Goal: Task Accomplishment & Management: Manage account settings

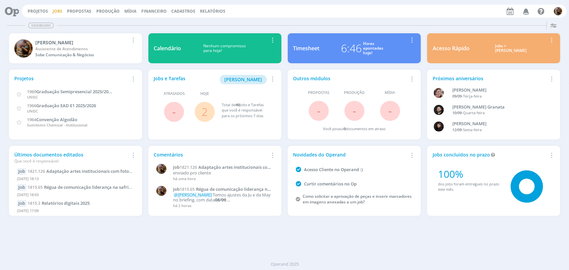
click at [56, 9] on link "Jobs" at bounding box center [58, 11] width 10 height 6
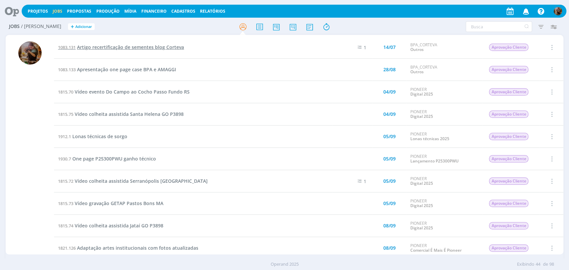
click at [174, 48] on span "Artigo recertificação de sementes blog Corteva" at bounding box center [130, 47] width 107 height 6
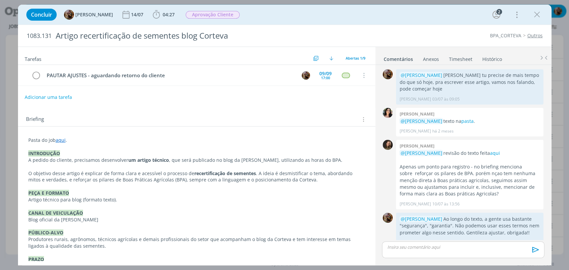
scroll to position [67, 0]
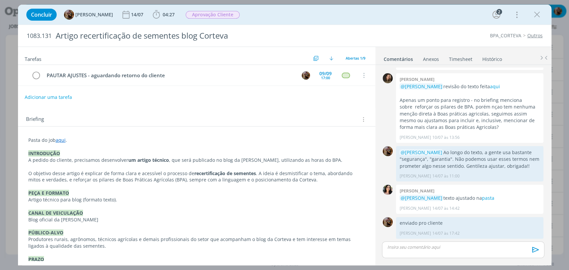
click at [133, 140] on p "Pasta do job aqui ." at bounding box center [196, 140] width 337 height 7
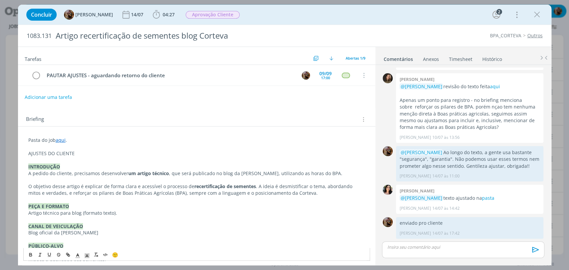
click at [133, 152] on p "AJUSTES DO CLIENTE" at bounding box center [196, 153] width 337 height 7
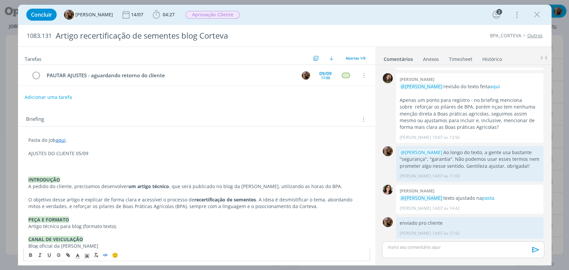
click at [106, 253] on icon "dialog" at bounding box center [105, 254] width 5 height 5
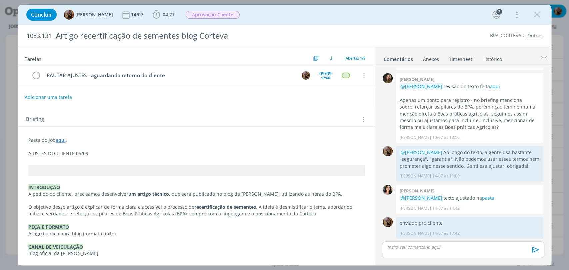
click at [93, 152] on p "AJUSTES DO CLIENTE 05/09" at bounding box center [196, 153] width 337 height 7
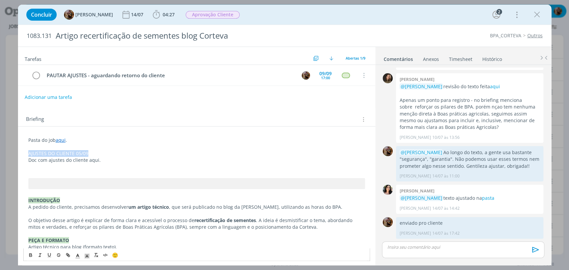
drag, startPoint x: 93, startPoint y: 152, endPoint x: 18, endPoint y: 150, distance: 75.0
click at [18, 150] on div "Pasta do job aqui . AJUSTES DO CLIENTE 05/09 Doc com ajustes do cliente aqui. I…" at bounding box center [196, 264] width 357 height 274
click at [28, 250] on div "🙂" at bounding box center [197, 254] width 346 height 12
click at [30, 251] on button "dialog" at bounding box center [30, 255] width 9 height 8
click at [86, 257] on line "dialog" at bounding box center [87, 257] width 2 height 0
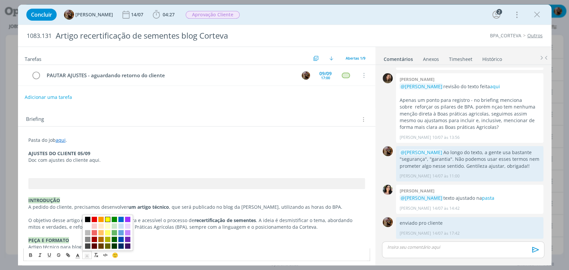
click at [105, 219] on span "dialog" at bounding box center [107, 219] width 5 height 5
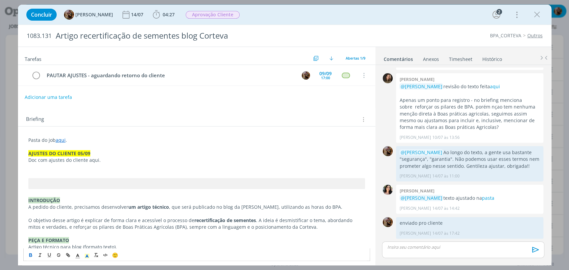
click at [88, 171] on p "dialog" at bounding box center [196, 173] width 337 height 7
click at [80, 169] on p "dialog" at bounding box center [196, 167] width 337 height 7
click at [34, 166] on p "Aqui tem o link da reunião transcrita, de quando o cliente foi mostrando os aju…" at bounding box center [196, 167] width 337 height 7
drag, startPoint x: 39, startPoint y: 169, endPoint x: 24, endPoint y: 174, distance: 15.8
click at [24, 170] on div "Pasta do job aqui . AJUSTES DO CLIENTE 05/09 Doc com ajustes do cliente aqui. A…" at bounding box center [196, 260] width 347 height 251
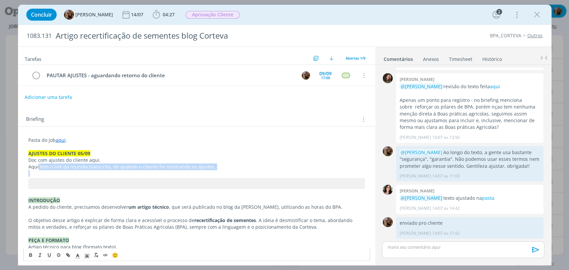
click at [34, 171] on p "dialog" at bounding box center [196, 173] width 337 height 7
drag, startPoint x: 38, startPoint y: 167, endPoint x: 27, endPoint y: 167, distance: 11.3
click at [27, 167] on div "Pasta do job aqui . AJUSTES DO CLIENTE 05/09 Doc com ajustes do cliente aqui. A…" at bounding box center [196, 260] width 347 height 251
click at [65, 253] on icon "dialog" at bounding box center [67, 254] width 5 height 5
paste input "https://agcompany-my.sharepoint.com/:v:/r/personal/guilherme_locci_corteva_com/…"
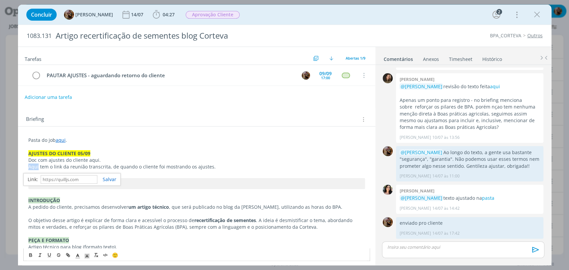
scroll to position [0, 0]
click at [132, 152] on p "AJUSTES DO CLIENTE 05/09" at bounding box center [196, 153] width 337 height 7
click at [58, 141] on link "aqui" at bounding box center [61, 140] width 10 height 6
click at [70, 152] on link "https://sobeae.sharepoint.com/:f:/s/SOBEAE/Es7PucpP5xtHrSDOq2AuQVQBh8cxAvZoX8Bc…" at bounding box center [72, 153] width 50 height 9
click at [54, 172] on p "dialog" at bounding box center [196, 173] width 337 height 7
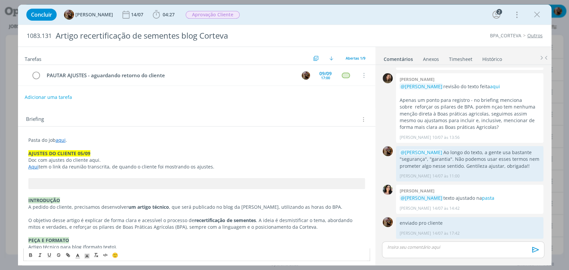
click at [39, 160] on p "Doc com ajustes do cliente aqui." at bounding box center [196, 160] width 337 height 7
drag, startPoint x: 47, startPoint y: 161, endPoint x: 38, endPoint y: 161, distance: 8.3
click at [38, 161] on p "Doc aqui com ajustes do cliente aqui." at bounding box center [196, 160] width 337 height 7
click at [68, 256] on line "dialog" at bounding box center [67, 255] width 1 height 1
paste input "https://sobeae.sharepoint.com/:f:/s/SOBEAE/EgnABJIqQr5Og2GW0I7oeogBzBKQm4zvcaUu…"
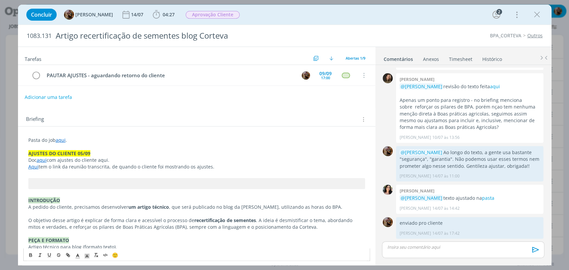
click at [127, 148] on p "dialog" at bounding box center [196, 147] width 337 height 7
drag, startPoint x: 108, startPoint y: 159, endPoint x: 99, endPoint y: 161, distance: 9.5
click at [99, 161] on p "Doc aqui com ajustes do cliente aqui." at bounding box center [196, 160] width 337 height 7
click at [66, 252] on icon "dialog" at bounding box center [67, 254] width 5 height 5
paste input "https://sobeae.sharepoint.com/:f:/s/SOBEAE/EgnABJIqQr5Og2GW0I7oeogBzBKQm4zvcaUu…"
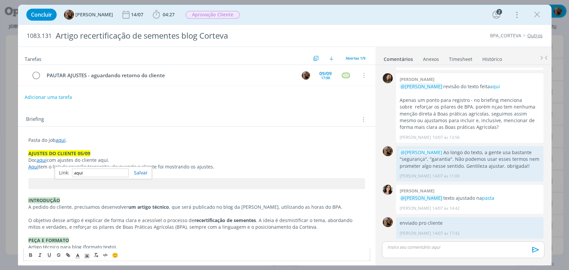
type input "https://sobeae.sharepoint.com/:f:/s/SOBEAE/EgnABJIqQr5Og2GW0I7oeogBzBKQm4zvcaUu…"
drag, startPoint x: 50, startPoint y: 160, endPoint x: 38, endPoint y: 160, distance: 12.0
click at [38, 160] on p "Doc aqui com ajustes do cliente aqui ." at bounding box center [196, 160] width 337 height 7
click at [115, 152] on p "AJUSTES DO CLIENTE 05/09" at bounding box center [196, 153] width 337 height 7
click at [28, 168] on link "Aqui" at bounding box center [33, 167] width 10 height 6
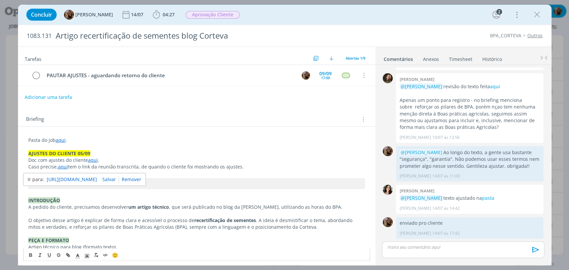
click at [258, 166] on p "Caso precise, aqui tem o link da reunião transcrita, de quando o cliente foi mo…" at bounding box center [196, 167] width 337 height 7
click at [237, 167] on p "Caso precise, aqui tem o link da reunião transcrita, de quando o cliente foi mo…" at bounding box center [196, 167] width 337 height 7
click at [67, 94] on button "Adicionar uma tarefa" at bounding box center [47, 96] width 47 height 11
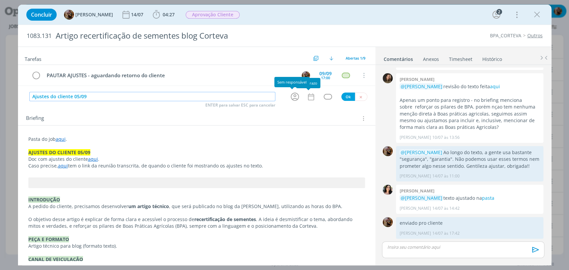
click at [290, 97] on icon "dialog" at bounding box center [295, 97] width 10 height 10
type input "Ajustes do cliente 05/09"
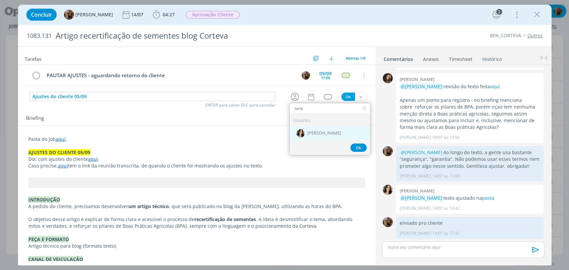
type input "tami"
click at [316, 133] on span "[PERSON_NAME]" at bounding box center [324, 133] width 34 height 5
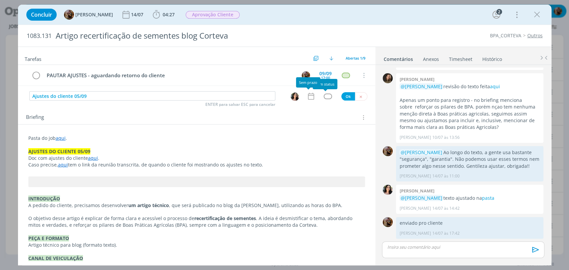
click at [307, 99] on icon "dialog" at bounding box center [311, 96] width 9 height 9
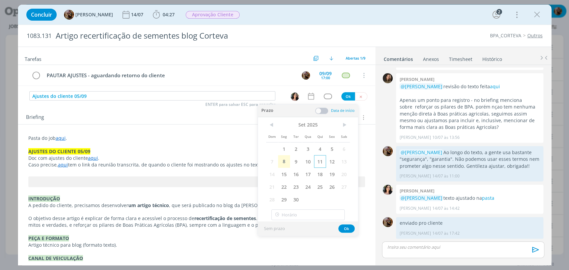
click at [324, 166] on span "11" at bounding box center [320, 161] width 12 height 13
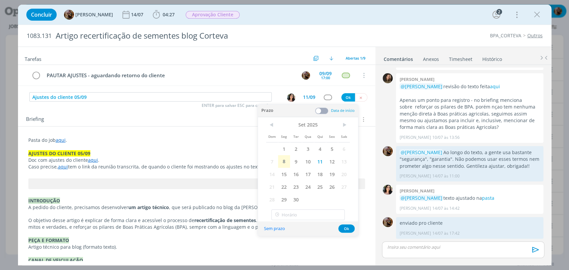
click at [321, 110] on span at bounding box center [321, 111] width 13 height 7
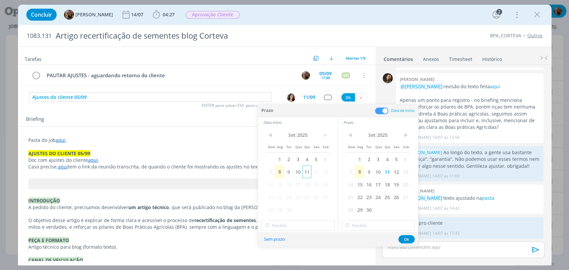
click at [308, 172] on span "11" at bounding box center [306, 172] width 9 height 13
click at [307, 221] on input "20:00" at bounding box center [297, 225] width 73 height 11
click at [291, 173] on div "15:30" at bounding box center [298, 177] width 74 height 12
type input "15:30"
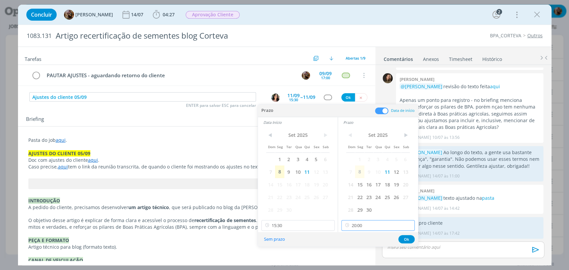
click at [385, 225] on input "20:00" at bounding box center [377, 225] width 73 height 11
click at [352, 165] on div "17:30" at bounding box center [379, 162] width 74 height 12
type input "17:30"
drag, startPoint x: 403, startPoint y: 238, endPoint x: 391, endPoint y: 220, distance: 22.0
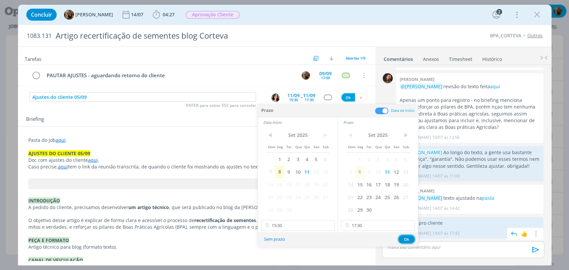
click at [403, 238] on button "Ok" at bounding box center [406, 239] width 16 height 8
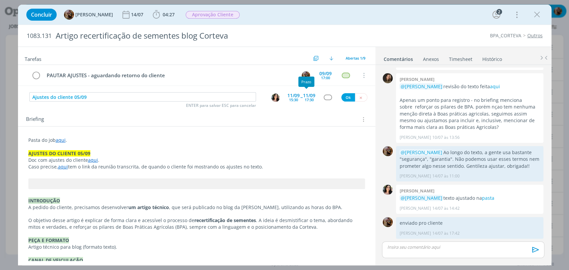
click at [324, 96] on div "dialog" at bounding box center [328, 98] width 8 height 6
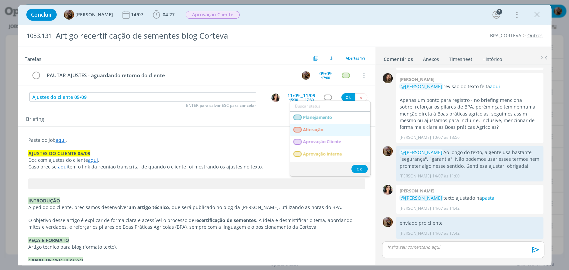
drag, startPoint x: 333, startPoint y: 133, endPoint x: 332, endPoint y: 130, distance: 3.8
click at [333, 133] on link "Alteração" at bounding box center [330, 130] width 80 height 12
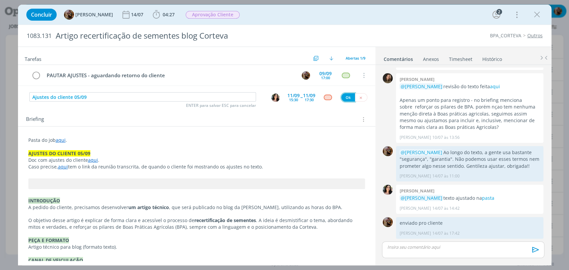
click at [344, 97] on button "Ok" at bounding box center [348, 97] width 14 height 8
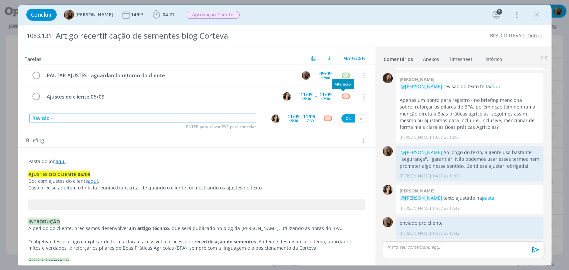
paste input "https://sobeae.sharepoint.com/:f:/s/SOBEAE/EgnABJIqQr5Og2GW0I7oeogBzBKQm4zvcaUu…"
click at [275, 118] on img "dialog" at bounding box center [275, 119] width 8 height 8
type input "Revisão - ajustes do cliente 05/09"
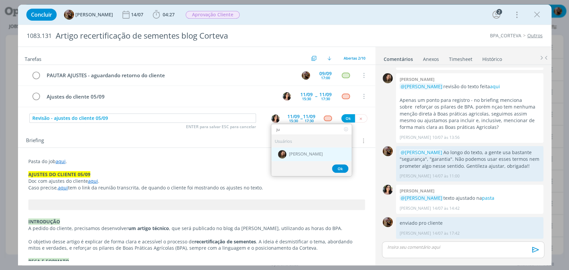
type input "ju"
click at [287, 150] on div "[PERSON_NAME]" at bounding box center [311, 155] width 80 height 14
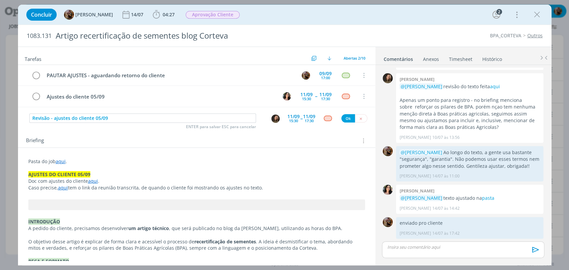
click at [289, 114] on div "11/09" at bounding box center [293, 116] width 12 height 5
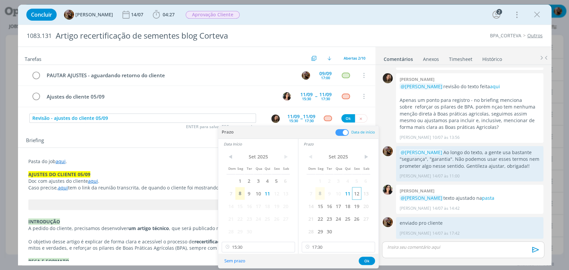
click at [356, 193] on span "12" at bounding box center [356, 193] width 9 height 13
click at [277, 196] on span "12" at bounding box center [276, 193] width 9 height 13
click at [327, 250] on input "17:30" at bounding box center [338, 247] width 73 height 11
click at [265, 245] on input "15:30" at bounding box center [258, 247] width 73 height 11
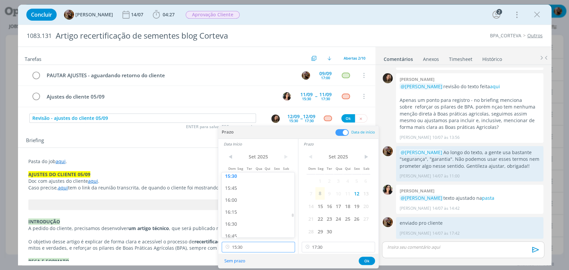
scroll to position [767, 0]
click at [257, 205] on div "16:30" at bounding box center [259, 203] width 74 height 12
type input "16:30"
click at [366, 259] on button "Ok" at bounding box center [367, 261] width 16 height 8
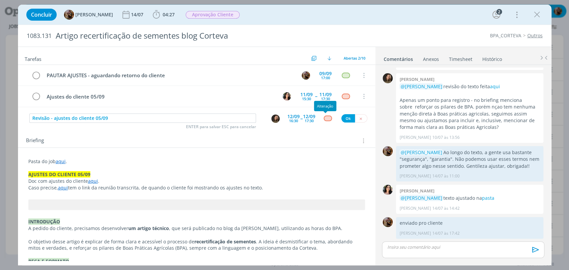
click at [325, 119] on div "dialog" at bounding box center [328, 119] width 8 height 6
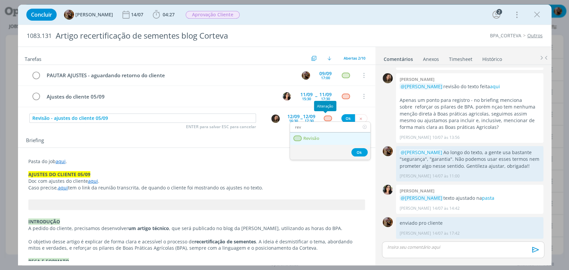
type input "rev"
click at [323, 142] on link "Revisão" at bounding box center [330, 139] width 80 height 12
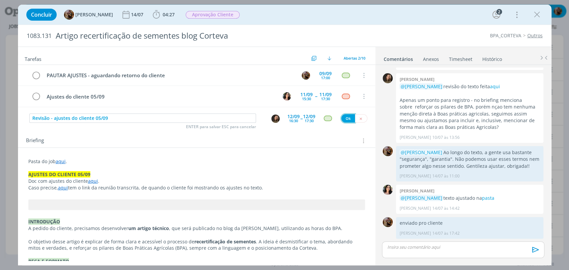
click at [343, 119] on button "Ok" at bounding box center [348, 118] width 14 height 8
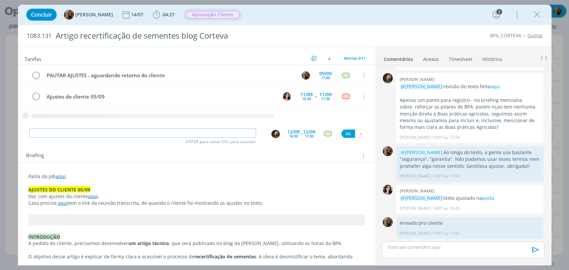
click at [216, 14] on span "Aprovação Cliente" at bounding box center [213, 15] width 54 height 8
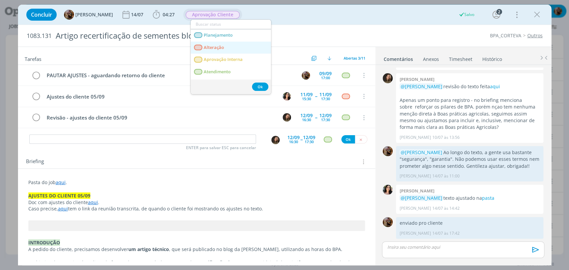
click at [215, 46] on span "Alteração" at bounding box center [214, 47] width 20 height 5
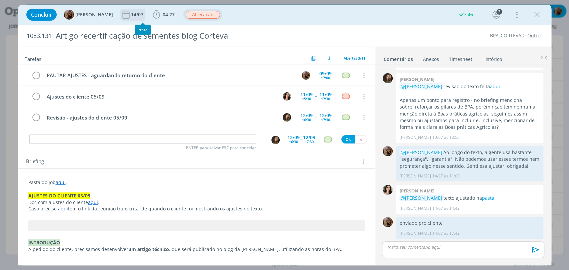
click at [140, 15] on div "14/07" at bounding box center [138, 14] width 14 height 5
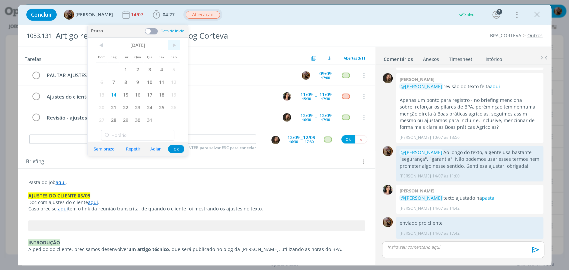
click at [177, 46] on span ">" at bounding box center [174, 45] width 12 height 10
click at [162, 80] on span "12" at bounding box center [162, 82] width 12 height 13
click at [179, 149] on button "Ok" at bounding box center [176, 149] width 16 height 8
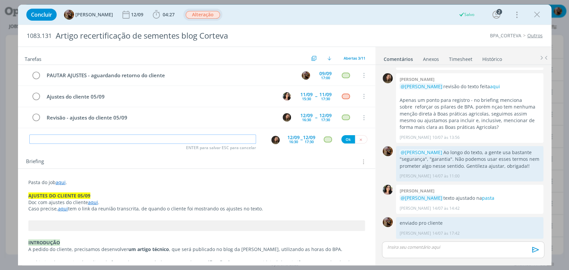
click at [210, 138] on input "dialog" at bounding box center [142, 139] width 227 height 9
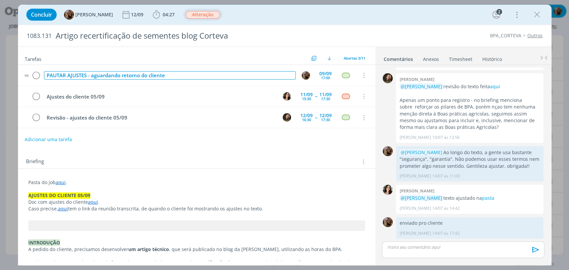
click at [176, 77] on div "PAUTAR AJUSTES - aguardando retorno do cliente" at bounding box center [170, 75] width 252 height 8
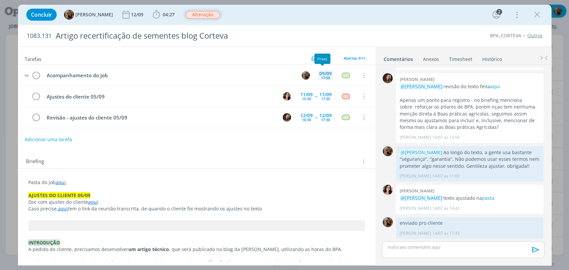
click at [320, 80] on div "09/09 17:00" at bounding box center [326, 75] width 16 height 14
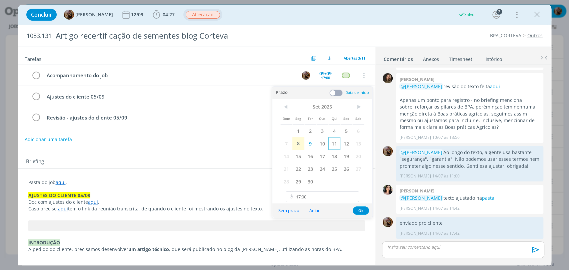
click at [331, 143] on span "11" at bounding box center [334, 143] width 12 height 13
click at [329, 194] on input "17:00" at bounding box center [322, 197] width 73 height 11
click at [301, 151] on div "18:00" at bounding box center [323, 153] width 74 height 12
type input "18:00"
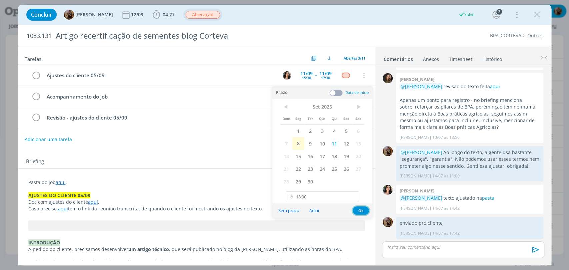
click at [362, 211] on button "Ok" at bounding box center [361, 211] width 16 height 8
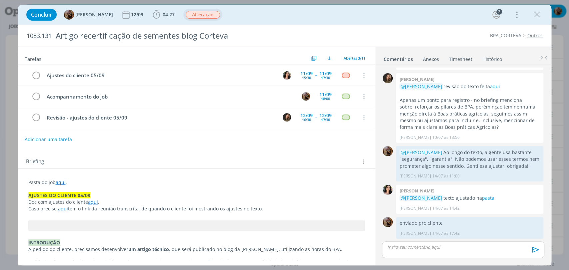
click at [439, 249] on p "dialog" at bounding box center [462, 247] width 151 height 6
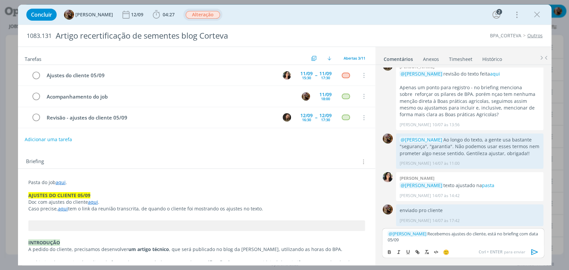
click at [532, 250] on icon "dialog" at bounding box center [534, 252] width 7 height 6
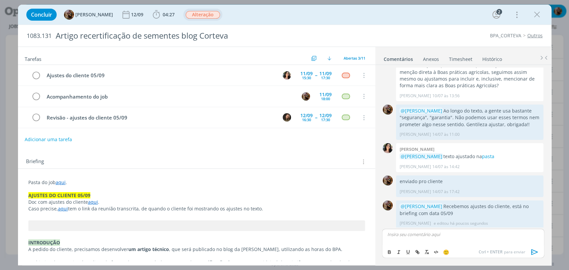
scroll to position [111, 0]
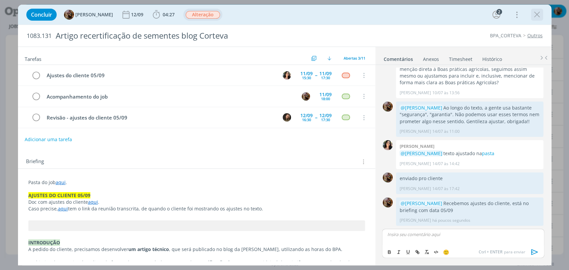
click at [539, 12] on icon "dialog" at bounding box center [537, 15] width 10 height 10
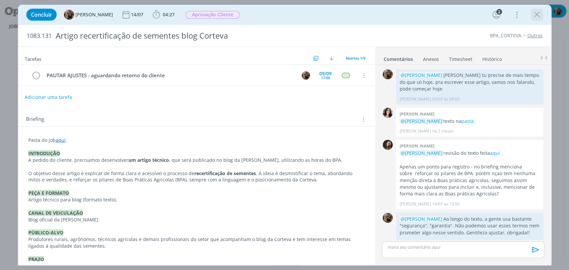
scroll to position [67, 0]
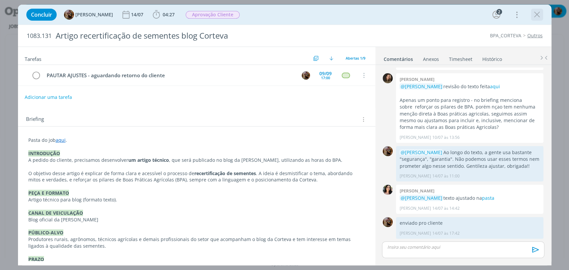
click at [535, 17] on icon "dialog" at bounding box center [537, 15] width 10 height 10
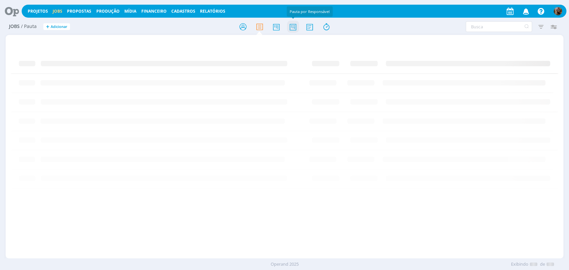
click at [295, 28] on icon at bounding box center [293, 26] width 12 height 13
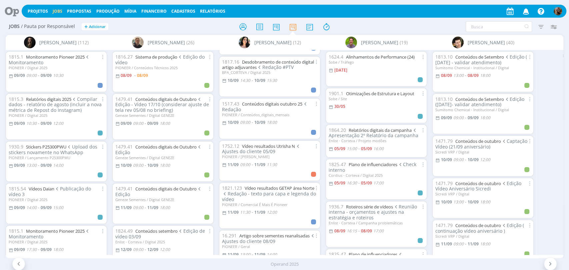
scroll to position [37, 0]
click at [284, 61] on link "Desdobramento de conteúdo digital artigo adjuvantes" at bounding box center [268, 65] width 92 height 12
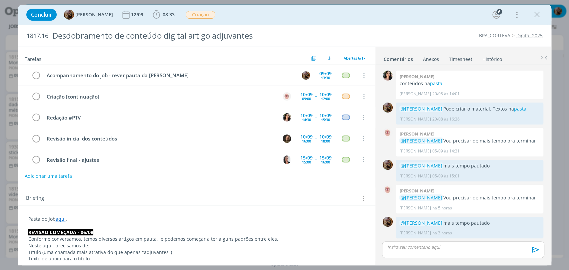
scroll to position [21, 0]
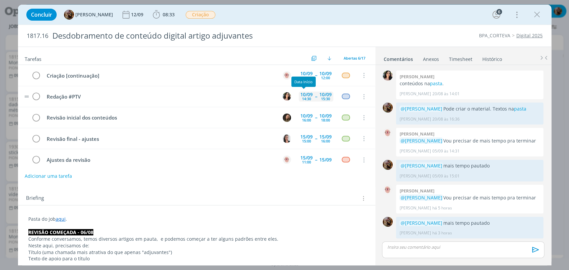
click at [301, 95] on div "10/09" at bounding box center [306, 94] width 12 height 5
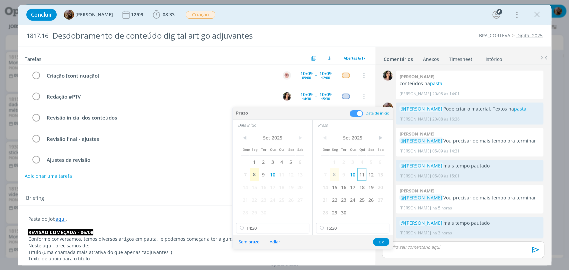
click at [363, 177] on span "11" at bounding box center [361, 174] width 9 height 13
click at [283, 176] on span "11" at bounding box center [281, 174] width 9 height 13
click at [381, 244] on button "Ok" at bounding box center [381, 242] width 16 height 8
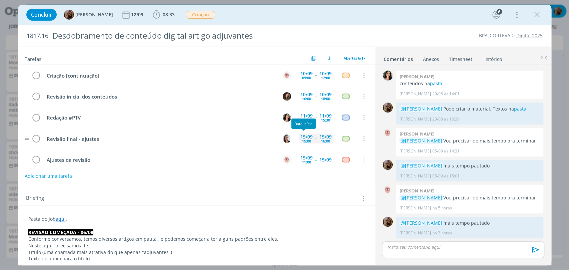
click at [306, 135] on div "15/09" at bounding box center [306, 137] width 12 height 5
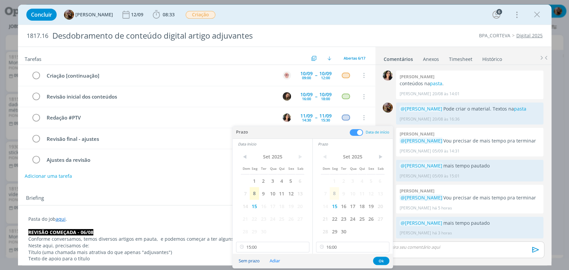
click at [250, 261] on button "Sem prazo" at bounding box center [249, 261] width 30 height 9
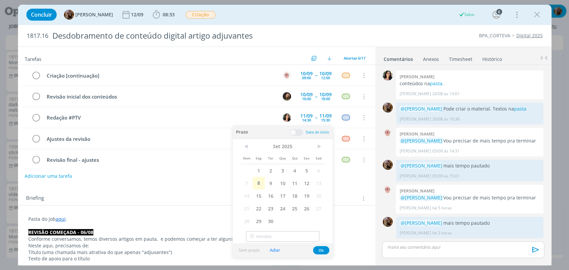
type input "15:00"
click at [322, 252] on button "Ok" at bounding box center [321, 250] width 16 height 8
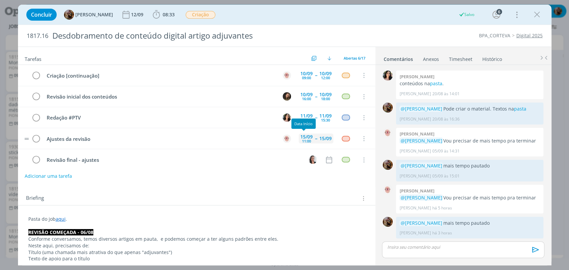
click at [303, 140] on div "11:00" at bounding box center [306, 141] width 9 height 4
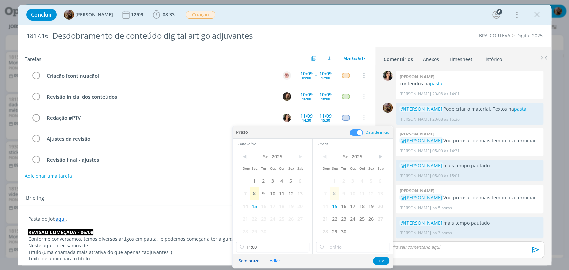
click at [257, 259] on button "Sem prazo" at bounding box center [249, 261] width 30 height 9
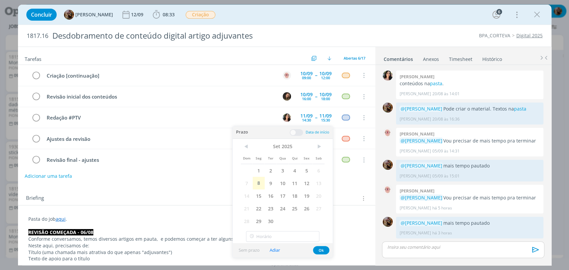
type input "11:00"
click at [321, 251] on button "Ok" at bounding box center [321, 250] width 16 height 8
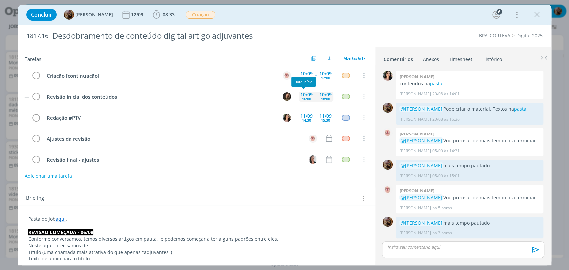
click at [305, 95] on div "10/09" at bounding box center [306, 94] width 12 height 5
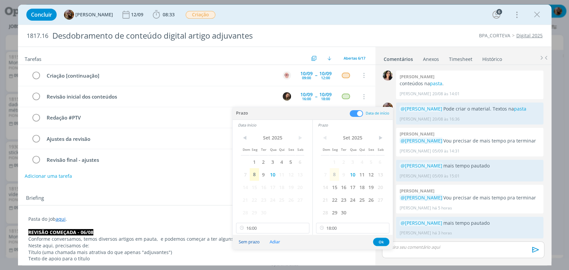
click at [250, 242] on button "Sem prazo" at bounding box center [249, 242] width 30 height 9
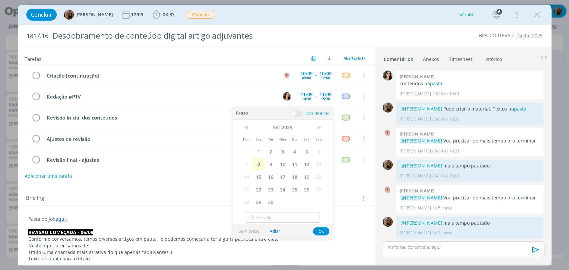
type input "16:00"
click at [321, 231] on button "Ok" at bounding box center [321, 231] width 16 height 8
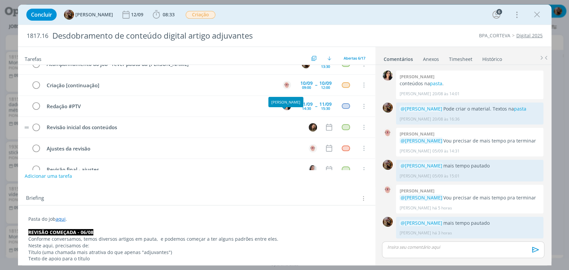
scroll to position [0, 0]
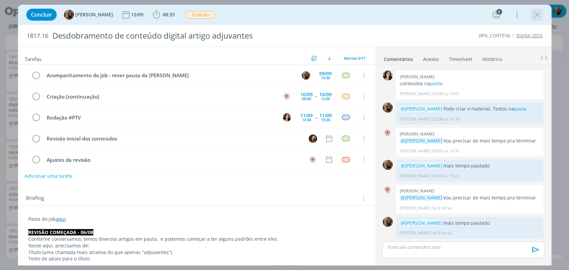
click at [533, 17] on icon "dialog" at bounding box center [537, 15] width 10 height 10
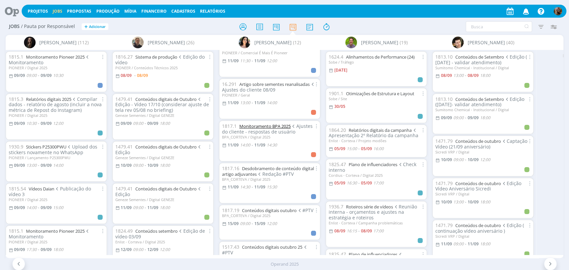
scroll to position [148, 0]
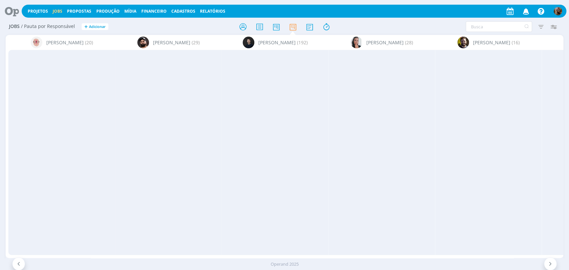
scroll to position [148, 0]
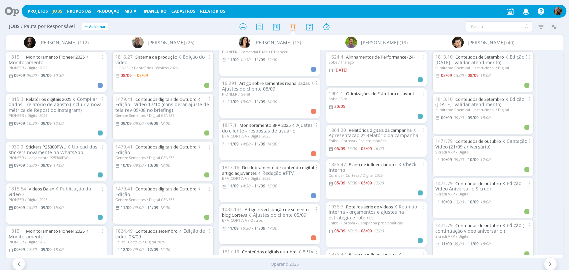
drag, startPoint x: 429, startPoint y: 258, endPoint x: 425, endPoint y: 256, distance: 4.1
click at [426, 256] on div "Alessandro Mença (20) Bruno Gassen (29) Carlos Nunes (192) Caroline Pieczarka (…" at bounding box center [284, 146] width 557 height 223
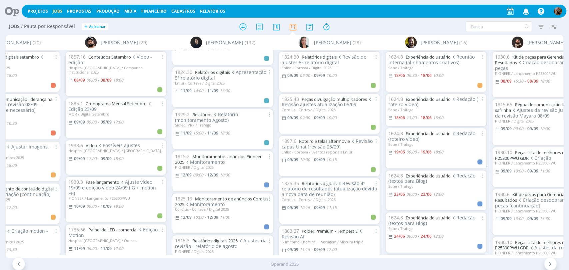
scroll to position [841, 0]
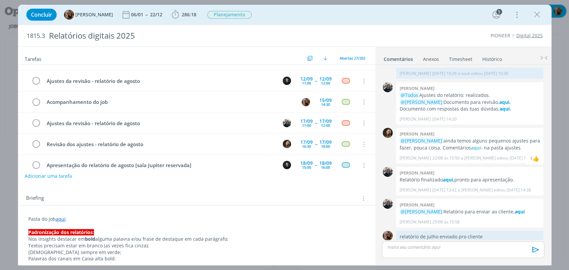
scroll to position [185, 0]
click at [302, 81] on div "11:00" at bounding box center [306, 83] width 9 height 4
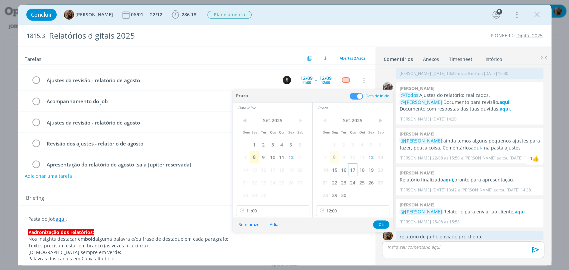
click at [350, 172] on span "17" at bounding box center [352, 170] width 9 height 13
click at [271, 167] on span "17" at bounding box center [272, 170] width 9 height 13
click at [288, 206] on input "11:00" at bounding box center [272, 211] width 73 height 11
click at [261, 139] on div "10:00" at bounding box center [273, 145] width 74 height 12
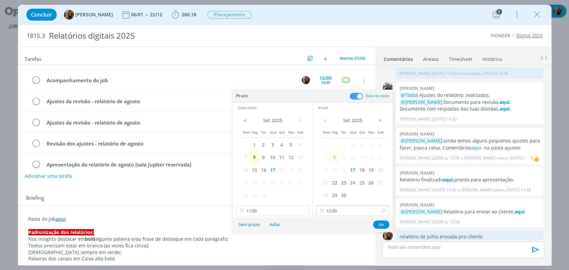
type input "10:00"
click at [357, 212] on input "12:00" at bounding box center [352, 211] width 73 height 11
click at [332, 143] on div "11:00" at bounding box center [353, 145] width 74 height 12
type input "11:00"
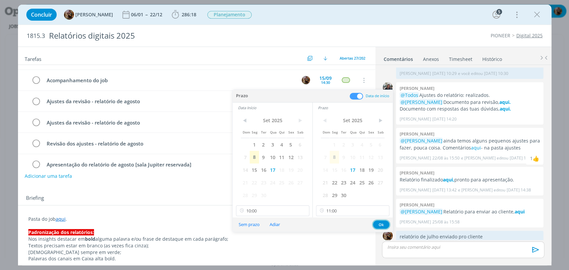
click at [384, 225] on button "Ok" at bounding box center [381, 225] width 16 height 8
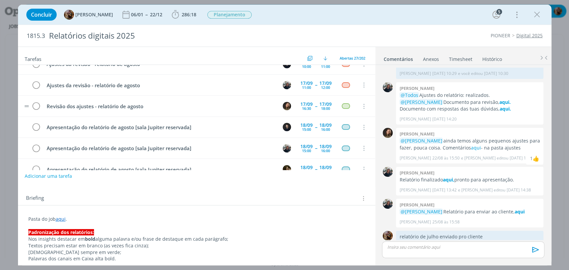
scroll to position [222, 0]
click at [331, 98] on tr "Revisão dos ajustes - relatório de agosto 17/09 16:30 -- 17/09 18:00 Cancelar" at bounding box center [196, 106] width 357 height 21
click at [326, 102] on div "17/09" at bounding box center [325, 104] width 12 height 5
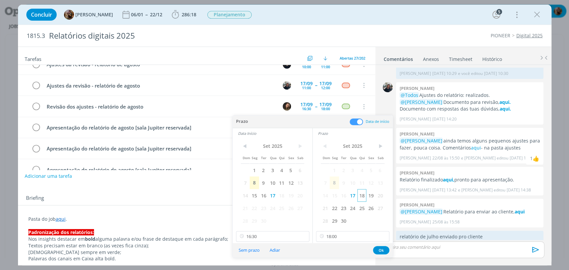
click at [363, 197] on span "18" at bounding box center [361, 195] width 9 height 13
click at [282, 199] on span "18" at bounding box center [281, 195] width 9 height 13
click at [286, 233] on input "16:30" at bounding box center [272, 236] width 73 height 11
click at [261, 192] on div "09:00" at bounding box center [273, 192] width 74 height 12
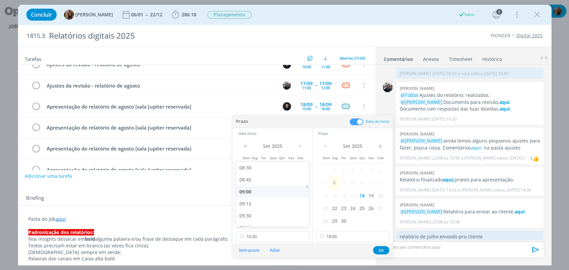
type input "09:00"
click at [362, 237] on input "18:00" at bounding box center [352, 236] width 73 height 11
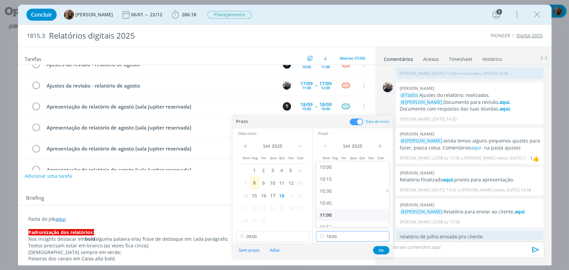
scroll to position [480, 0]
click at [332, 188] on div "10:30" at bounding box center [353, 192] width 74 height 12
type input "10:30"
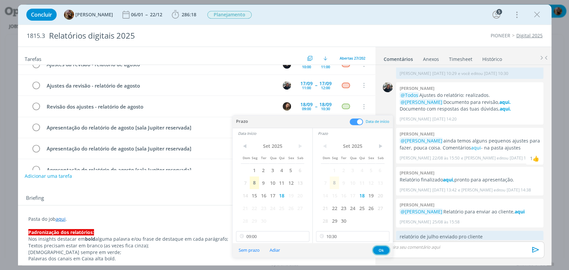
click at [377, 250] on button "Ok" at bounding box center [381, 250] width 16 height 8
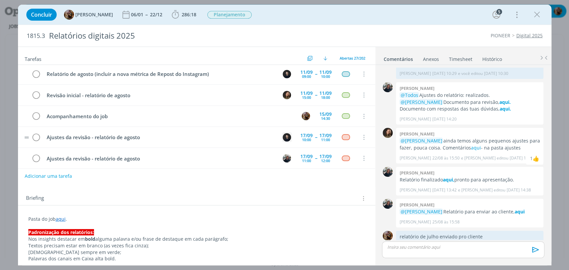
scroll to position [148, 0]
click at [305, 92] on div "11/09" at bounding box center [306, 94] width 12 height 5
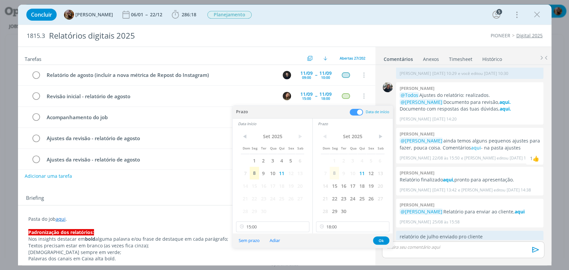
drag, startPoint x: 352, startPoint y: 188, endPoint x: 311, endPoint y: 197, distance: 42.2
click at [352, 188] on span "17" at bounding box center [352, 186] width 9 height 13
click at [275, 189] on span "17" at bounding box center [272, 186] width 9 height 13
click at [283, 225] on input "15:00" at bounding box center [272, 227] width 73 height 11
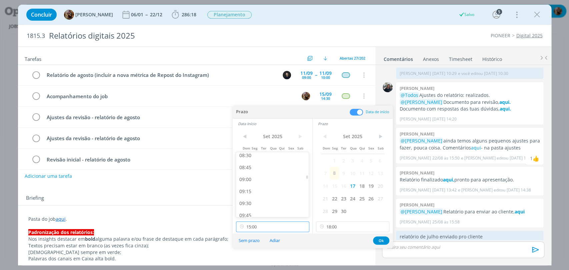
scroll to position [410, 0]
click at [264, 182] on div "09:00" at bounding box center [273, 180] width 74 height 12
type input "09:00"
click at [348, 227] on input "18:00" at bounding box center [352, 227] width 73 height 11
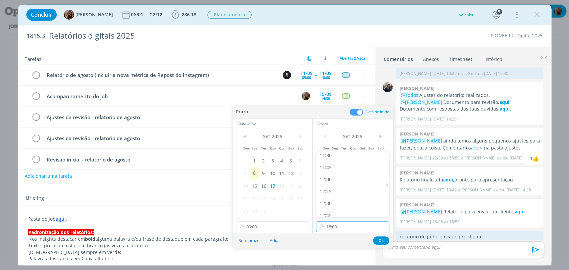
scroll to position [554, 0]
click at [339, 179] on div "12:00" at bounding box center [353, 180] width 74 height 12
type input "12:00"
click at [385, 238] on button "Ok" at bounding box center [381, 241] width 16 height 8
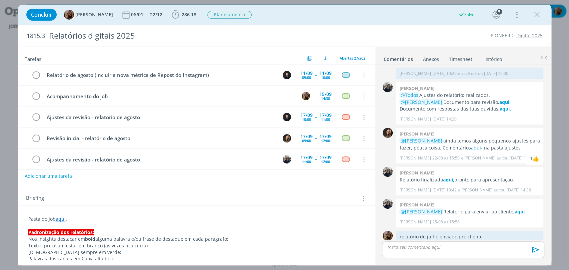
click at [462, 59] on link "Timesheet" at bounding box center [460, 58] width 24 height 10
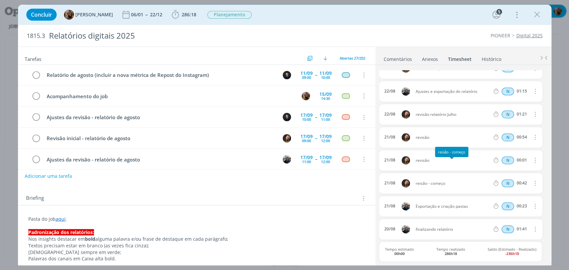
scroll to position [310, 0]
click at [322, 139] on div "12:00" at bounding box center [325, 141] width 9 height 4
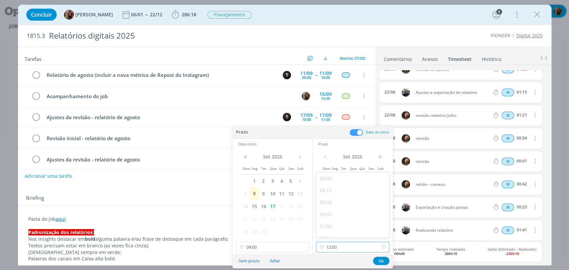
click at [350, 242] on input "12:00" at bounding box center [352, 247] width 73 height 11
click at [341, 227] on div "13:30" at bounding box center [353, 227] width 74 height 12
type input "13:30"
click at [381, 263] on button "Ok" at bounding box center [381, 261] width 16 height 8
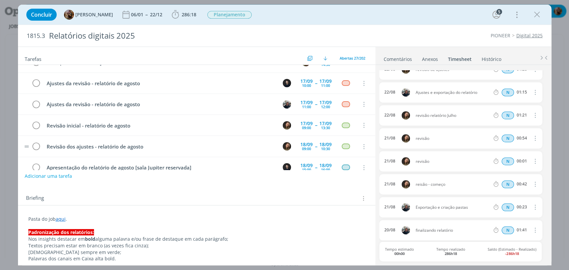
scroll to position [185, 0]
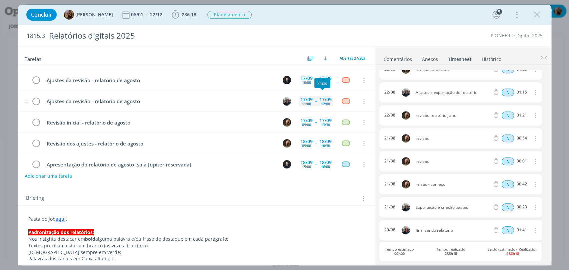
click at [326, 102] on div "12:00" at bounding box center [325, 104] width 9 height 4
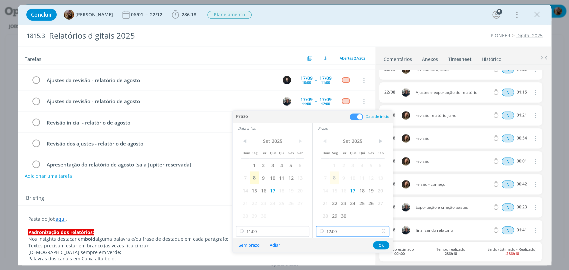
click at [344, 232] on input "12:00" at bounding box center [352, 231] width 73 height 11
click at [339, 175] on div "15:00" at bounding box center [353, 173] width 74 height 12
type input "15:00"
click at [272, 230] on input "11:00" at bounding box center [272, 231] width 73 height 11
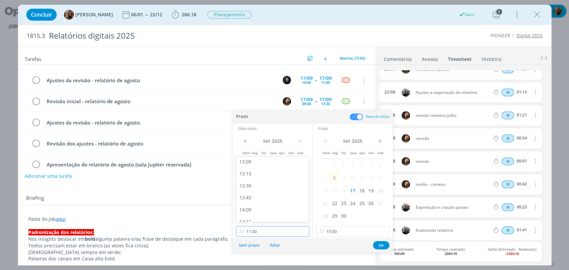
scroll to position [625, 0]
click at [258, 208] on div "14:00" at bounding box center [273, 210] width 74 height 12
type input "14:00"
click at [345, 233] on input "15:00" at bounding box center [352, 231] width 73 height 11
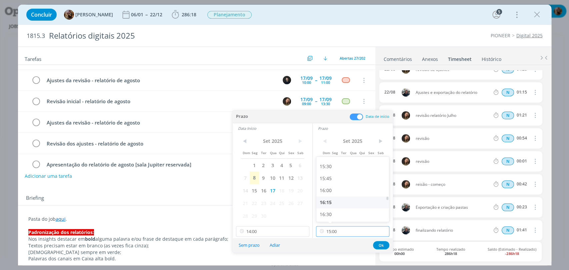
scroll to position [743, 0]
click at [330, 191] on div "16:00" at bounding box center [353, 188] width 74 height 12
type input "16:00"
click at [294, 232] on input "14:00" at bounding box center [272, 231] width 73 height 11
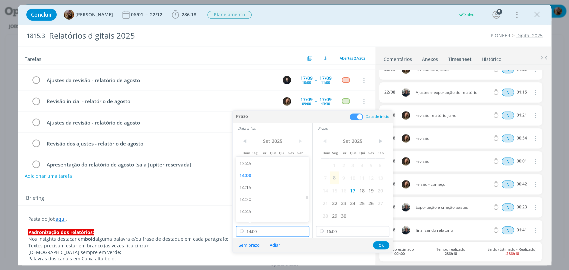
scroll to position [695, 0]
click at [241, 189] on div "15:00" at bounding box center [273, 188] width 74 height 12
type input "15:00"
click at [385, 245] on button "Ok" at bounding box center [381, 245] width 16 height 8
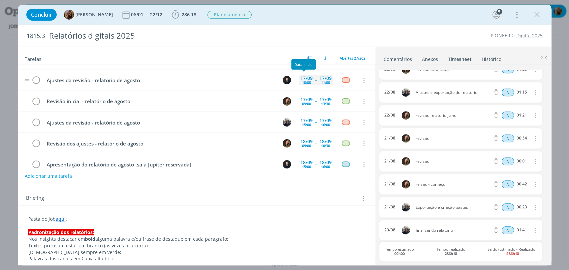
click at [303, 81] on div "10:00" at bounding box center [306, 83] width 9 height 4
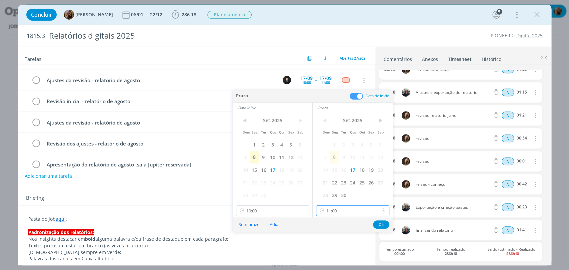
click at [348, 213] on input "11:00" at bounding box center [352, 211] width 73 height 11
click at [333, 174] on div "16:00" at bounding box center [353, 174] width 74 height 12
type input "16:00"
click at [265, 208] on input "10:00" at bounding box center [272, 211] width 73 height 11
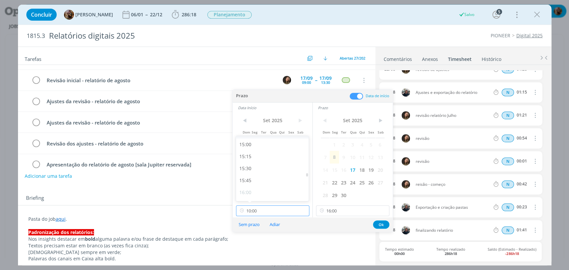
scroll to position [725, 0]
click at [251, 140] on div "15:00" at bounding box center [273, 137] width 74 height 12
type input "15:00"
click at [383, 225] on button "Ok" at bounding box center [381, 225] width 16 height 8
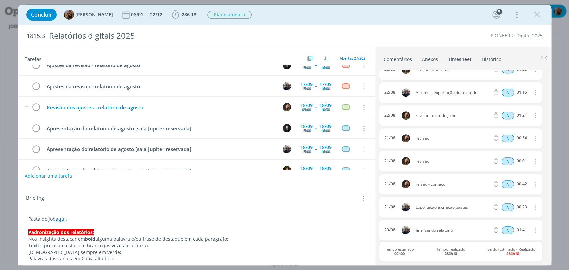
scroll to position [222, 0]
click at [53, 176] on button "Adicionar uma tarefa" at bounding box center [47, 175] width 47 height 11
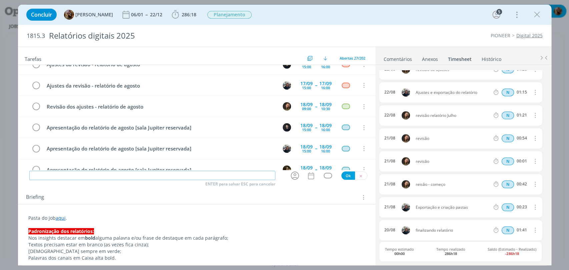
type input "A"
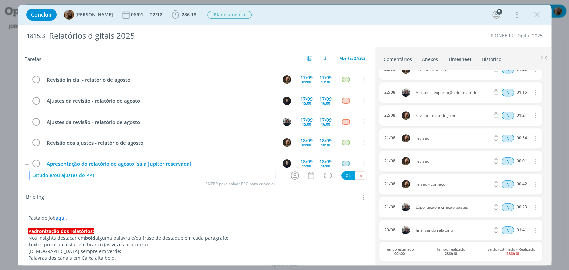
scroll to position [185, 0]
drag, startPoint x: 97, startPoint y: 175, endPoint x: 85, endPoint y: 175, distance: 12.0
click at [85, 175] on input "Estudo e/ou ajustes do PPT" at bounding box center [152, 175] width 246 height 9
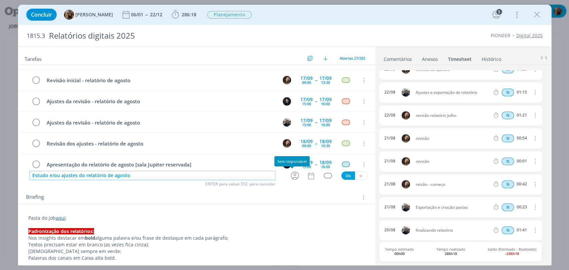
click at [291, 177] on icon "dialog" at bounding box center [295, 176] width 8 height 8
type input "Estudo e/ou ajustes do relatório de agosto"
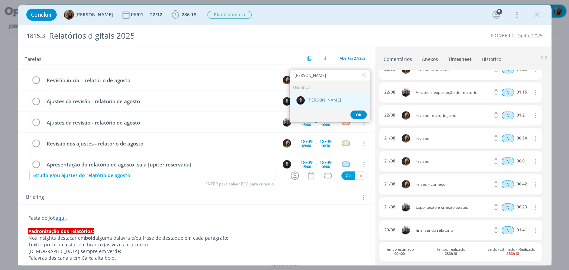
type input "carlos"
click at [338, 99] on div "[PERSON_NAME]" at bounding box center [330, 101] width 80 height 14
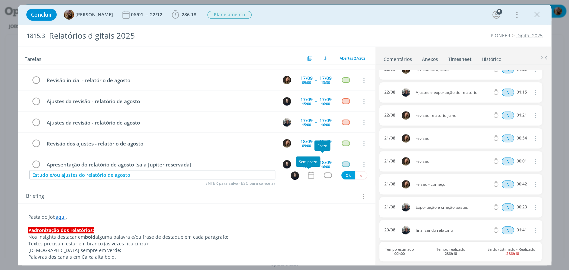
click at [307, 179] on div "Estudo e/ou ajustes do relatório de agosto ENTER para salvar ESC para cancelar …" at bounding box center [196, 175] width 357 height 10
click at [309, 172] on icon "dialog" at bounding box center [311, 175] width 9 height 9
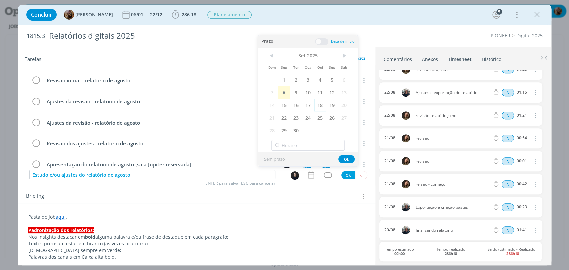
click at [320, 103] on span "18" at bounding box center [320, 105] width 12 height 13
click at [323, 43] on span at bounding box center [321, 41] width 13 height 7
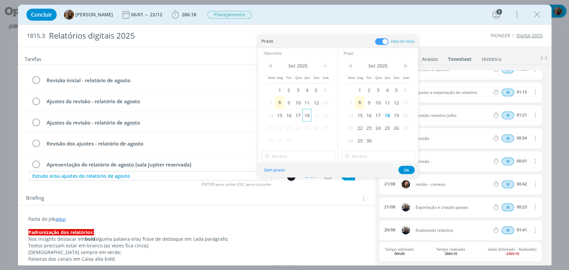
click at [306, 119] on span "18" at bounding box center [306, 115] width 9 height 13
click at [306, 156] on input "21:00" at bounding box center [297, 156] width 73 height 11
click at [293, 172] on div "13:00" at bounding box center [298, 172] width 74 height 12
type input "13:00"
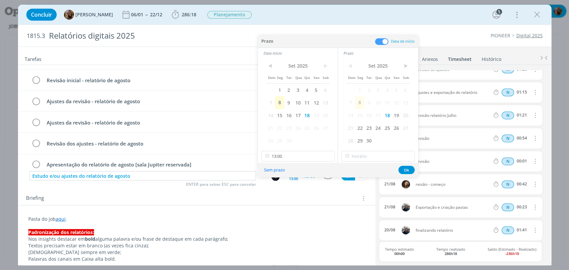
click at [392, 150] on div "< Set 2025 > Dom Seg Ter Qua Qui Sex Sab 1 2 3 4 5 6 7 8 9 10 11 12 13 14 15 16…" at bounding box center [378, 110] width 80 height 105
click at [392, 156] on input "21:00" at bounding box center [377, 156] width 73 height 11
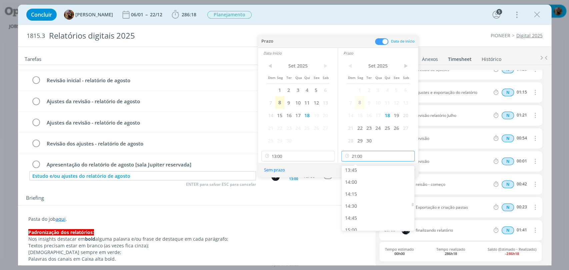
scroll to position [661, 0]
click at [354, 182] on div "14:00" at bounding box center [379, 183] width 74 height 12
type input "14:00"
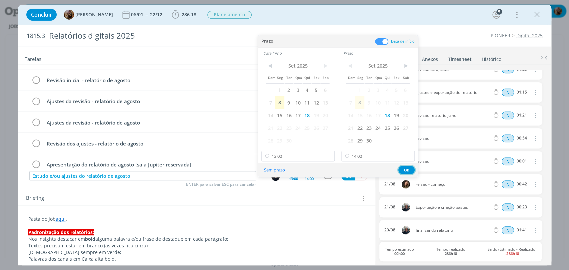
click at [403, 169] on button "Ok" at bounding box center [406, 170] width 16 height 8
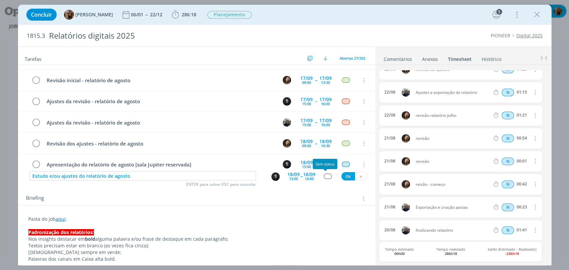
click at [324, 176] on div "dialog" at bounding box center [328, 177] width 8 height 6
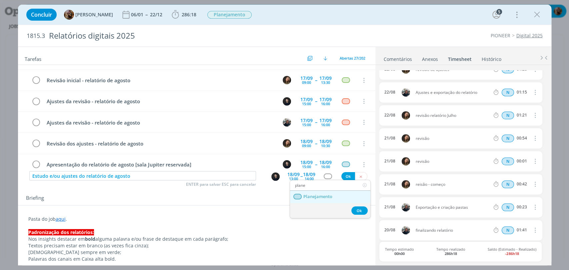
type input "plane"
click at [349, 195] on link "Planejamento" at bounding box center [330, 197] width 80 height 12
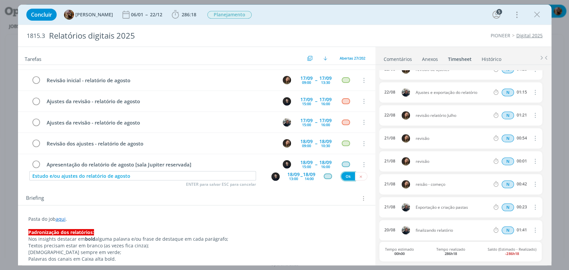
click at [348, 176] on button "Ok" at bounding box center [348, 176] width 14 height 8
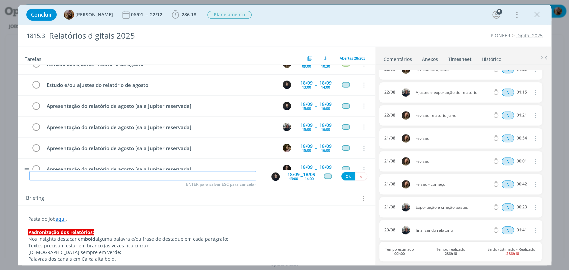
scroll to position [264, 0]
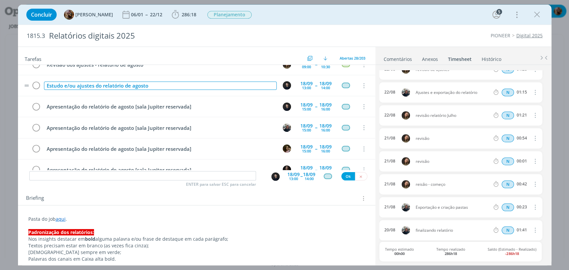
click at [142, 86] on div "Estudo e/ou ajustes do relatório de agosto" at bounding box center [160, 86] width 233 height 8
copy div "Estudo e/ou ajustes do relatório de agosto"
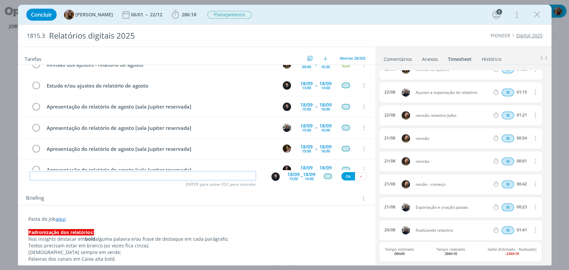
click at [134, 174] on input "dialog" at bounding box center [142, 175] width 227 height 9
paste input "Estudo e/ou ajustes do relatório de agosto"
click at [271, 177] on button "dialog" at bounding box center [275, 176] width 9 height 9
type input "Estudo e/ou ajustes do relatório de agosto"
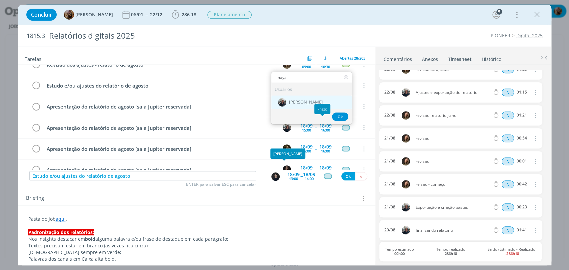
type input "maya"
click at [316, 100] on span "[PERSON_NAME]" at bounding box center [306, 102] width 34 height 5
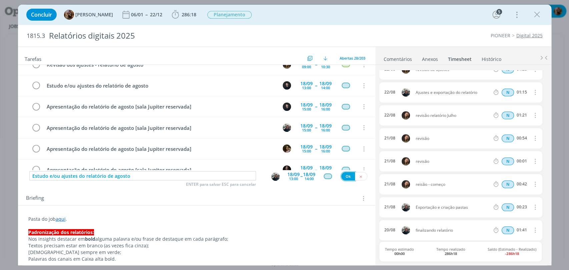
click at [341, 175] on button "Ok" at bounding box center [348, 176] width 14 height 8
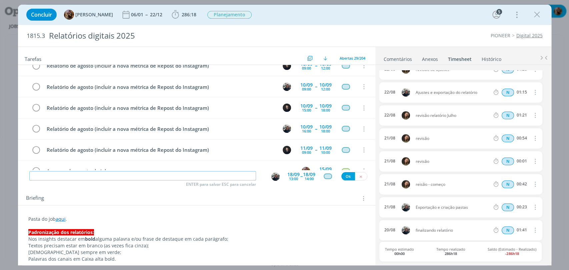
scroll to position [74, 0]
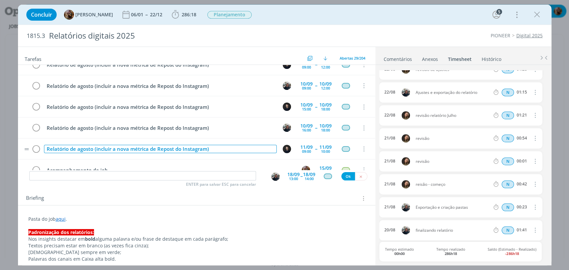
click at [212, 148] on div "Relatório de agosto (incluir a nova métrica de Repost do Instagram)" at bounding box center [160, 149] width 233 height 8
copy div "Relatório de agosto (incluir a nova métrica de Repost do Instagram)"
click at [212, 148] on div "Relatório de agosto (incluir a nova métrica de Repost do Instagram)" at bounding box center [160, 149] width 233 height 8
drag, startPoint x: 222, startPoint y: 147, endPoint x: 95, endPoint y: 148, distance: 126.6
click at [95, 148] on div "Relatório de agosto (incluir a nova métrica de Repost do Instagram)" at bounding box center [160, 149] width 233 height 8
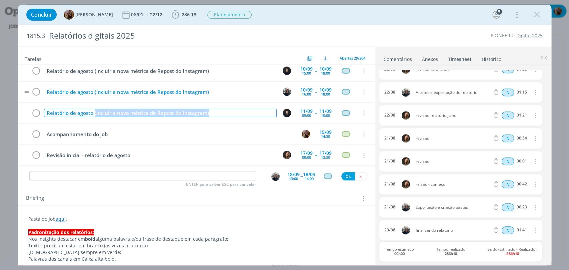
scroll to position [111, 0]
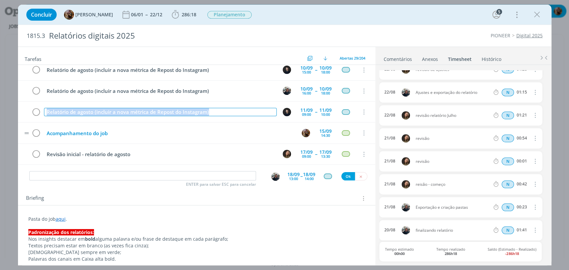
copy div "Relatório de agosto (incluir a nova métrica de Repost do Instagram)"
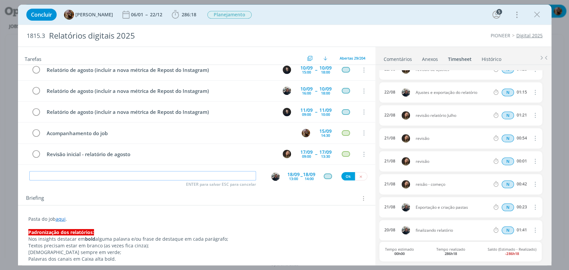
click at [205, 176] on input "dialog" at bounding box center [142, 175] width 227 height 9
paste input "Relatório de agosto (incluir a nova métrica de Repost do Instagram)"
click at [273, 178] on img "dialog" at bounding box center [275, 177] width 8 height 8
type input "Relatório de agosto (incluir a nova métrica de Repost do Instagram)"
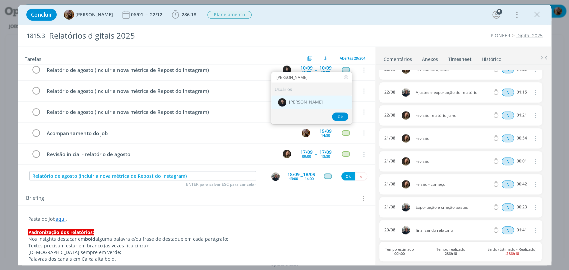
type input "carlos"
click at [291, 102] on span "[PERSON_NAME]" at bounding box center [306, 102] width 34 height 5
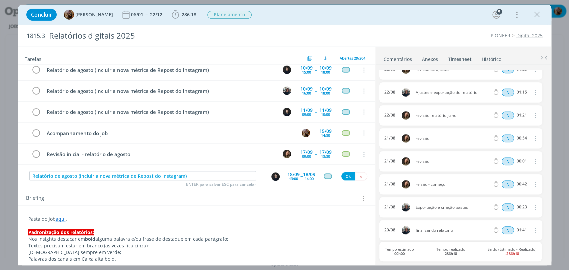
click at [289, 178] on div "13:00" at bounding box center [293, 179] width 9 height 4
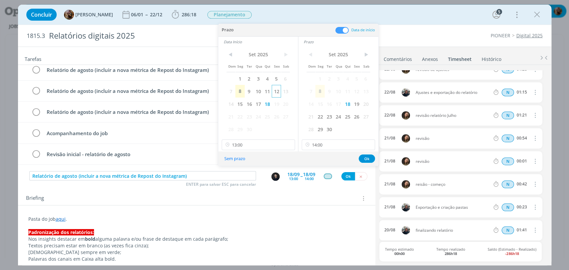
click at [276, 90] on span "12" at bounding box center [276, 91] width 9 height 13
drag, startPoint x: 359, startPoint y: 90, endPoint x: 353, endPoint y: 107, distance: 17.3
click at [358, 90] on span "12" at bounding box center [356, 91] width 9 height 13
click at [351, 143] on input "14:00" at bounding box center [338, 145] width 73 height 11
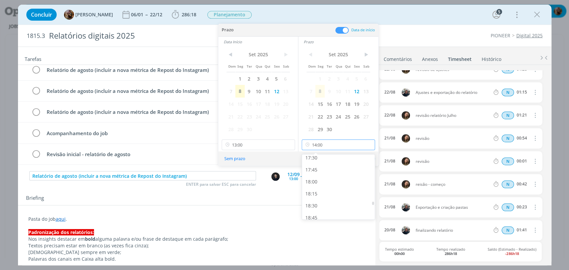
scroll to position [843, 0]
drag, startPoint x: 331, startPoint y: 180, endPoint x: 269, endPoint y: 155, distance: 66.5
click at [330, 180] on div "18:00" at bounding box center [339, 181] width 74 height 12
type input "18:00"
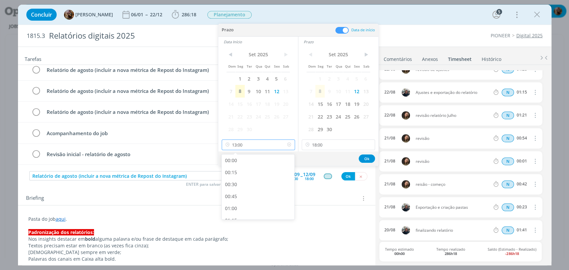
click at [260, 148] on input "13:00" at bounding box center [258, 145] width 73 height 11
click at [250, 182] on div "17:00" at bounding box center [259, 181] width 74 height 12
type input "17:00"
drag, startPoint x: 371, startPoint y: 157, endPoint x: 354, endPoint y: 166, distance: 19.5
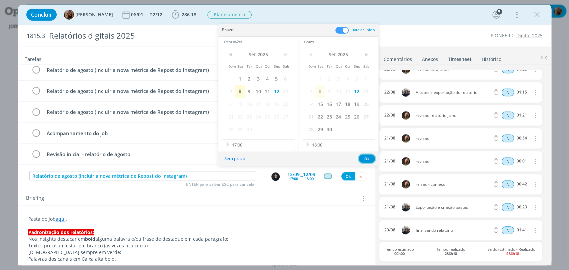
click at [371, 157] on button "Ok" at bounding box center [367, 159] width 16 height 8
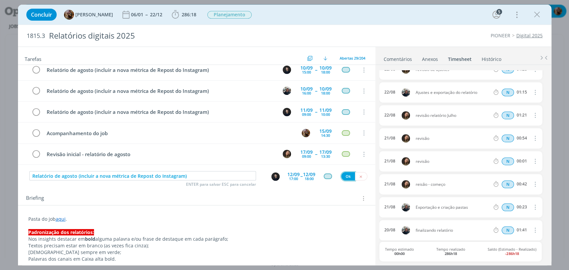
click at [344, 177] on button "Ok" at bounding box center [348, 176] width 14 height 8
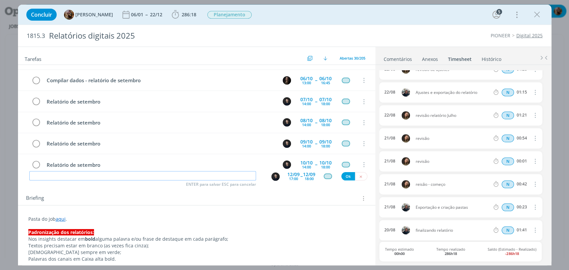
scroll to position [528, 0]
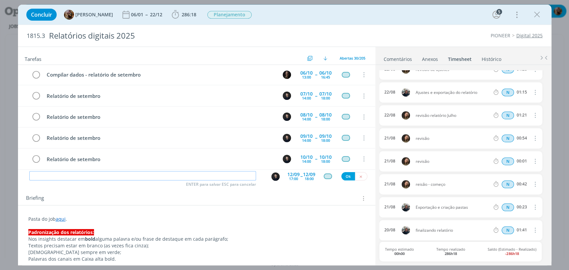
paste input "Relatório de agosto (incluir a nova métrica de Repost do Instagram)"
type input "Relatório de agosto (incluir a nova métrica de Repost do Instagram)"
click at [289, 177] on div "17:00" at bounding box center [293, 179] width 9 height 4
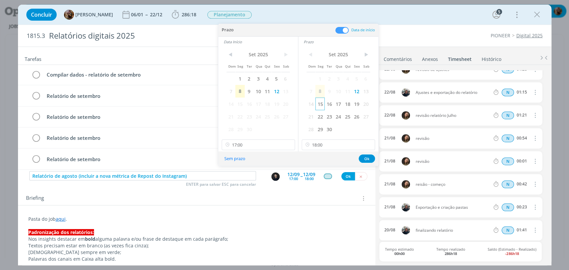
click at [323, 106] on span "15" at bounding box center [319, 104] width 9 height 13
drag, startPoint x: 241, startPoint y: 106, endPoint x: 279, endPoint y: 133, distance: 46.7
click at [241, 106] on span "15" at bounding box center [239, 104] width 9 height 13
click at [277, 147] on input "17:00" at bounding box center [258, 145] width 73 height 11
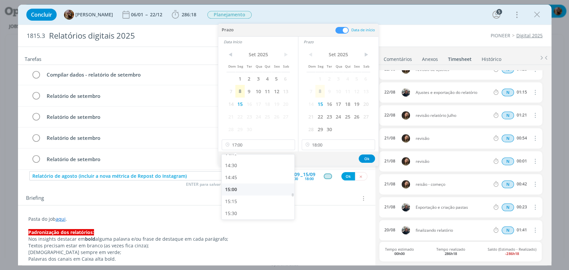
click at [245, 186] on div "15:00" at bounding box center [259, 190] width 74 height 12
type input "15:00"
click at [360, 159] on button "Ok" at bounding box center [367, 159] width 16 height 8
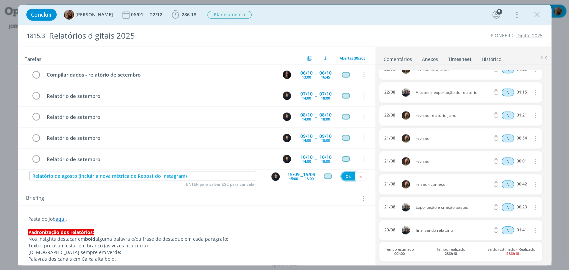
click at [345, 175] on button "Ok" at bounding box center [348, 176] width 14 height 8
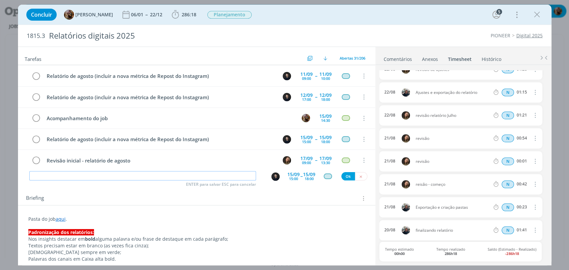
scroll to position [148, 0]
click at [302, 139] on div "15:00" at bounding box center [306, 141] width 9 height 4
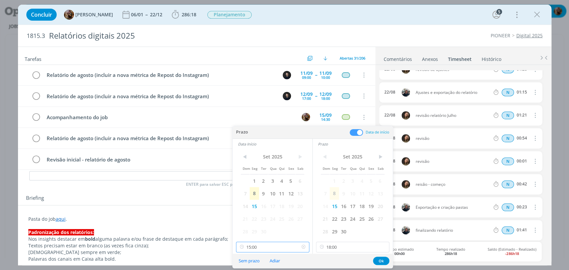
click at [287, 245] on input "15:00" at bounding box center [272, 247] width 73 height 11
click at [275, 206] on div "16:00" at bounding box center [273, 203] width 74 height 12
type input "16:00"
click at [381, 259] on button "Ok" at bounding box center [381, 261] width 16 height 8
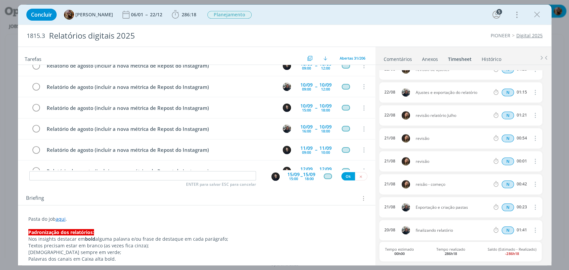
scroll to position [74, 0]
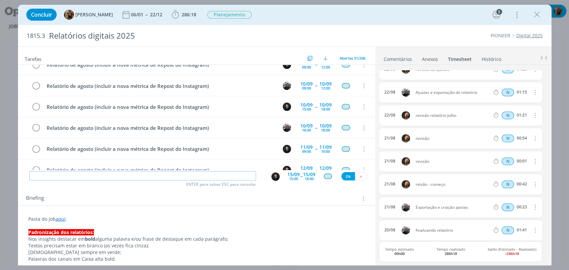
click at [214, 174] on input "dialog" at bounding box center [142, 175] width 227 height 9
paste input "Relatório de agosto (incluir a nova métrica de Repost do Instagram)"
type input "Relatório de agosto (incluir a nova métrica de Repost do Instagram)"
click at [273, 182] on div "Relatório de agosto (incluir a nova métrica de Repost do Instagram) ENTER para …" at bounding box center [196, 176] width 357 height 12
click at [271, 177] on img "dialog" at bounding box center [275, 177] width 8 height 8
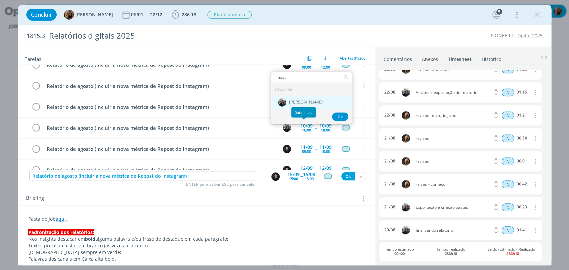
type input "maya"
click at [310, 103] on span "[PERSON_NAME]" at bounding box center [306, 102] width 34 height 5
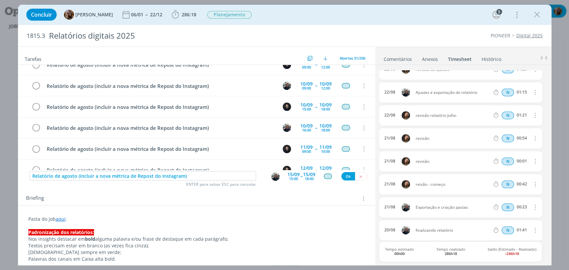
click at [292, 177] on div "15:00" at bounding box center [293, 179] width 9 height 4
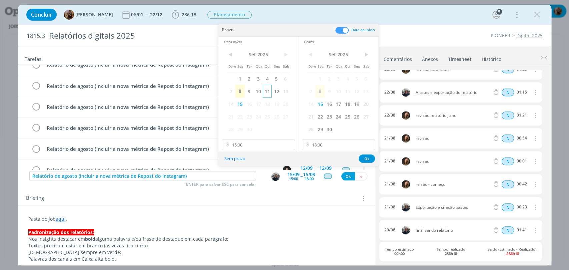
click at [269, 93] on span "11" at bounding box center [267, 91] width 9 height 13
click at [347, 91] on span "11" at bounding box center [347, 91] width 9 height 13
click at [325, 145] on input "18:00" at bounding box center [338, 145] width 73 height 11
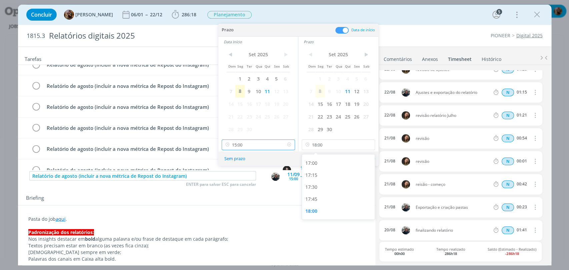
click at [248, 144] on input "15:00" at bounding box center [258, 145] width 73 height 11
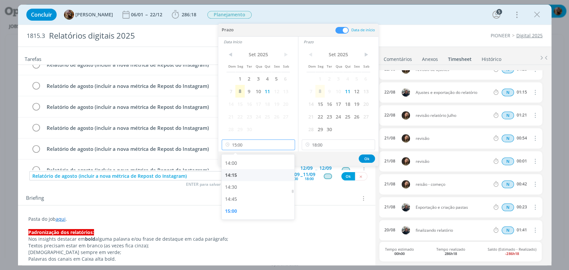
scroll to position [521, 0]
click at [246, 187] on div "11:30" at bounding box center [259, 192] width 74 height 12
type input "11:30"
click at [367, 158] on button "Ok" at bounding box center [367, 159] width 16 height 8
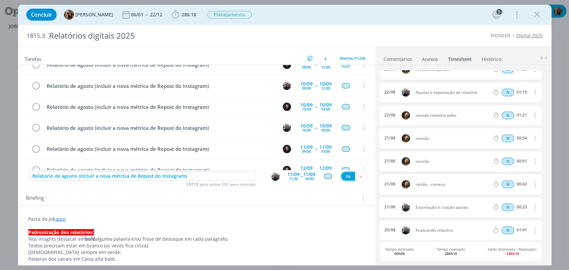
click at [343, 175] on button "Ok" at bounding box center [348, 176] width 14 height 8
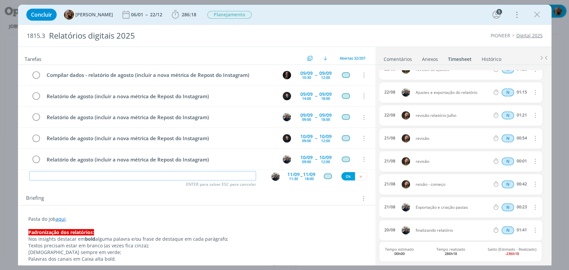
scroll to position [0, 0]
click at [531, 17] on div "dialog" at bounding box center [537, 15] width 12 height 12
click at [533, 17] on icon "dialog" at bounding box center [537, 15] width 10 height 10
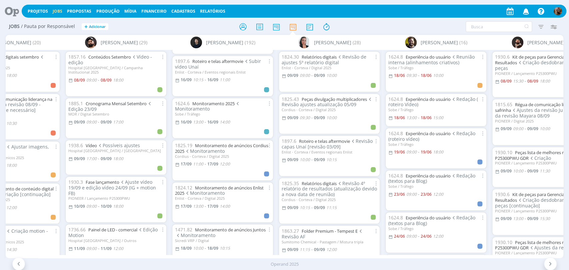
scroll to position [1433, 0]
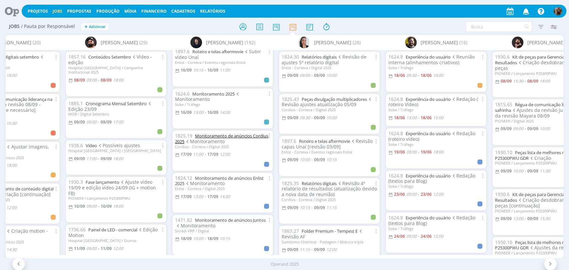
click at [241, 133] on link "Monitoramento de anúncios Cordius 2025" at bounding box center [221, 139] width 93 height 12
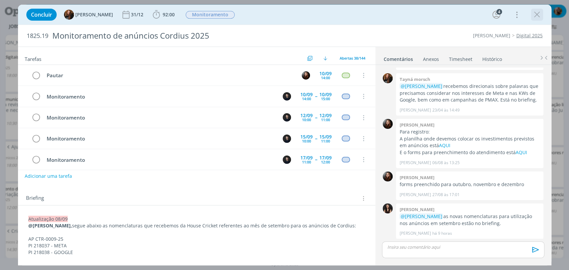
scroll to position [63, 0]
click at [537, 16] on icon "dialog" at bounding box center [537, 15] width 10 height 10
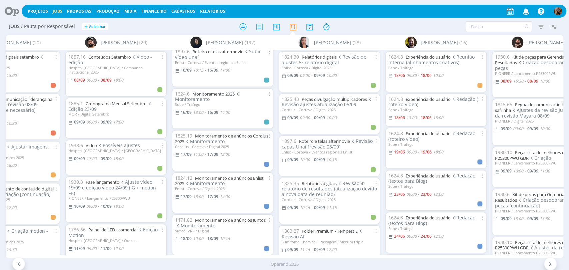
drag, startPoint x: 141, startPoint y: 253, endPoint x: 150, endPoint y: 255, distance: 9.4
click at [150, 255] on div "Alessandro Mença (20) 1817.17 Conteúdos digitais setembro Ajustes 03.09 BPA_COR…" at bounding box center [284, 146] width 557 height 223
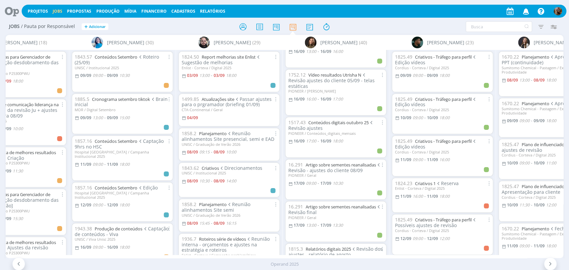
scroll to position [1111, 0]
click at [351, 163] on link "Artigo sobre sementes reanalisadas" at bounding box center [340, 166] width 70 height 6
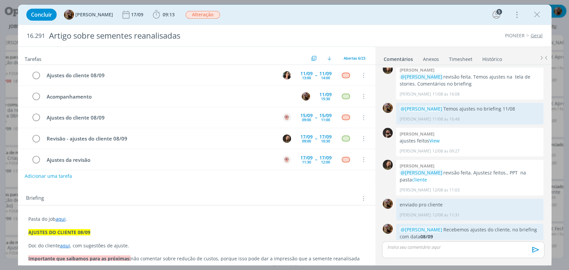
scroll to position [25, 0]
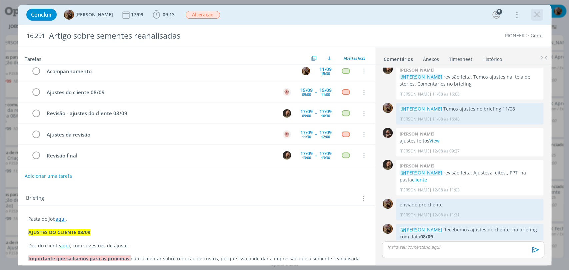
click at [538, 15] on icon "dialog" at bounding box center [537, 15] width 10 height 10
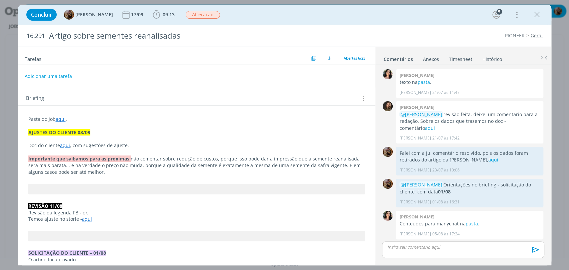
scroll to position [589, 0]
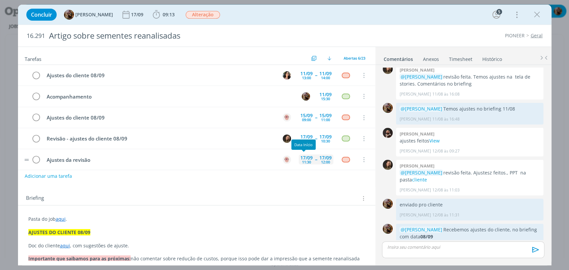
click at [302, 156] on div "17/09" at bounding box center [306, 158] width 12 height 5
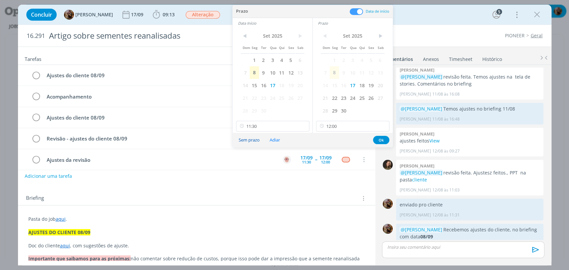
click at [254, 138] on button "Sem prazo" at bounding box center [249, 140] width 30 height 9
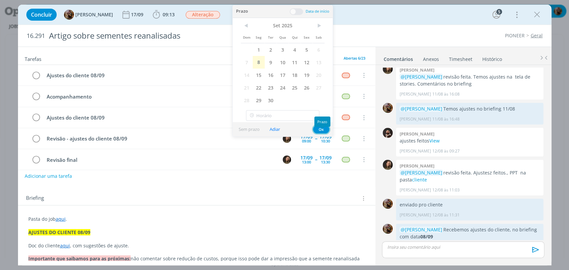
click at [319, 129] on button "Ok" at bounding box center [321, 129] width 16 height 8
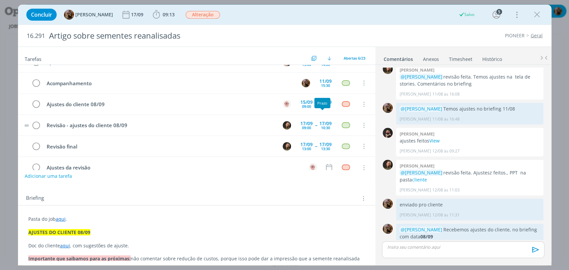
scroll to position [25, 0]
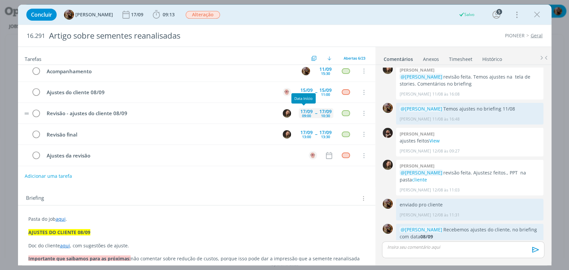
click at [305, 116] on div "09:00" at bounding box center [306, 116] width 9 height 4
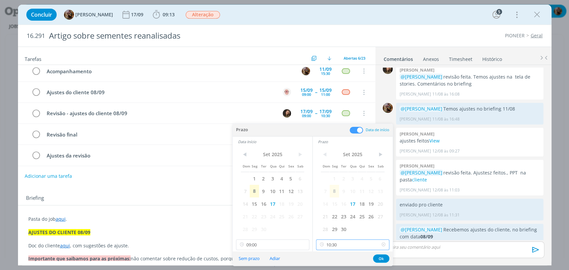
click at [354, 242] on input "10:30" at bounding box center [352, 245] width 73 height 11
click at [338, 230] on div "14:30" at bounding box center [353, 234] width 74 height 12
type input "14:30"
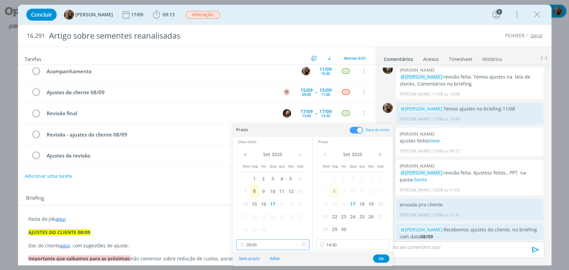
click at [268, 241] on input "09:00" at bounding box center [272, 245] width 73 height 11
click at [253, 198] on div "13:00" at bounding box center [273, 197] width 74 height 12
type input "13:00"
click at [381, 256] on button "Ok" at bounding box center [381, 259] width 16 height 8
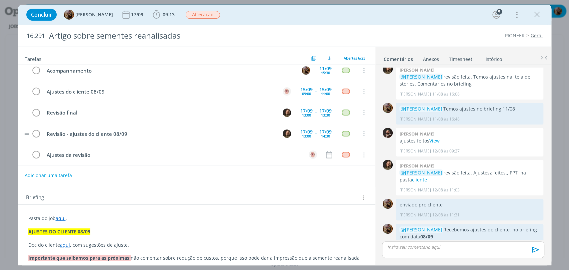
scroll to position [0, 0]
click at [326, 153] on icon "dialog" at bounding box center [329, 155] width 9 height 9
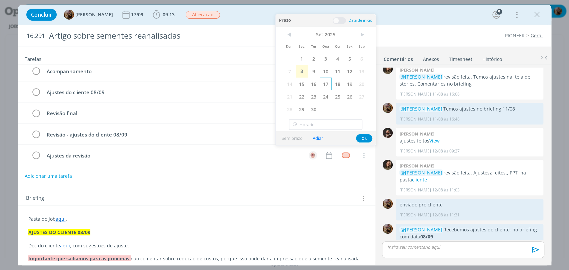
click at [325, 86] on span "17" at bounding box center [326, 84] width 12 height 13
click at [338, 24] on span at bounding box center [339, 20] width 13 height 7
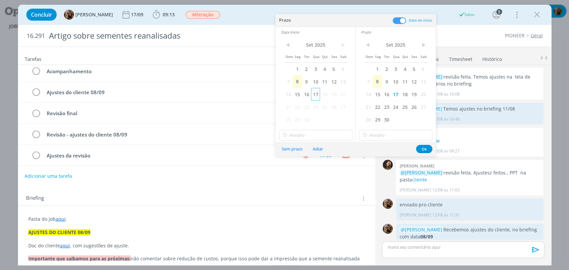
click at [313, 95] on span "17" at bounding box center [315, 94] width 9 height 13
click at [323, 133] on input "21:00" at bounding box center [315, 135] width 73 height 11
click at [316, 174] on div "15:00" at bounding box center [316, 173] width 74 height 12
type input "15:00"
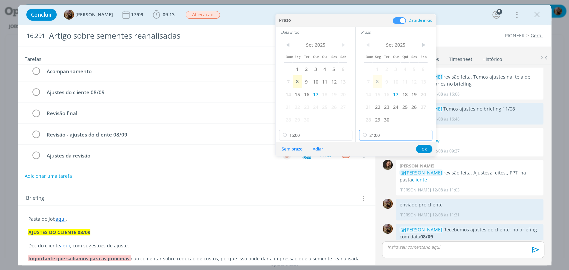
click at [392, 131] on input "21:00" at bounding box center [395, 135] width 73 height 11
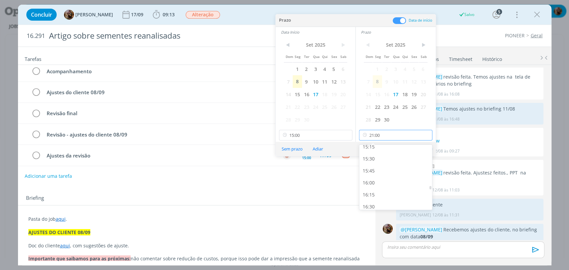
scroll to position [735, 0]
click at [386, 181] on div "16:00" at bounding box center [396, 184] width 74 height 12
type input "16:00"
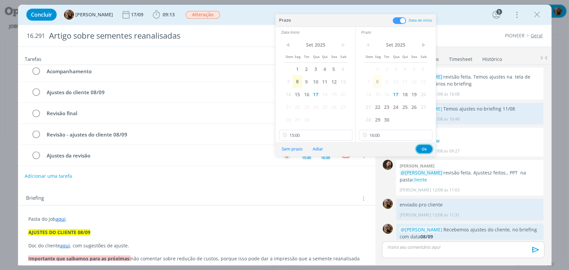
drag, startPoint x: 425, startPoint y: 149, endPoint x: 378, endPoint y: 160, distance: 47.8
click at [424, 149] on button "Ok" at bounding box center [424, 149] width 16 height 8
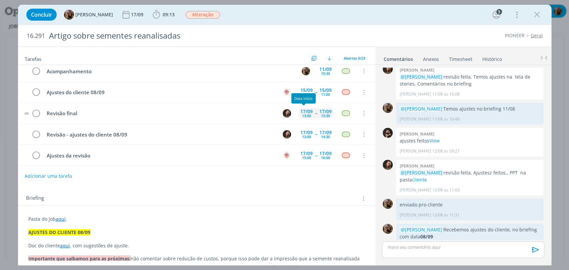
click at [304, 117] on div "13:00" at bounding box center [306, 116] width 9 height 4
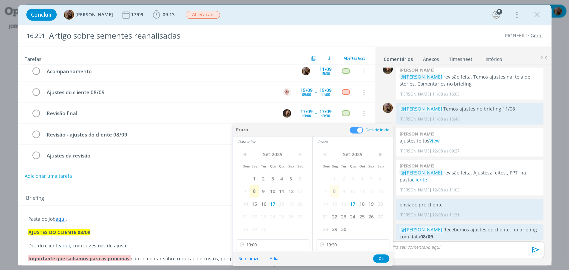
click at [338, 251] on div "< Set 2025 > Dom Seg Ter Qua Qui Sex Sab 1 2 3 4 5 6 7 8 9 10 11 12 13 14 15 16…" at bounding box center [353, 199] width 80 height 105
click at [339, 249] on input "13:30" at bounding box center [352, 245] width 73 height 11
click at [340, 211] on div "17:00" at bounding box center [353, 210] width 74 height 12
type input "17:00"
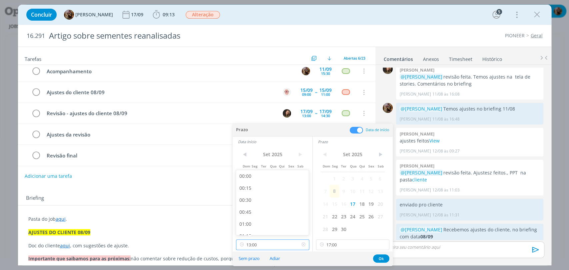
click at [284, 242] on input "13:00" at bounding box center [272, 245] width 73 height 11
click at [265, 219] on div "16:00" at bounding box center [273, 223] width 74 height 12
type input "16:00"
click at [383, 261] on button "Ok" at bounding box center [381, 259] width 16 height 8
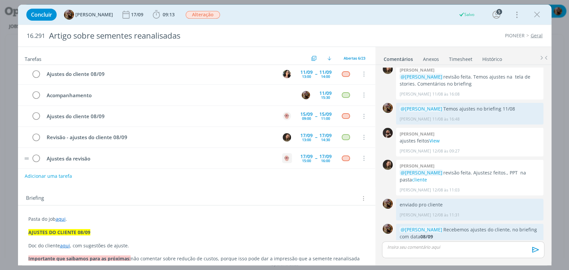
scroll to position [0, 0]
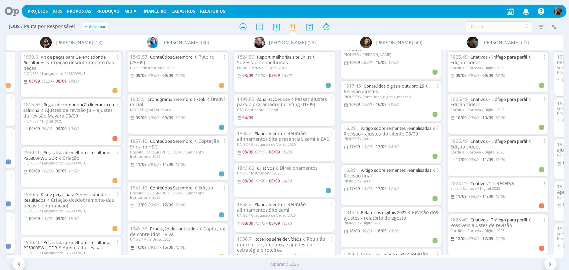
scroll to position [1147, 0]
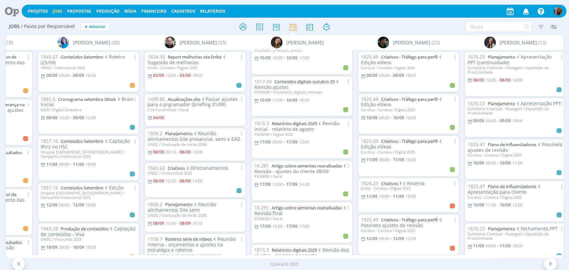
scroll to position [1069, 0]
click at [334, 205] on link "Artigo sobre sementes reanalisadas" at bounding box center [306, 208] width 70 height 6
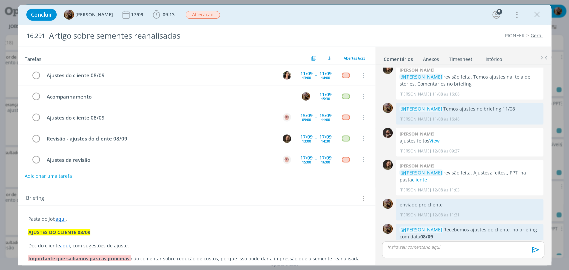
scroll to position [25, 0]
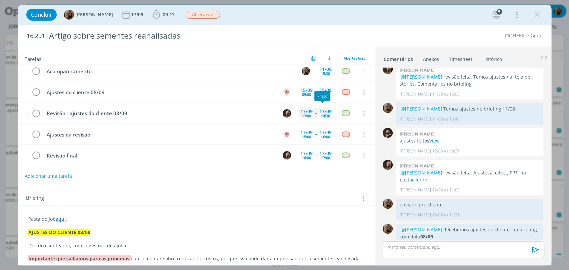
click at [325, 109] on div "17/09" at bounding box center [325, 111] width 12 height 5
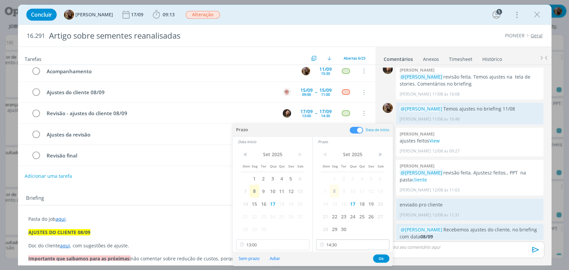
click at [355, 238] on div "< Set 2025 > Dom Seg Ter Qua Qui Sex Sab 1 2 3 4 5 6 7 8 9 10 11 12 13 14 15 16…" at bounding box center [353, 199] width 80 height 105
click at [356, 240] on input "14:30" at bounding box center [352, 245] width 73 height 11
click at [352, 217] on div "15:00" at bounding box center [353, 214] width 74 height 12
type input "15:00"
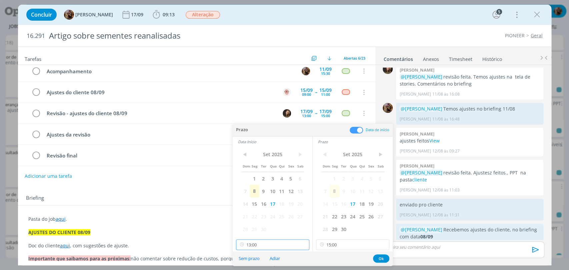
click at [280, 242] on input "13:00" at bounding box center [272, 245] width 73 height 11
click at [252, 213] on div "13:30" at bounding box center [273, 214] width 74 height 12
type input "13:30"
click at [384, 260] on button "Ok" at bounding box center [381, 259] width 16 height 8
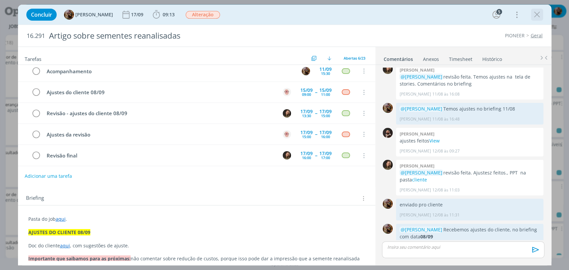
click at [539, 15] on icon "dialog" at bounding box center [537, 15] width 10 height 10
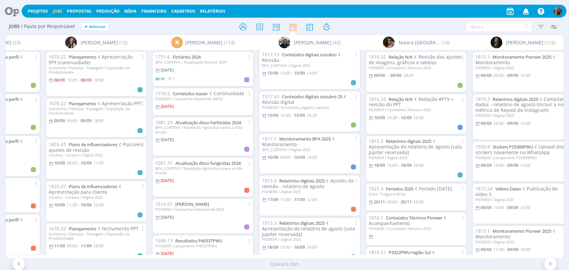
scroll to position [518, 0]
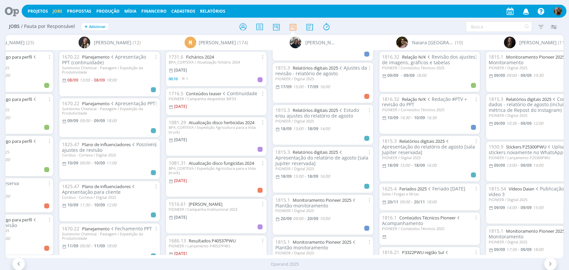
scroll to position [0, 361]
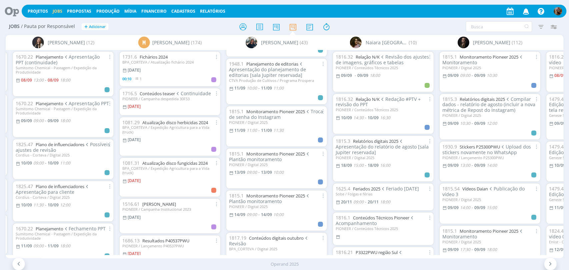
scroll to position [259, 0]
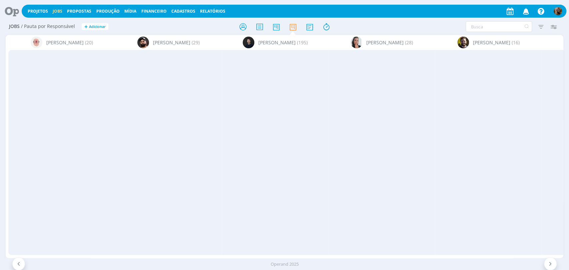
scroll to position [259, 0]
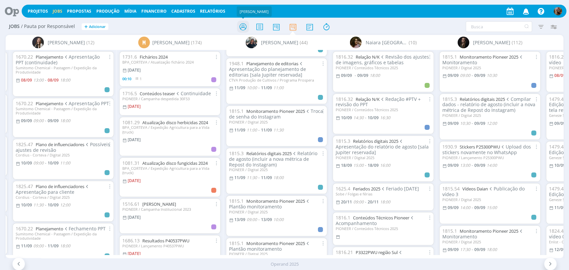
click at [239, 24] on icon at bounding box center [243, 26] width 12 height 13
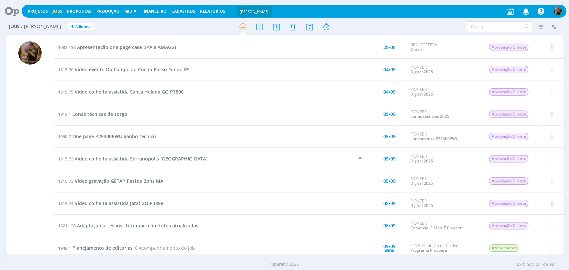
click at [177, 91] on span "Vídeo colheita assistida Santa Helena GO P3898" at bounding box center [129, 92] width 109 height 6
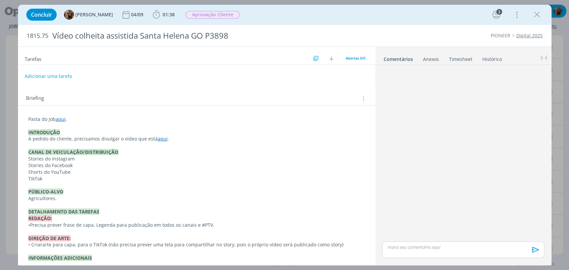
scroll to position [80, 0]
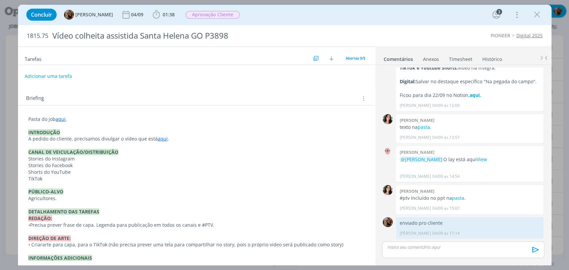
click at [102, 119] on p "Pasta do job aqui ." at bounding box center [196, 119] width 337 height 7
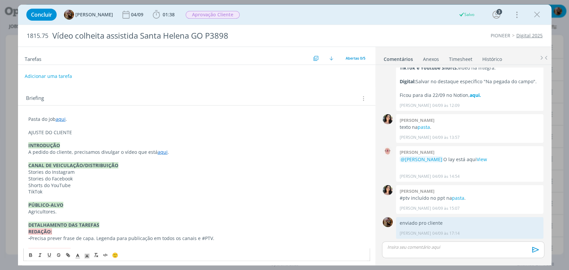
click at [88, 130] on p "AJUSTE DO CLIENTE" at bounding box center [196, 132] width 337 height 7
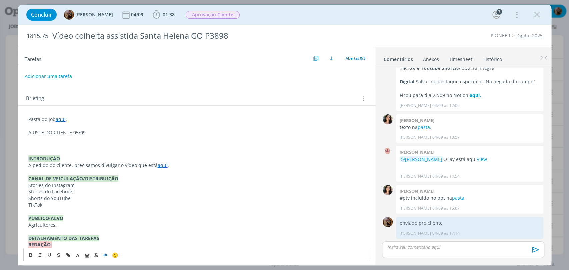
click at [104, 255] on icon "dialog" at bounding box center [105, 254] width 5 height 5
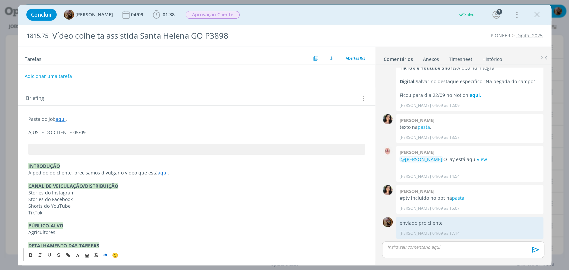
click at [99, 132] on p "AJUSTE DO CLIENTE 05/09" at bounding box center [196, 132] width 337 height 7
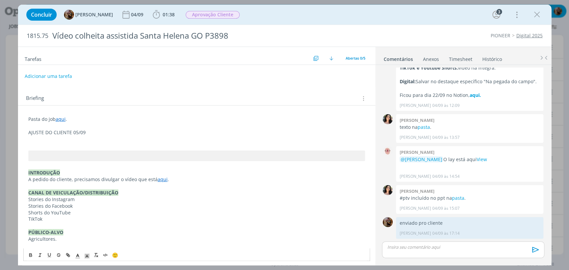
click at [495, 246] on p "dialog" at bounding box center [462, 247] width 151 height 6
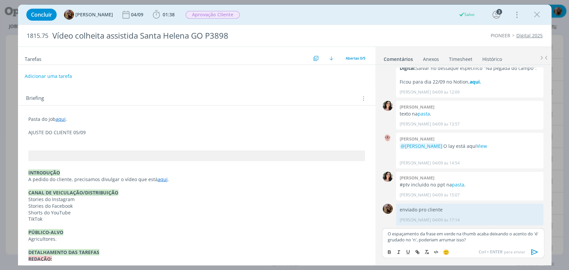
scroll to position [93, 0]
click at [36, 139] on p "dialog" at bounding box center [196, 139] width 337 height 7
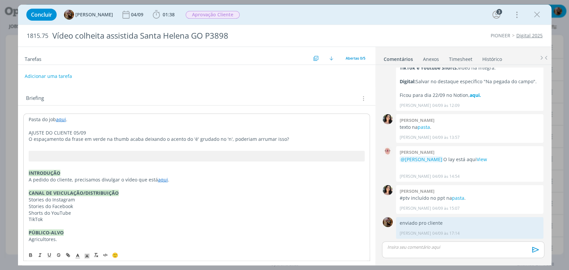
click at [117, 139] on span "O espaçamento da frase em verde na thumb acaba deixando o acento do 'é' grudado…" at bounding box center [159, 139] width 260 height 6
click at [191, 140] on span "O espaçamento da frase em verde na capa, acaba deixando o acento do 'é' grudado…" at bounding box center [157, 139] width 257 height 6
click at [222, 139] on span "O espaçamento da frase em verde na capa, acaba deixando o acento do "é" grudado…" at bounding box center [158, 139] width 259 height 6
click at [227, 140] on span "O espaçamento da frase em verde na capa, acaba deixando o acento do "é" grudado…" at bounding box center [159, 139] width 260 height 6
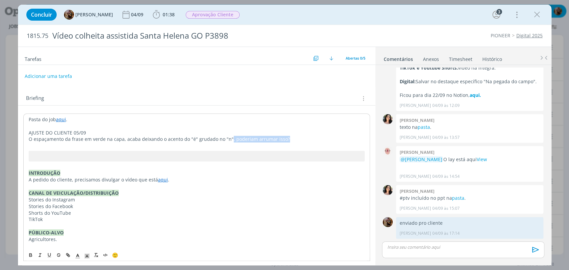
drag, startPoint x: 277, startPoint y: 142, endPoint x: 227, endPoint y: 137, distance: 50.9
click at [227, 137] on span "O espaçamento da frase em verde na capa, acaba deixando o acento do "é" grudado…" at bounding box center [159, 139] width 261 height 6
drag, startPoint x: 100, startPoint y: 130, endPoint x: 27, endPoint y: 135, distance: 73.8
click at [27, 135] on div "Pasta do job aqui . AJUSTE DO CLIENTE 05/09 O espaçamento da frase em verde na …" at bounding box center [196, 236] width 347 height 244
click at [30, 255] on icon "dialog" at bounding box center [30, 255] width 2 height 1
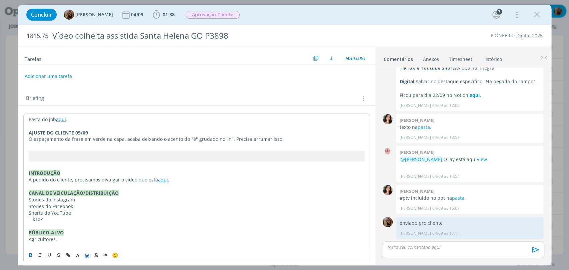
click at [84, 255] on icon "dialog" at bounding box center [87, 256] width 6 height 6
click at [107, 220] on span "dialog" at bounding box center [107, 219] width 5 height 5
click at [56, 75] on button "Adicionar uma tarefa" at bounding box center [47, 75] width 47 height 11
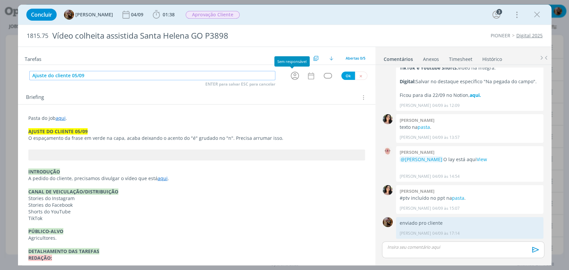
click at [291, 77] on icon "dialog" at bounding box center [295, 76] width 10 height 10
type input "Ajuste do cliente 05/09"
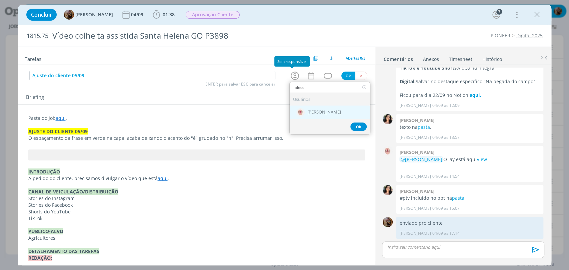
type input "aless"
click at [319, 109] on div "[PERSON_NAME]" at bounding box center [330, 113] width 80 height 14
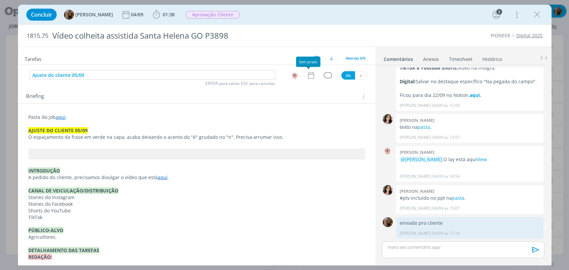
click at [307, 76] on icon "dialog" at bounding box center [311, 75] width 9 height 9
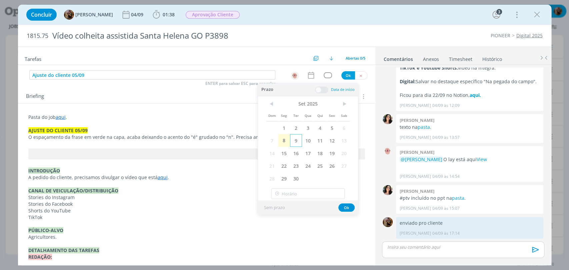
click at [296, 141] on span "9" at bounding box center [296, 140] width 12 height 13
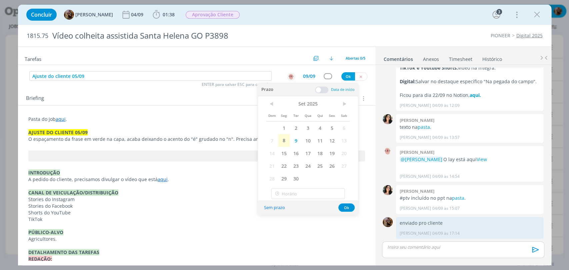
click at [320, 91] on span at bounding box center [321, 90] width 13 height 7
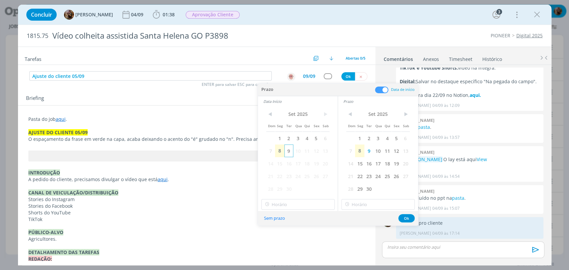
click at [290, 149] on span "9" at bounding box center [288, 151] width 9 height 13
click at [299, 200] on input "21:00" at bounding box center [297, 204] width 73 height 11
click at [288, 169] on div "09:00" at bounding box center [298, 166] width 74 height 12
type input "09:00"
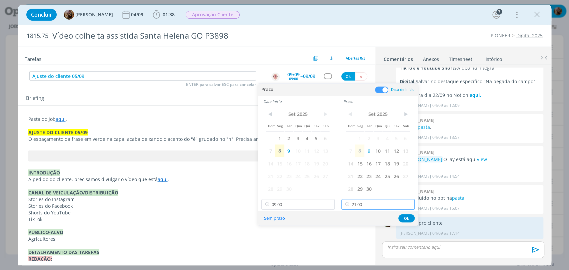
click at [386, 203] on input "21:00" at bounding box center [377, 204] width 73 height 11
click at [355, 142] on div "09:15" at bounding box center [379, 141] width 74 height 12
type input "09:15"
click at [407, 219] on button "Ok" at bounding box center [406, 218] width 16 height 8
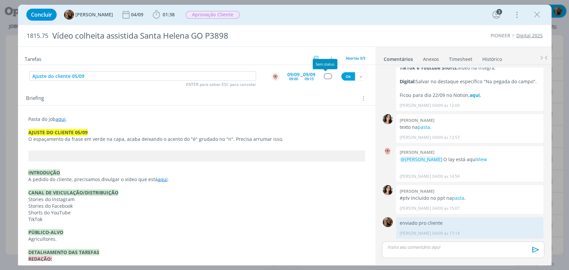
click at [324, 77] on div "dialog" at bounding box center [328, 76] width 8 height 6
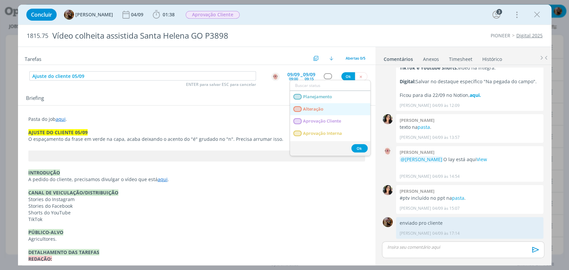
click at [324, 108] on link "Alteração" at bounding box center [330, 109] width 80 height 12
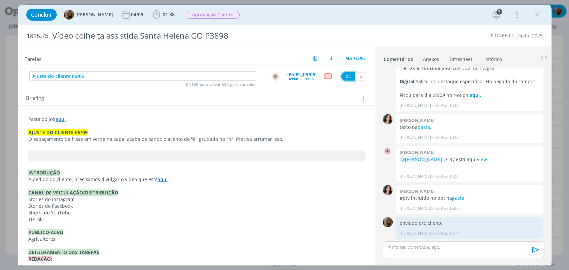
click at [343, 78] on button "Ok" at bounding box center [348, 76] width 14 height 8
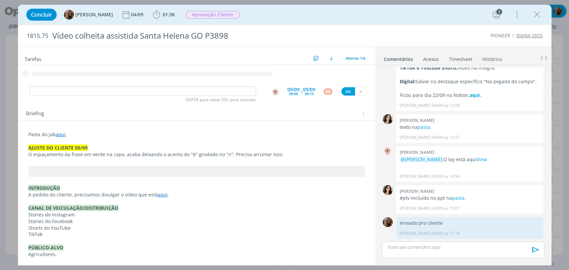
click at [440, 252] on div "dialog" at bounding box center [463, 250] width 162 height 17
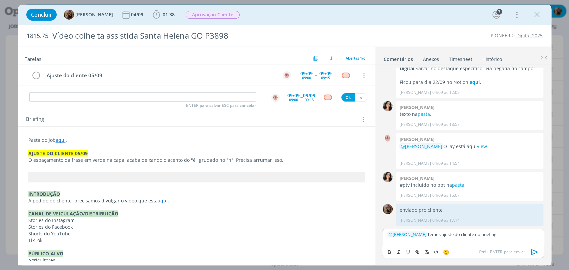
click at [535, 251] on icon "dialog" at bounding box center [534, 252] width 7 height 6
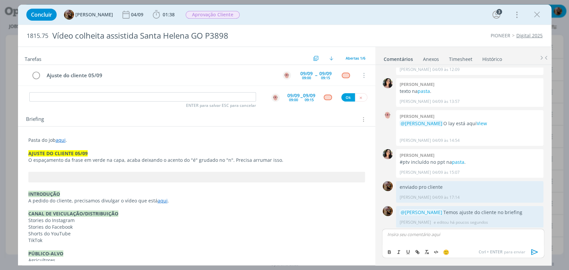
scroll to position [118, 0]
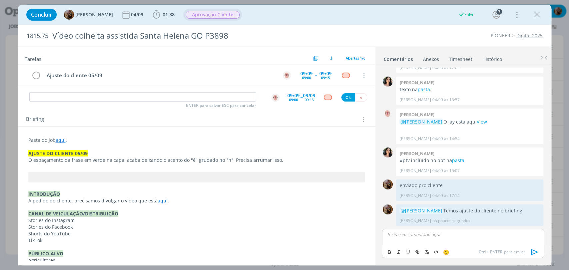
click at [239, 17] on span "Aprovação Cliente" at bounding box center [213, 15] width 54 height 8
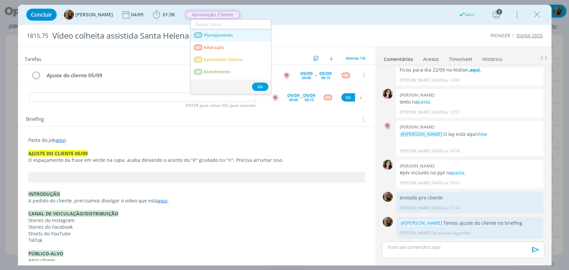
scroll to position [106, 0]
click at [219, 48] on span "Alteração" at bounding box center [214, 47] width 20 height 5
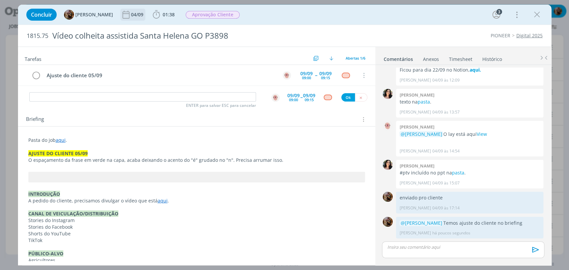
click at [144, 14] on div "04/09" at bounding box center [138, 14] width 14 height 5
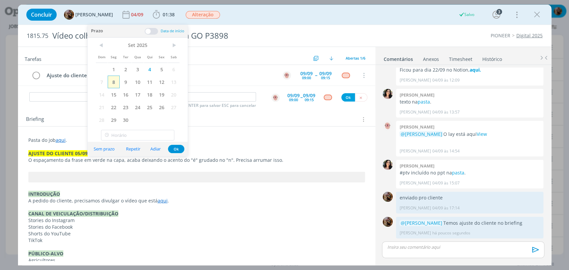
click at [115, 80] on span "8" at bounding box center [114, 82] width 12 height 13
click at [176, 149] on button "Ok" at bounding box center [176, 149] width 16 height 8
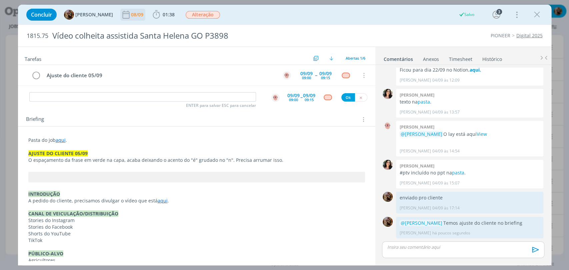
click at [145, 17] on div "08/09" at bounding box center [138, 14] width 14 height 5
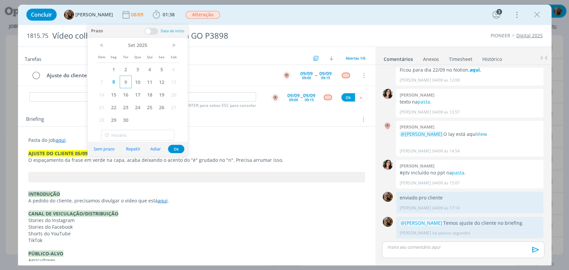
click at [124, 83] on span "9" at bounding box center [126, 82] width 12 height 13
click at [178, 149] on button "Ok" at bounding box center [176, 149] width 16 height 8
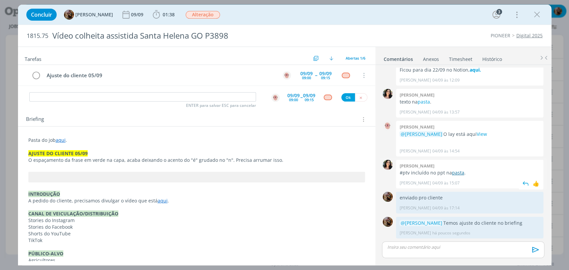
click at [459, 175] on link "pasta" at bounding box center [457, 173] width 12 height 6
click at [155, 94] on input "dialog" at bounding box center [142, 96] width 227 height 9
click at [271, 98] on img "dialog" at bounding box center [275, 98] width 8 height 8
type input "Publicação do vídeo"
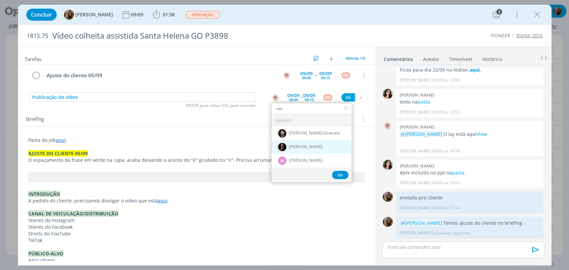
type input "nat"
click at [304, 148] on span "[PERSON_NAME]" at bounding box center [306, 147] width 34 height 5
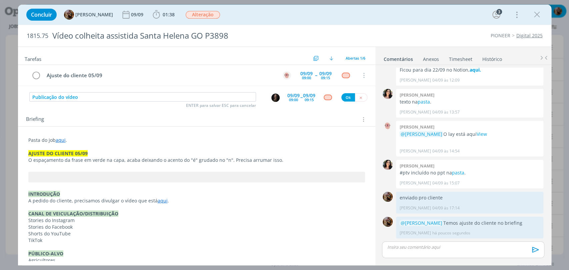
click at [289, 101] on div "09:00" at bounding box center [293, 100] width 9 height 4
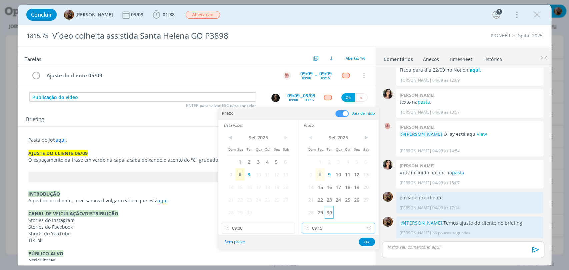
drag, startPoint x: 328, startPoint y: 229, endPoint x: 330, endPoint y: 216, distance: 13.4
click at [328, 230] on input "09:15" at bounding box center [338, 228] width 73 height 11
click at [324, 187] on div "15:45" at bounding box center [339, 189] width 74 height 12
type input "15:45"
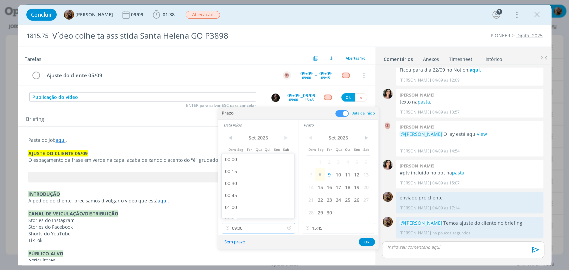
drag, startPoint x: 269, startPoint y: 226, endPoint x: 268, endPoint y: 222, distance: 4.9
click at [269, 226] on input "09:00" at bounding box center [258, 228] width 73 height 11
click at [244, 201] on div "15:00" at bounding box center [259, 202] width 74 height 12
type input "15:00"
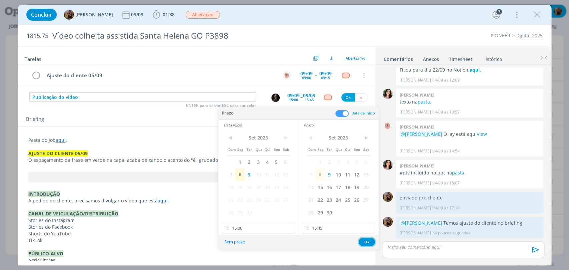
click at [362, 241] on button "Ok" at bounding box center [367, 242] width 16 height 8
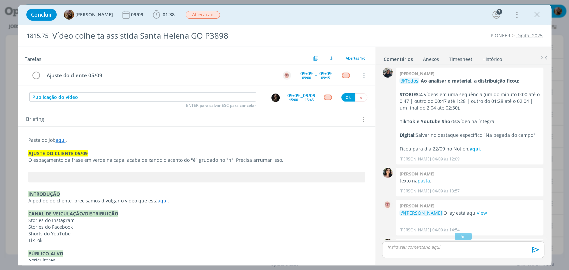
scroll to position [0, 0]
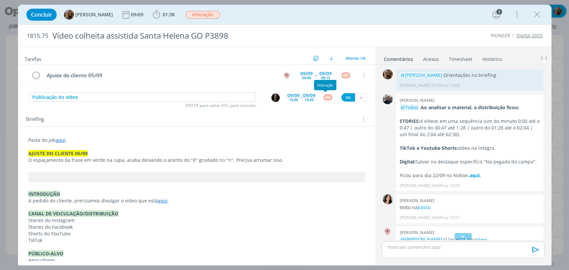
click at [326, 98] on div "dialog" at bounding box center [328, 98] width 8 height 6
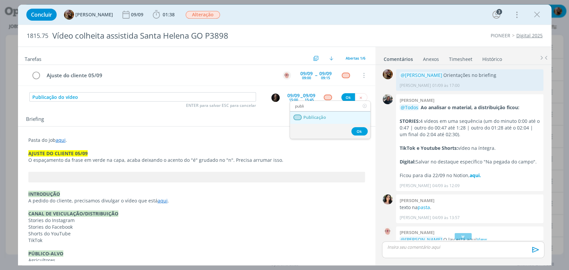
type input "publi"
click at [325, 113] on link "Publicação" at bounding box center [330, 118] width 80 height 12
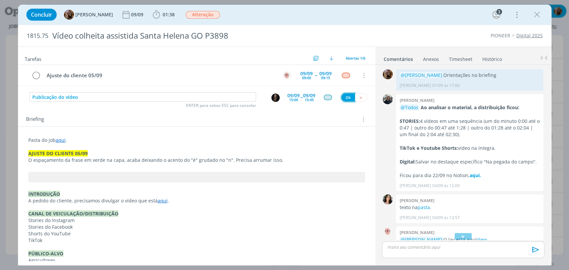
click at [341, 98] on button "Ok" at bounding box center [348, 97] width 14 height 8
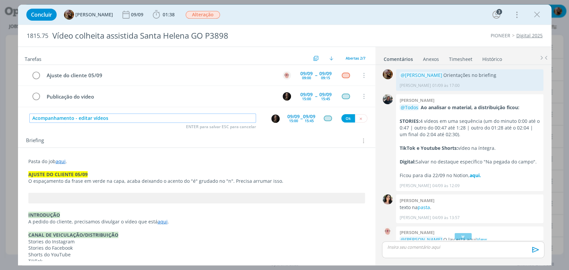
click at [274, 120] on img "dialog" at bounding box center [275, 119] width 8 height 8
type input "Acompanhamento - editar vídeos"
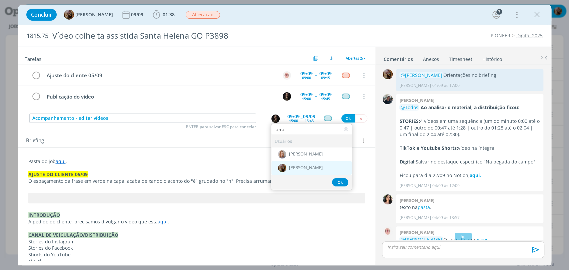
type input "ama"
click at [302, 162] on div "[PERSON_NAME]" at bounding box center [311, 168] width 80 height 14
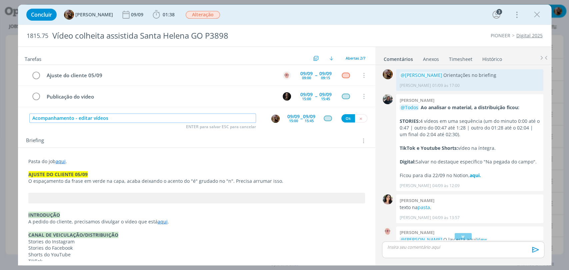
click at [81, 117] on input "Acompanhamento - editar vídeos" at bounding box center [142, 118] width 227 height 9
type input "Acompanhamento - cortar vídeos"
click at [295, 115] on div "09/09" at bounding box center [293, 116] width 12 height 5
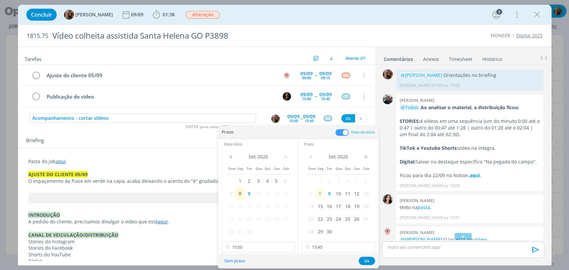
click at [342, 130] on span at bounding box center [341, 132] width 13 height 7
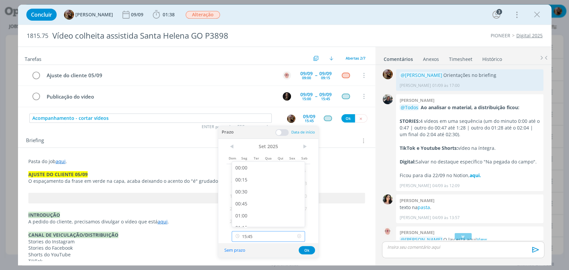
click at [277, 237] on input "15:45" at bounding box center [268, 236] width 73 height 11
click at [268, 217] on div "11:00" at bounding box center [269, 213] width 74 height 12
type input "11:00"
click at [305, 250] on button "Ok" at bounding box center [307, 250] width 16 height 8
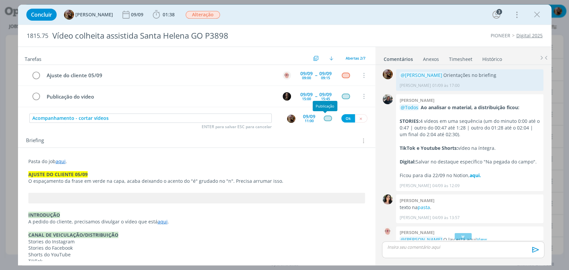
click at [327, 117] on div "dialog" at bounding box center [328, 119] width 8 height 6
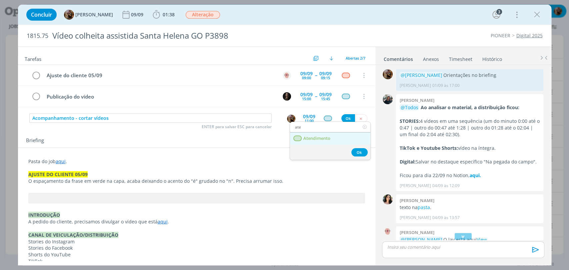
type input "ate"
click at [329, 144] on link "Atendimento" at bounding box center [330, 139] width 80 height 12
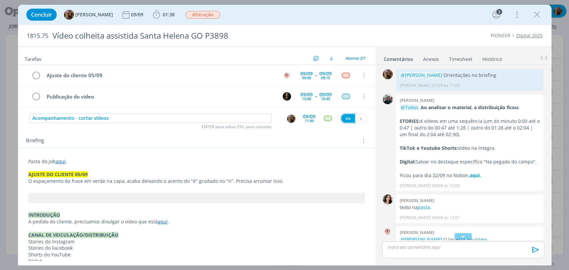
click at [341, 121] on button "Ok" at bounding box center [348, 118] width 14 height 8
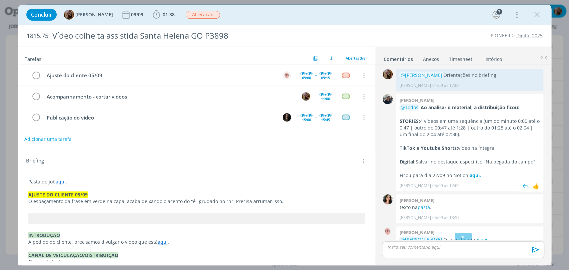
scroll to position [106, 0]
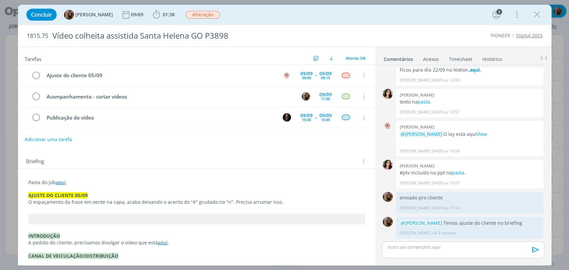
click at [62, 180] on link "aqui" at bounding box center [61, 182] width 10 height 6
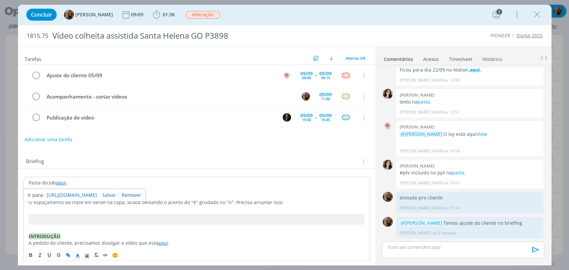
click at [75, 193] on link "https://sobeae.sharepoint.com/:f:/s/SOBEAE/Enn3a6O0aJZCoKVOUcZF5QEB4klVXB3LhLos…" at bounding box center [72, 195] width 50 height 9
drag, startPoint x: 532, startPoint y: 13, endPoint x: 406, endPoint y: 16, distance: 126.0
click at [532, 13] on icon "dialog" at bounding box center [537, 15] width 10 height 10
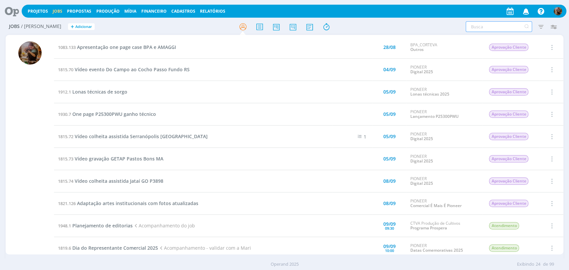
click at [498, 26] on input "text" at bounding box center [498, 26] width 66 height 11
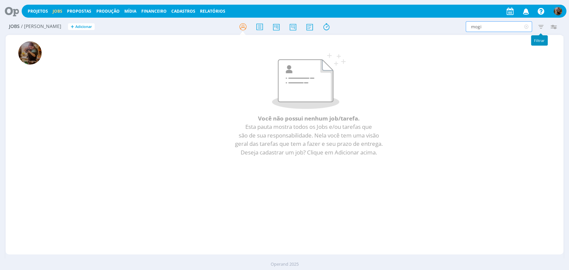
type input "mogi"
click at [537, 28] on icon "button" at bounding box center [540, 27] width 12 height 12
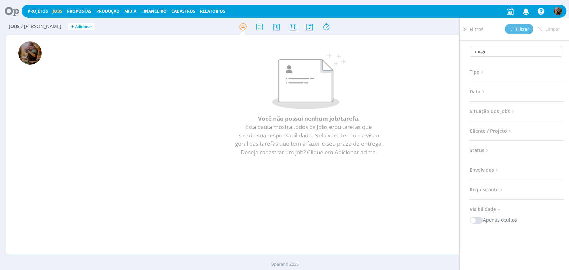
click at [508, 112] on span "Situação dos jobs" at bounding box center [492, 111] width 46 height 9
click at [513, 126] on span at bounding box center [512, 129] width 13 height 7
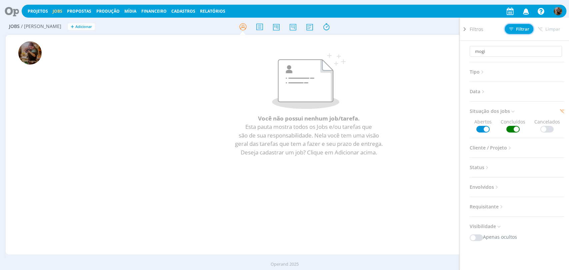
click at [517, 32] on button "Filtrar" at bounding box center [518, 29] width 29 height 10
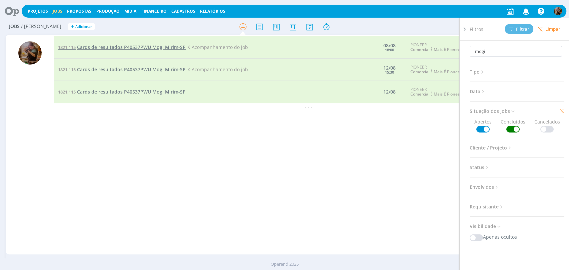
click at [138, 49] on span "Cards de resultados P40537PWU Mogi Mirim-SP" at bounding box center [131, 47] width 109 height 6
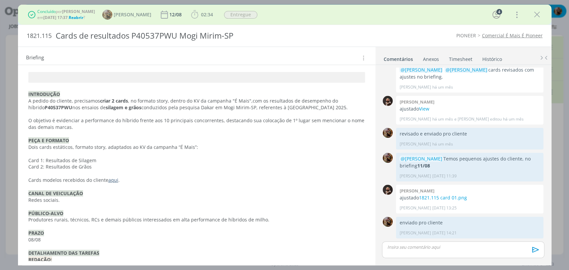
scroll to position [333, 0]
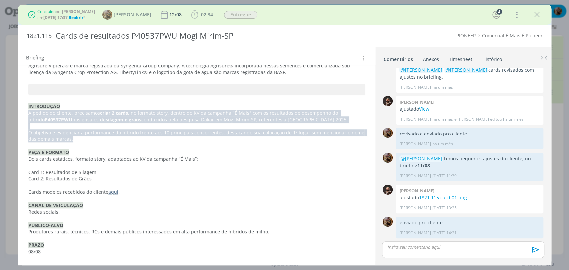
drag, startPoint x: 78, startPoint y: 137, endPoint x: 27, endPoint y: 110, distance: 57.4
click at [27, 110] on div "Pasta do job aqui . AJUSTES DO CLIENTE 11/08 Usar medalha de 1º lugar quando ap…" at bounding box center [196, 154] width 347 height 549
copy div "A pedido do cliente, precisamos criar 2 cards , no formato story, dentro d o KV…"
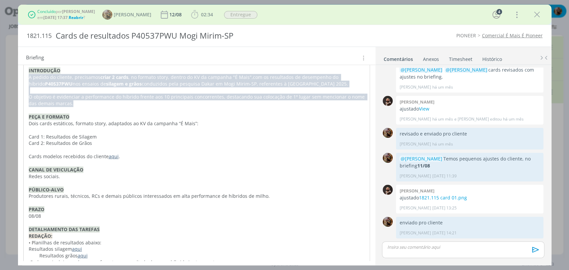
scroll to position [370, 0]
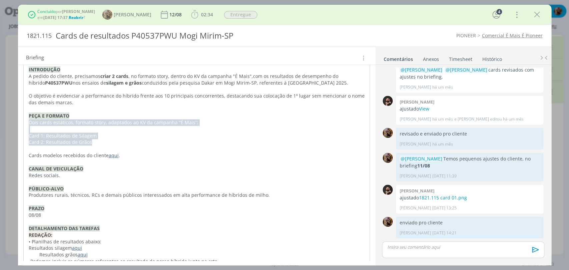
drag, startPoint x: 100, startPoint y: 141, endPoint x: 29, endPoint y: 124, distance: 72.3
click at [29, 124] on div "Pasta do job aqui . AJUSTES DO CLIENTE 11/08 Usar medalha de 1º lugar quando ap…" at bounding box center [196, 118] width 347 height 550
copy div "Dois cards estáticos, formato story, adaptados ao KV da campanha “É Mais”: Card…"
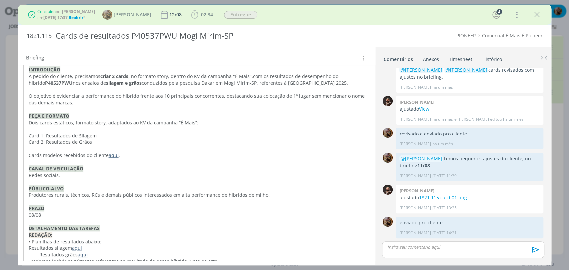
click at [95, 118] on p "PEÇA E FORMATO" at bounding box center [197, 116] width 336 height 7
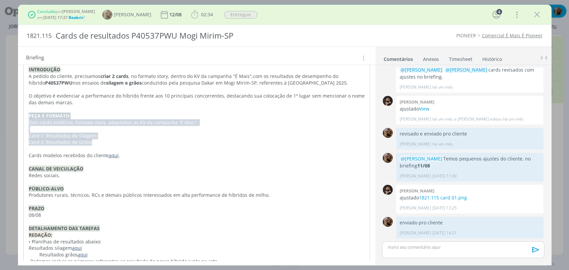
drag, startPoint x: 94, startPoint y: 141, endPoint x: 29, endPoint y: 118, distance: 69.0
click at [29, 118] on div "Pasta do job aqui . AJUSTES DO CLIENTE 11/08 Usar medalha de 1º lugar quando ap…" at bounding box center [196, 118] width 347 height 550
copy div "PEÇA E FORMATO Dois cards estáticos, formato story, adaptados ao KV da campanha…"
click at [109, 158] on link "aqui" at bounding box center [114, 155] width 10 height 6
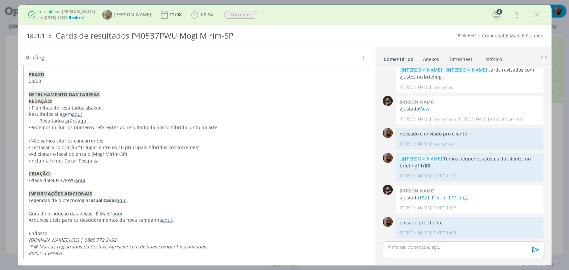
scroll to position [504, 0]
drag, startPoint x: 100, startPoint y: 192, endPoint x: 25, endPoint y: 195, distance: 75.4
copy strong "INFORMAÇÕES ADICIONAIS"
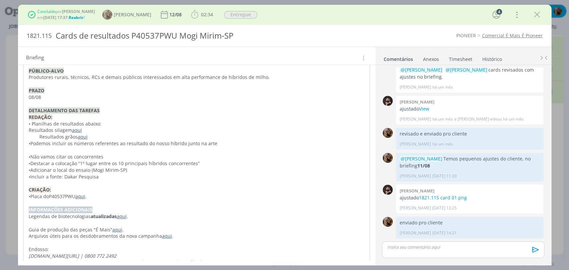
scroll to position [467, 0]
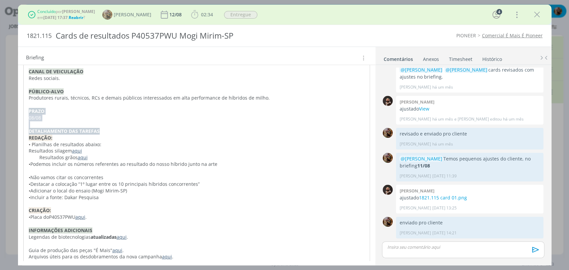
drag, startPoint x: 104, startPoint y: 130, endPoint x: 21, endPoint y: 109, distance: 85.9
click at [21, 109] on div "Pasta do job aqui . AJUSTES DO CLIENTE 11/08 Usar medalha de 1º lugar quando ap…" at bounding box center [196, 18] width 357 height 560
copy div "PRAZO 08/08 DETALHAMENTO DAS TAREFAS"
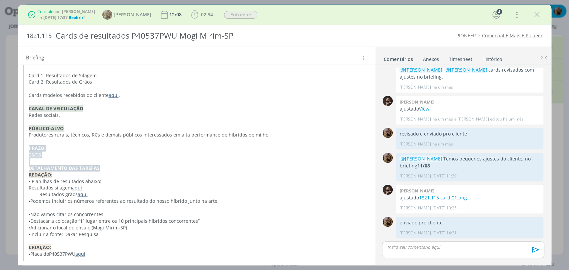
scroll to position [393, 0]
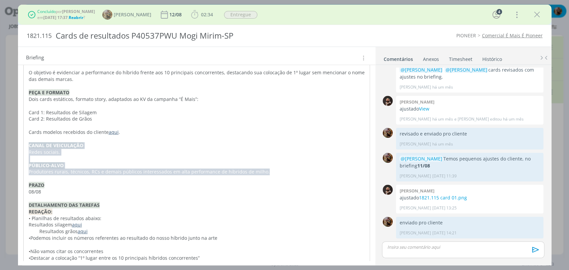
drag, startPoint x: 263, startPoint y: 169, endPoint x: 24, endPoint y: 146, distance: 239.7
click at [24, 146] on div "Pasta do job aqui . AJUSTES DO CLIENTE 11/08 Usar medalha de 1º lugar quando ap…" at bounding box center [196, 95] width 347 height 550
copy div "CANAL DE VEICULAÇÃO Redes sociais. PÚBLICO-ALVO Produtores rurais, técnicos, RC…"
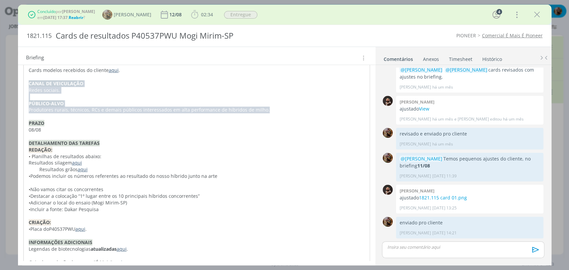
scroll to position [504, 0]
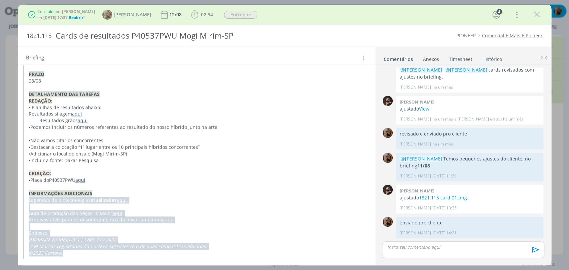
drag, startPoint x: 69, startPoint y: 253, endPoint x: 27, endPoint y: 202, distance: 65.7
copy div "Legendas de biotecnologias atualizadas aqui . Guia de produção das peças "É Mai…"
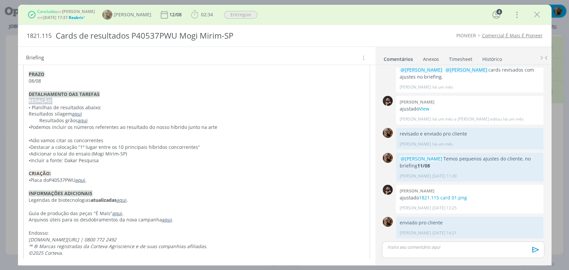
drag, startPoint x: 60, startPoint y: 99, endPoint x: 24, endPoint y: 100, distance: 35.7
copy strong "REDAÇÃO:"
drag, startPoint x: 93, startPoint y: 120, endPoint x: 59, endPoint y: 106, distance: 36.6
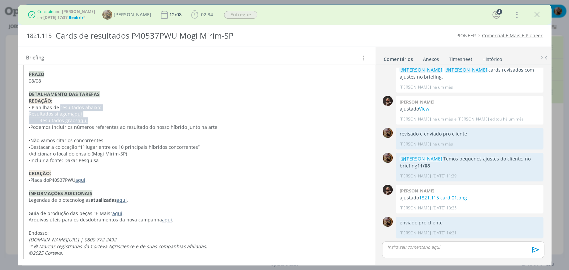
click at [124, 121] on p "Resultados g rãos aqui" at bounding box center [197, 120] width 336 height 7
drag, startPoint x: 98, startPoint y: 107, endPoint x: 75, endPoint y: 105, distance: 23.8
click at [75, 107] on p "• P lanilhas de resultados abaixo:" at bounding box center [197, 107] width 336 height 7
drag, startPoint x: 32, startPoint y: 110, endPoint x: 24, endPoint y: 110, distance: 8.0
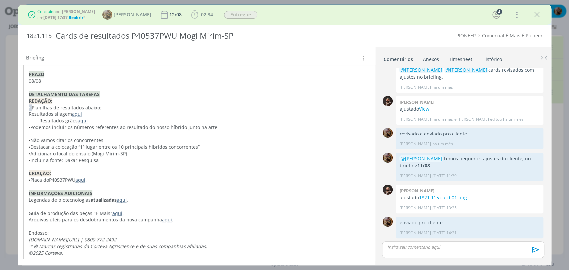
copy span "•"
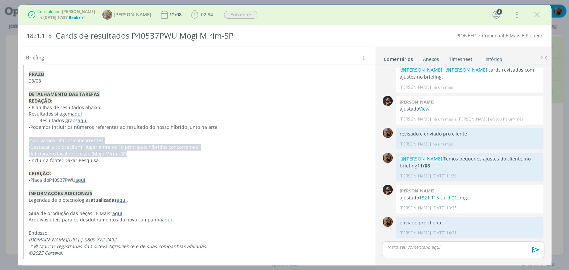
drag, startPoint x: 136, startPoint y: 155, endPoint x: 22, endPoint y: 139, distance: 115.4
copy div "• Não vamos citar os concorrentes • Destacar a colocação “1º lugar entre os 10 …"
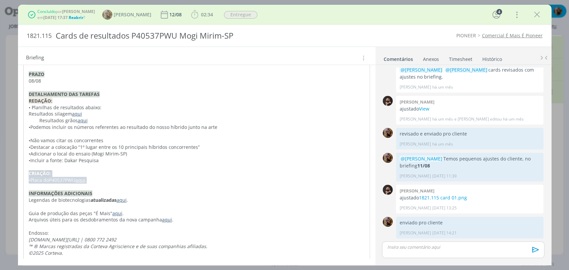
drag, startPoint x: 100, startPoint y: 179, endPoint x: 22, endPoint y: 172, distance: 79.0
click at [98, 182] on p "• Placa do P40537PWU aqui ." at bounding box center [197, 180] width 336 height 7
drag, startPoint x: 99, startPoint y: 160, endPoint x: 16, endPoint y: 161, distance: 83.0
click at [16, 161] on div "Concluído por Amanda Rodrigues em 19/08 às 17:37 . Reabrir ? Amanda Rodrigues 1…" at bounding box center [284, 135] width 569 height 270
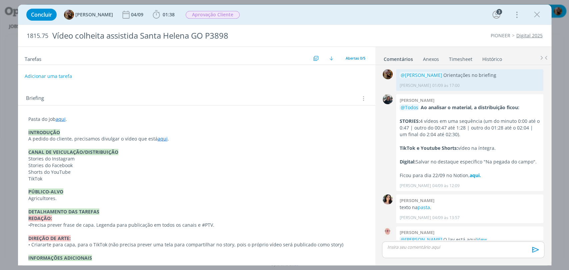
scroll to position [80, 0]
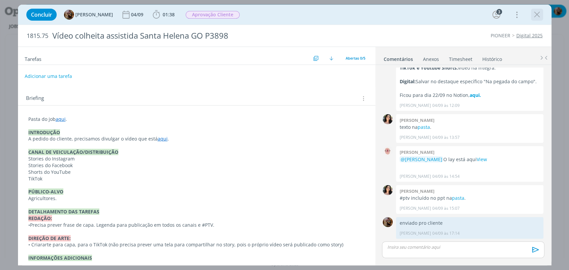
click at [536, 15] on icon "dialog" at bounding box center [537, 15] width 10 height 10
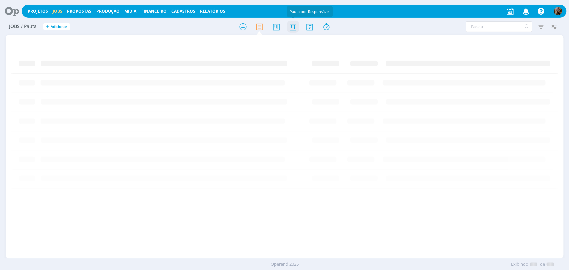
click at [295, 26] on icon at bounding box center [293, 26] width 12 height 13
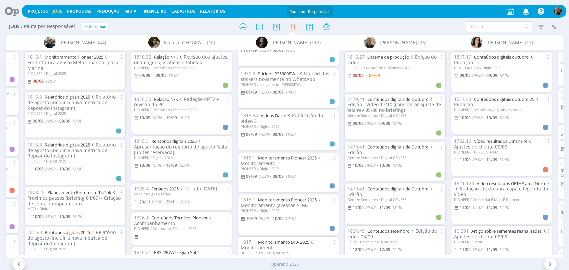
scroll to position [74, 0]
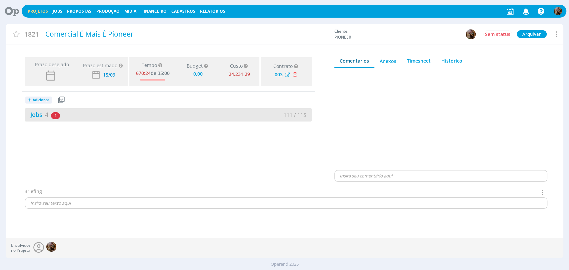
click at [109, 120] on div "Jobs 4 1 atrasado 111 / 115" at bounding box center [168, 114] width 287 height 13
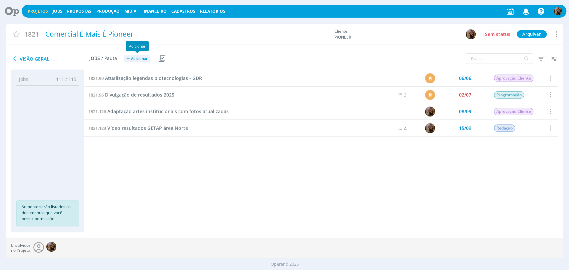
click at [141, 59] on span "Adicionar" at bounding box center [139, 59] width 17 height 4
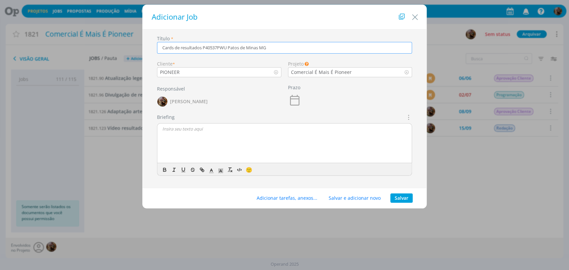
type input "Cards de resultados P40537PWU Patos de Minas MG"
click at [402, 198] on button "Salvar" at bounding box center [401, 198] width 22 height 9
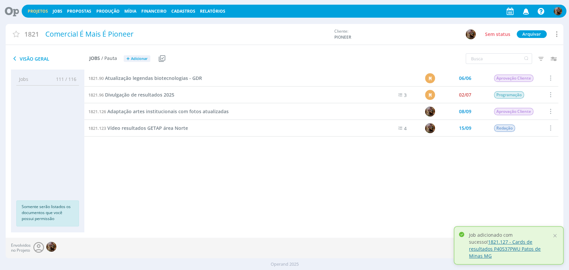
click at [488, 249] on link "1821.127 - Cards de resultados P40537PWU Patos de Minas MG" at bounding box center [505, 249] width 72 height 20
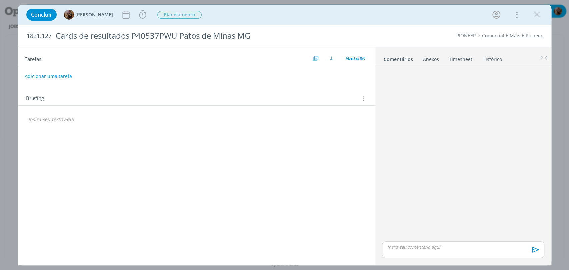
click at [103, 119] on p "dialog" at bounding box center [196, 119] width 337 height 7
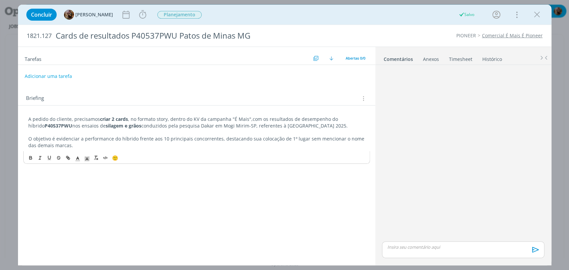
click at [23, 120] on div "A pedido do cliente, precisamos criar 2 cards , no formato story, dentro d o KV…" at bounding box center [196, 133] width 347 height 38
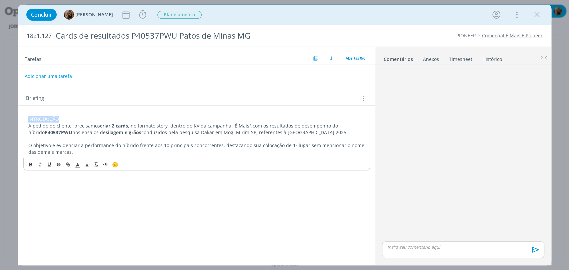
drag, startPoint x: 63, startPoint y: 119, endPoint x: 22, endPoint y: 119, distance: 40.3
click at [22, 119] on div "INTRODUÇÃO A pedido do cliente, precisamos criar 2 cards , no formato story, de…" at bounding box center [196, 140] width 357 height 68
click at [38, 123] on p "A pedido do cliente, precisamos criar 2 cards , no formato story, dentro d o KV…" at bounding box center [196, 129] width 337 height 13
click at [23, 116] on div "INTRODUÇÃO A pedido do cliente, precisamos criar 2 cards , no formato story, de…" at bounding box center [196, 136] width 347 height 44
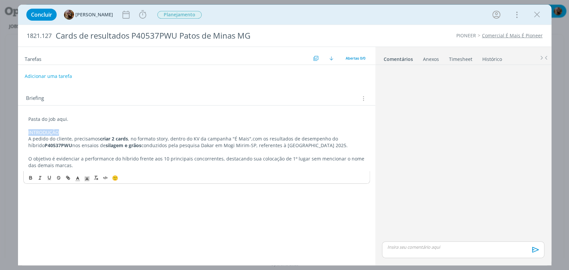
drag, startPoint x: 62, startPoint y: 129, endPoint x: 24, endPoint y: 134, distance: 37.9
click at [25, 132] on div "Pasta do job aqui. INTRODUÇÃO A pedido do cliente, precisamos criar 2 cards , n…" at bounding box center [196, 143] width 347 height 58
click at [32, 178] on icon "dialog" at bounding box center [30, 178] width 2 height 1
click at [91, 178] on span "dialog" at bounding box center [86, 178] width 9 height 8
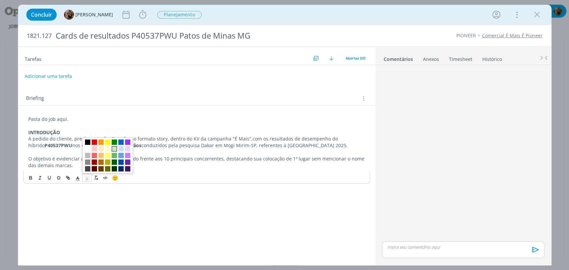
click at [116, 149] on span "dialog" at bounding box center [114, 148] width 5 height 5
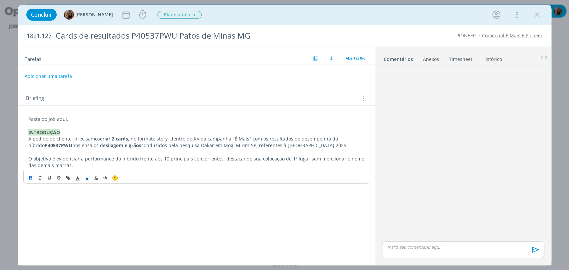
click at [114, 149] on p "dialog" at bounding box center [196, 152] width 337 height 7
drag, startPoint x: 153, startPoint y: 149, endPoint x: 232, endPoint y: 146, distance: 78.7
click at [237, 147] on p "A pedido do cliente, precisamos criar 2 cards , no formato story, dentro d o KV…" at bounding box center [196, 142] width 337 height 13
click at [137, 165] on p "O objetivo é evidenciar a performance do híbrido frente aos 10 principais conco…" at bounding box center [196, 162] width 337 height 13
drag, startPoint x: 80, startPoint y: 175, endPoint x: 77, endPoint y: 178, distance: 4.7
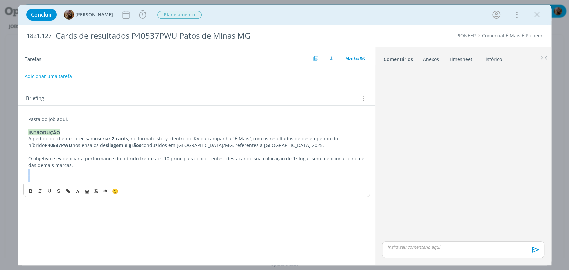
click at [77, 175] on div "Pasta do job aqui. INTRODUÇÃO A pedido do cliente, precisamos criar 2 cards , n…" at bounding box center [196, 149] width 347 height 71
click at [76, 180] on p "dialog" at bounding box center [196, 179] width 337 height 7
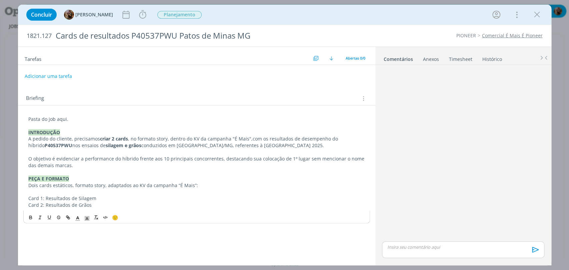
click at [40, 180] on strong "PEÇA E FORMATO" at bounding box center [48, 179] width 41 height 6
click at [83, 177] on p "PEÇAS E FORMATO" at bounding box center [196, 179] width 337 height 7
click at [74, 187] on p "Dois cards estáticos, formato story, adaptados ao KV da campanha “É Mais”:" at bounding box center [196, 185] width 337 height 7
click at [83, 198] on p "Card 1: Resultados de Silagem" at bounding box center [196, 198] width 337 height 7
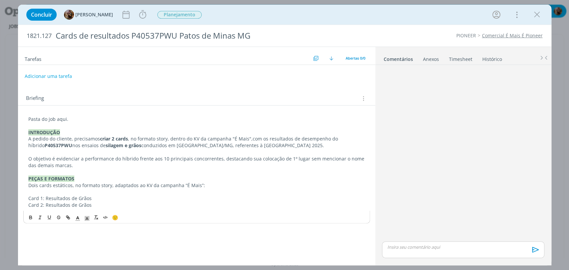
click at [87, 204] on p "Card 2: Resultados de Grãos" at bounding box center [196, 205] width 337 height 7
click at [104, 219] on p "dialog" at bounding box center [196, 218] width 337 height 7
click at [96, 212] on p "dialog" at bounding box center [196, 212] width 337 height 7
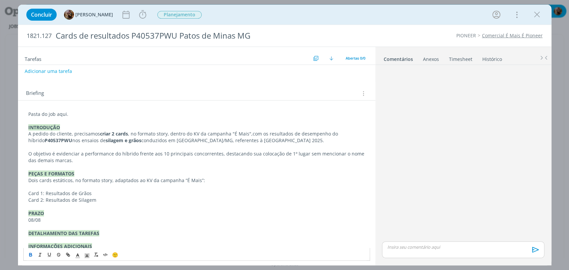
scroll to position [11, 0]
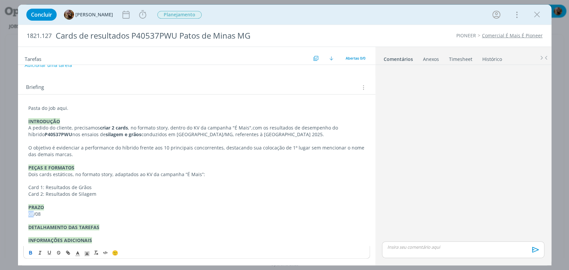
drag, startPoint x: 33, startPoint y: 212, endPoint x: 24, endPoint y: 211, distance: 8.7
click at [24, 211] on div "Pasta do job aqui. INTRODUÇÃO A pedido do cliente, precisamos criar 2 cards , n…" at bounding box center [196, 175] width 347 height 144
click at [131, 13] on icon "dialog" at bounding box center [126, 15] width 10 height 10
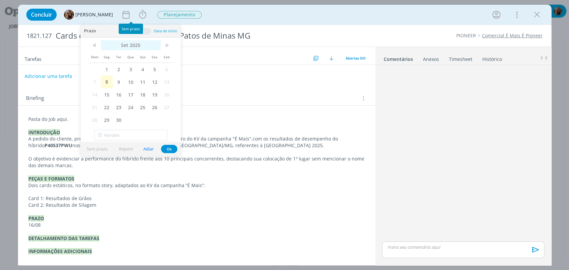
scroll to position [0, 0]
click at [122, 95] on span "16" at bounding box center [119, 94] width 12 height 13
click at [134, 200] on p "Card 1: Resultados de Grãos" at bounding box center [196, 198] width 337 height 7
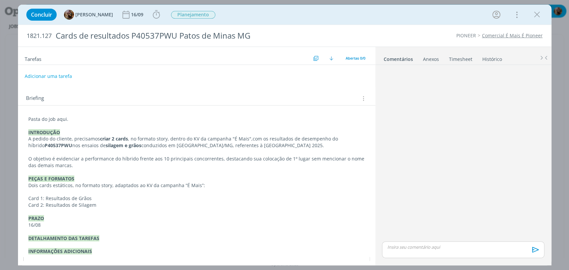
click at [97, 209] on p "dialog" at bounding box center [196, 212] width 337 height 7
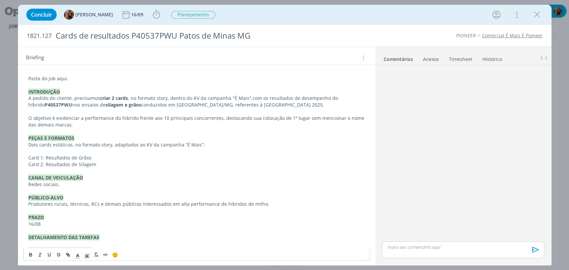
scroll to position [51, 0]
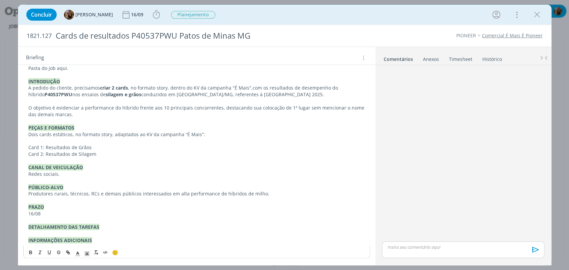
click at [68, 174] on p "Redes sociais." at bounding box center [196, 174] width 337 height 7
click at [111, 227] on p "DETALHAMENTO DAS TAREFAS" at bounding box center [196, 227] width 337 height 7
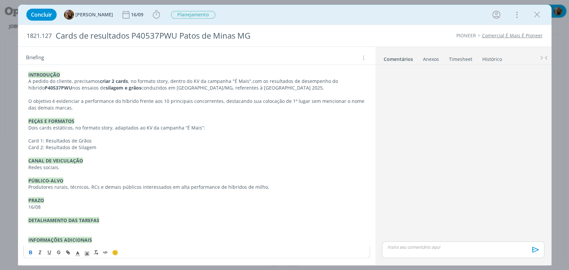
click at [122, 242] on p "INFORMAÇÕES ADICIONAIS" at bounding box center [196, 240] width 337 height 7
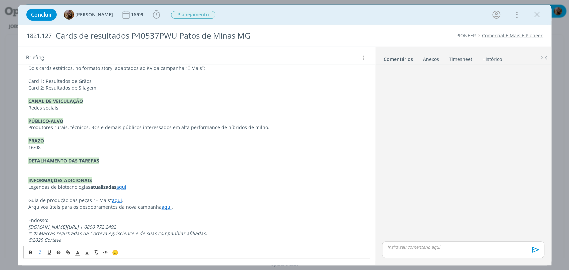
click at [71, 165] on p "dialog" at bounding box center [196, 167] width 337 height 7
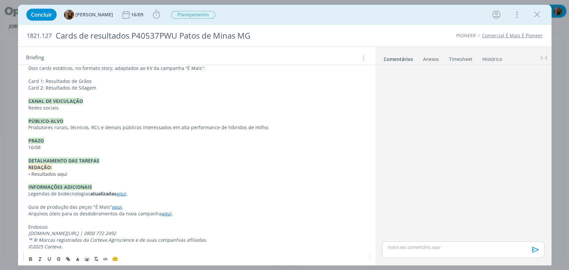
click at [73, 173] on p "• Resultados aqui" at bounding box center [196, 174] width 337 height 7
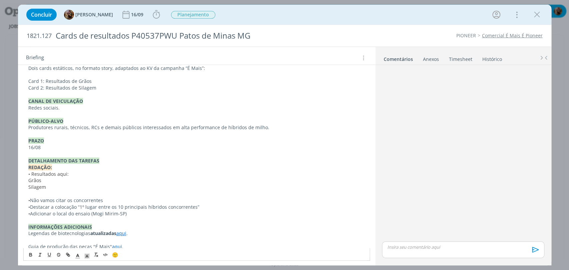
click at [70, 198] on span "Não vamos citar os concorrentes" at bounding box center [66, 200] width 73 height 6
click at [79, 209] on p "• Destacar a colocação “1º lugar entre os 10 principais híbridos concorrentes”" at bounding box center [196, 207] width 337 height 7
click at [207, 205] on p "• Destacar a colocação de 1º lugar entre os 10 principais híbridos concorrentes”" at bounding box center [196, 207] width 337 height 7
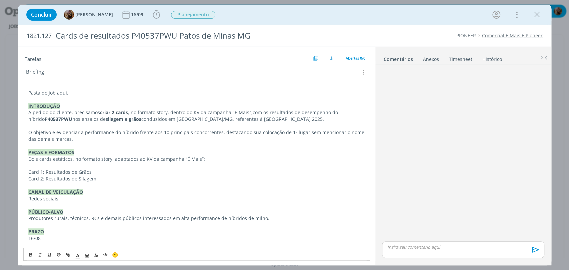
scroll to position [6, 0]
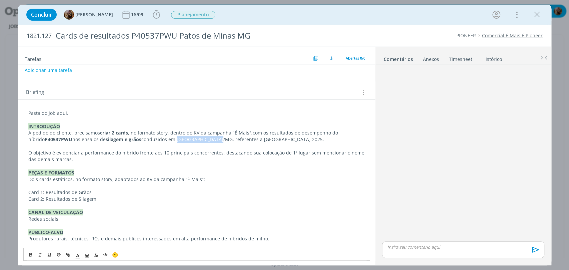
drag, startPoint x: 203, startPoint y: 139, endPoint x: 162, endPoint y: 142, distance: 41.1
click at [162, 142] on p "A pedido do cliente, precisamos criar 2 cards , no formato story, dentro d o KV…" at bounding box center [196, 136] width 337 height 13
copy p "Patos de Minas/[GEOGRAPHIC_DATA]"
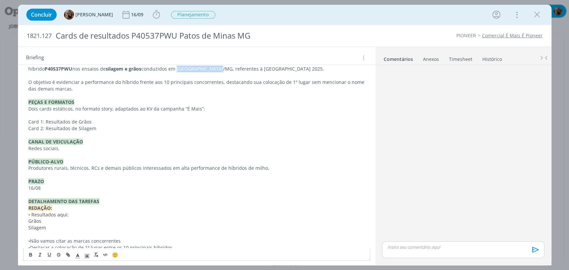
scroll to position [164, 0]
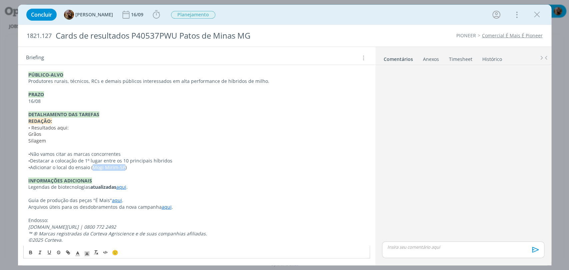
drag, startPoint x: 122, startPoint y: 170, endPoint x: 93, endPoint y: 169, distance: 29.7
click at [93, 169] on p "• Adicionar o local do ensaio ([PERSON_NAME]-SP)" at bounding box center [196, 167] width 337 height 7
click at [126, 167] on span "Patos de Minas/[GEOGRAPHIC_DATA]" at bounding box center [134, 167] width 82 height 6
click at [145, 164] on p "• Adicionar o local do ensaio ( Patos de Minas/[GEOGRAPHIC_DATA] )" at bounding box center [196, 167] width 337 height 7
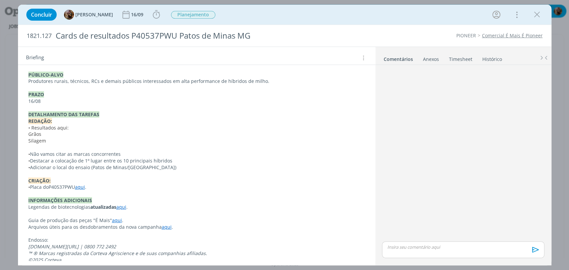
click at [102, 180] on p "CRIAÇÃO:" at bounding box center [196, 181] width 337 height 7
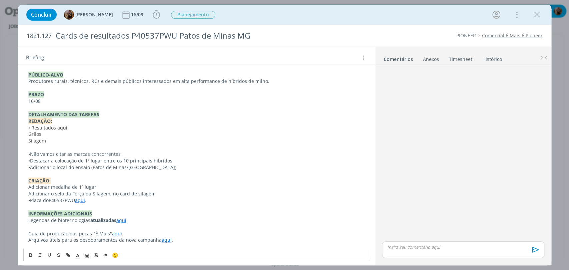
drag, startPoint x: 31, startPoint y: 202, endPoint x: 22, endPoint y: 203, distance: 8.7
click at [22, 203] on div "Pasta do job aqui. INTRODUÇÃO A pedido do cliente, precisamos criar 2 cards , n…" at bounding box center [196, 118] width 357 height 353
copy span "•"
click at [26, 197] on div "Pasta do job aqui. INTRODUÇÃO A pedido do cliente, precisamos criar 2 cards , n…" at bounding box center [196, 114] width 347 height 329
click at [27, 194] on div "Pasta do job aqui. INTRODUÇÃO A pedido do cliente, precisamos criar 2 cards , n…" at bounding box center [196, 114] width 347 height 329
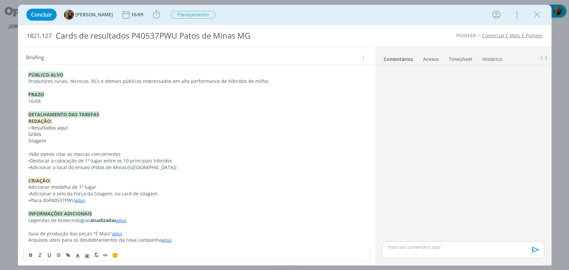
click at [28, 187] on p "Adicionar medalha de 1º lugar" at bounding box center [196, 187] width 337 height 7
click at [109, 178] on p "CRIAÇÃO:" at bounding box center [196, 181] width 337 height 7
click at [114, 187] on p "• Adicionar medalha de 1º lugar" at bounding box center [196, 187] width 337 height 7
click at [120, 198] on p "• Placa do P40537PWU aqui ." at bounding box center [196, 200] width 337 height 7
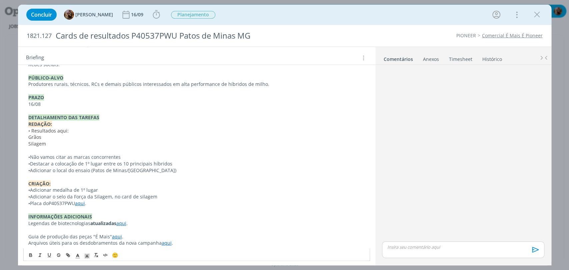
scroll to position [160, 0]
click at [56, 133] on span "• Resultados aqui:" at bounding box center [48, 131] width 40 height 6
click at [88, 134] on span "• Resultados do cliente aqui:" at bounding box center [60, 131] width 64 height 6
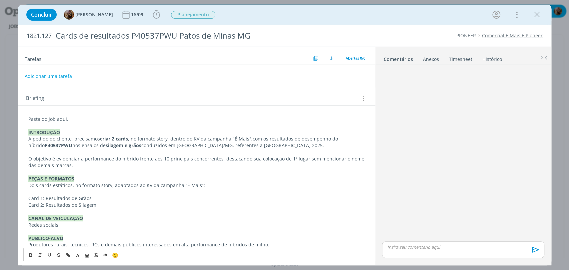
scroll to position [0, 0]
click at [35, 33] on span "1821.127" at bounding box center [39, 35] width 25 height 7
copy span "1821.127"
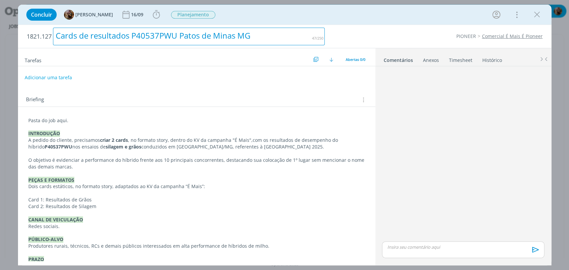
click at [130, 36] on div "Cards de resultados P40537PWU Patos de Minas MG" at bounding box center [189, 37] width 272 height 18
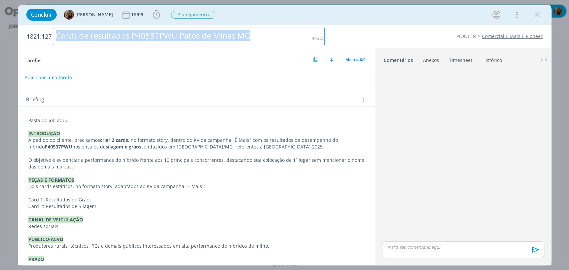
copy div "Cards de resultados P40537PWU Patos de Minas MG"
click at [161, 19] on icon "dialog" at bounding box center [156, 15] width 10 height 10
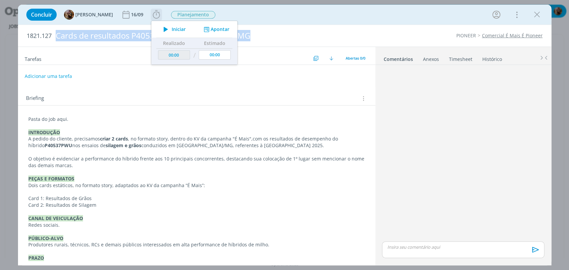
click at [220, 27] on button "Apontar" at bounding box center [216, 29] width 28 height 7
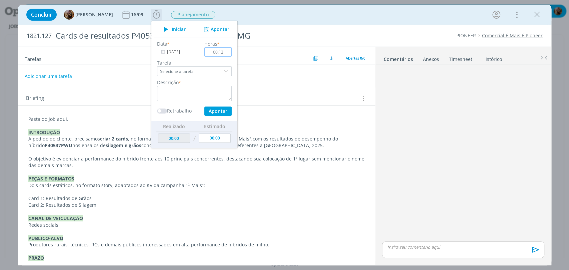
type input "00:12"
click at [211, 89] on textarea "dialog" at bounding box center [194, 93] width 75 height 15
type textarea "briefing"
drag, startPoint x: 231, startPoint y: 51, endPoint x: 200, endPoint y: 52, distance: 31.3
click at [201, 53] on div "Data * 08/09/2025 Horas * 00:12 Tarefa Selecione a tarefa Descrição * briefing …" at bounding box center [194, 78] width 81 height 76
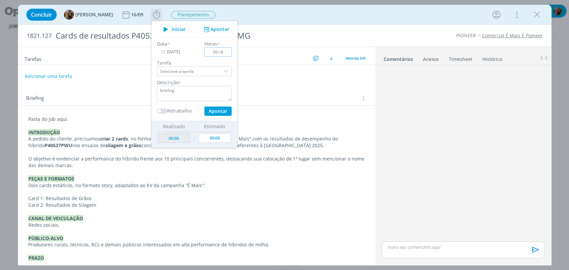
type input "00:18"
click at [227, 109] on button "Apontar" at bounding box center [217, 111] width 27 height 9
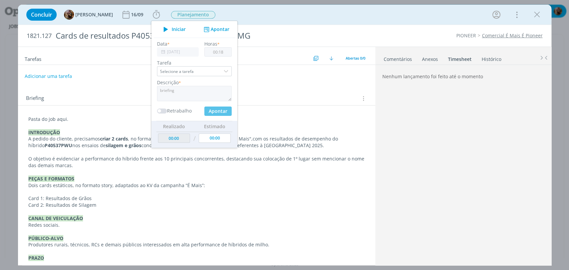
type input "00:18"
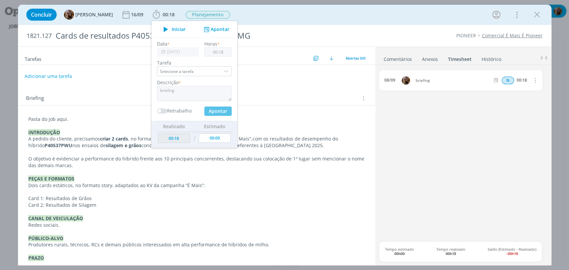
type input "00:00"
click at [62, 117] on p "Pasta do job aqui." at bounding box center [196, 119] width 337 height 7
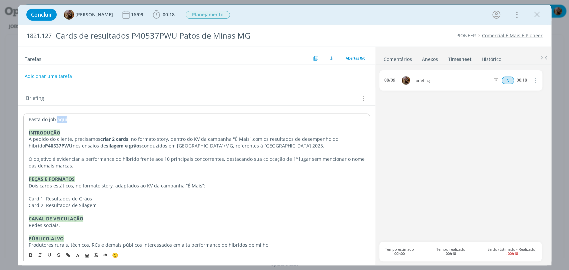
click at [62, 117] on p "Pasta do job aqui." at bounding box center [197, 119] width 336 height 7
click at [68, 255] on icon "dialog" at bounding box center [69, 256] width 2 height 2
paste input "https://sobeae.sharepoint.com/:f:/s/SOBEAE/Ek5N4T47nBhNr3c7YUrjJo8BDhg2HuELzNvQ…"
click at [252, 159] on p "O objetivo é evidenciar a performance do híbrido frente aos 10 principais conco…" at bounding box center [197, 162] width 336 height 13
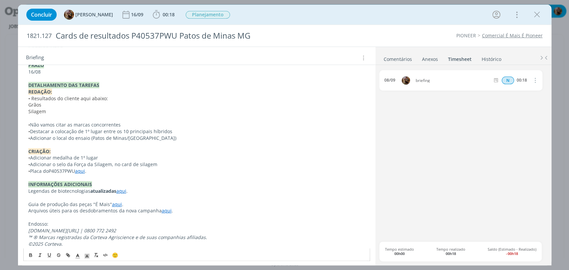
scroll to position [197, 0]
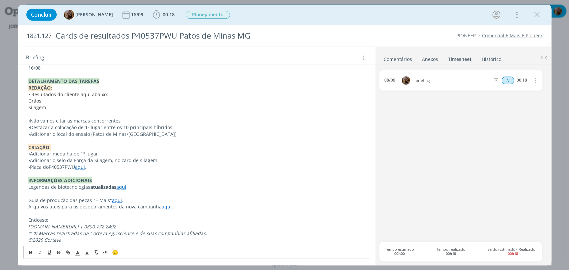
click at [141, 135] on p "• Adicionar o local do ensaio ( Patos de Minas/MG )" at bounding box center [196, 134] width 337 height 7
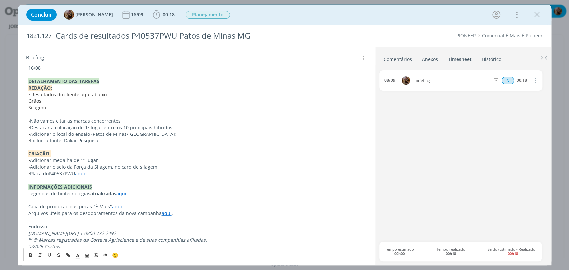
click at [118, 155] on p "CRIAÇÃO:" at bounding box center [196, 154] width 337 height 7
click at [160, 167] on p "• Adicionar o selo da Força da Silagem, no card de silagem" at bounding box center [196, 167] width 337 height 7
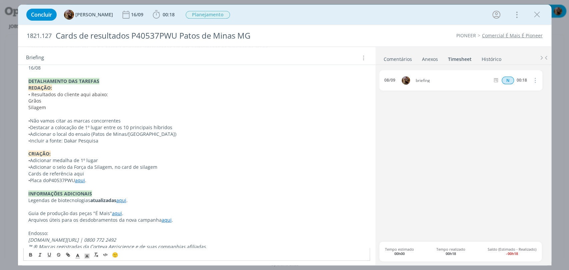
drag, startPoint x: 32, startPoint y: 170, endPoint x: 21, endPoint y: 170, distance: 10.3
click at [21, 170] on div "Pasta do job aqui . INTRODUÇÃO A pedido do cliente, precisamos criar 2 cards , …" at bounding box center [196, 92] width 357 height 366
copy span "•"
click at [27, 173] on div "Pasta do job aqui . INTRODUÇÃO A pedido do cliente, precisamos criar 2 cards , …" at bounding box center [196, 88] width 347 height 343
click at [80, 172] on p "• Cards de referência aqui" at bounding box center [196, 174] width 337 height 7
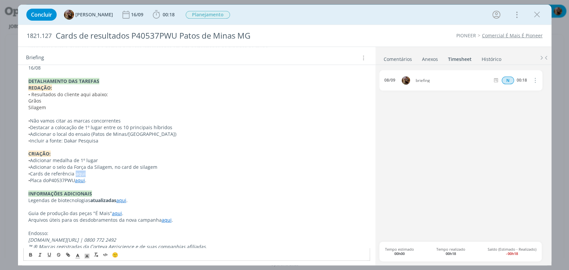
click at [80, 172] on p "• Cards de referência aqui" at bounding box center [196, 174] width 337 height 7
click at [67, 258] on button "dialog" at bounding box center [68, 255] width 9 height 8
paste input "https://sobeae.sharepoint.com/:f:/s/SOBEAE/ErZo5baW9n1MrJ7EuHJi260B37Y-dMhpEwqY…"
click at [101, 169] on p "• Adicionar o selo da Força da Silagem, no card de silagem" at bounding box center [196, 167] width 337 height 7
click at [100, 171] on p "• Cards de referência aqui" at bounding box center [196, 174] width 337 height 7
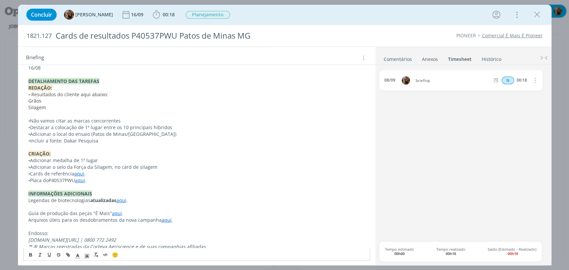
click at [127, 162] on p "• Adicionar medalha de 1º lugar" at bounding box center [196, 160] width 337 height 7
click at [71, 103] on p "Grãos" at bounding box center [196, 101] width 337 height 7
click at [103, 95] on span "• Resultados do cliente aqui abaixo:" at bounding box center [68, 94] width 80 height 6
click at [42, 110] on span "Silagem" at bounding box center [37, 107] width 18 height 6
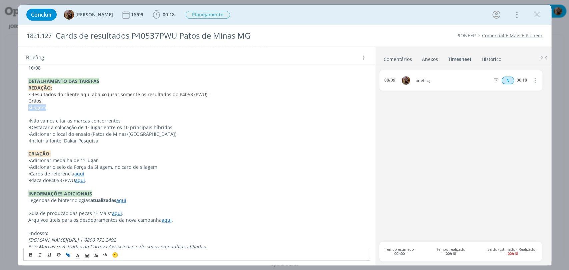
click at [68, 254] on icon "dialog" at bounding box center [67, 254] width 5 height 5
paste input "https://sobeae.sharepoint.com/:i:/s/SOBEAE/EYv9S88LbaxAnxQHpdwoHkkB6Encx_EZAOgc…"
click at [138, 106] on p "Silagem" at bounding box center [196, 107] width 337 height 7
click at [31, 101] on span "Grãos" at bounding box center [34, 101] width 13 height 6
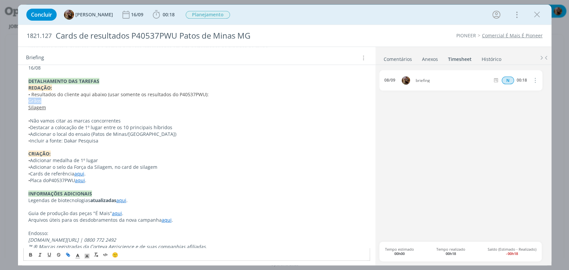
click at [68, 255] on line "dialog" at bounding box center [67, 255] width 1 height 1
paste input "https://sobeae.sharepoint.com/:i:/s/SOBEAE/EUxj9MFw52tNlmrTY5yeoBEBltJjSZhEU67s…"
type input "https://sobeae.sharepoint.com/:i:/s/SOBEAE/EUxj9MFw52tNlmrTY5yeoBEBltJjSZhEU67s…"
click at [51, 136] on p "• Adicionar o local do ensaio ( Patos de Minas/MG )" at bounding box center [196, 134] width 337 height 7
drag, startPoint x: 51, startPoint y: 110, endPoint x: 22, endPoint y: 102, distance: 29.6
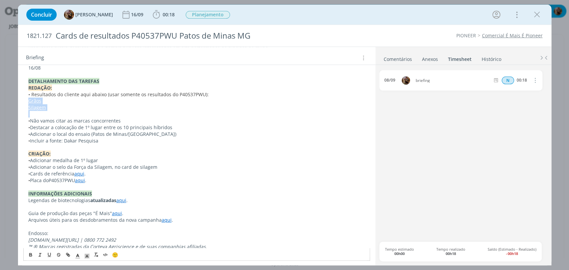
click at [22, 102] on div "Pasta do job aqui . INTRODUÇÃO A pedido do cliente, precisamos criar 2 cards , …" at bounding box center [196, 92] width 357 height 366
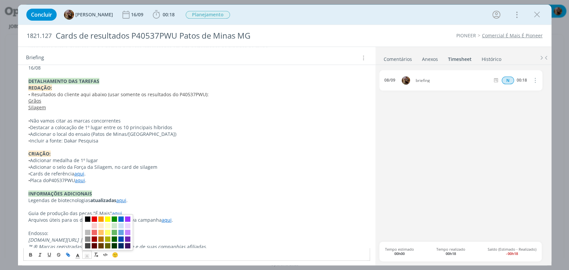
click at [84, 257] on icon "dialog" at bounding box center [87, 256] width 6 height 6
click at [79, 256] on icon "dialog" at bounding box center [78, 256] width 6 height 6
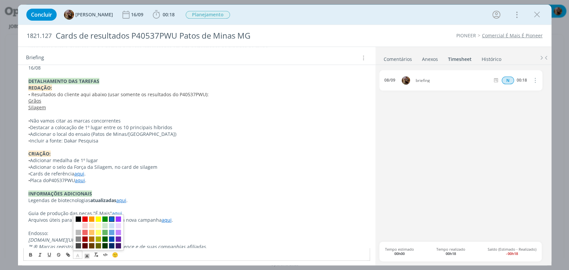
click at [111, 218] on span "dialog" at bounding box center [111, 219] width 5 height 5
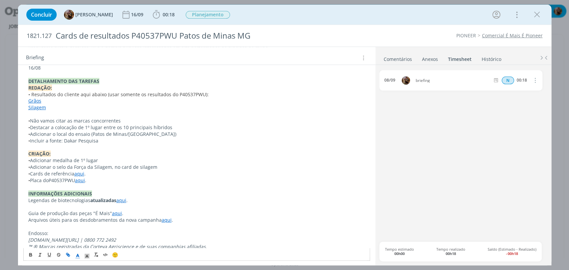
click at [179, 140] on p "• Incluir a fonte: Dakar Pesquisa" at bounding box center [196, 141] width 337 height 7
drag, startPoint x: 91, startPoint y: 172, endPoint x: 27, endPoint y: 177, distance: 63.8
click at [27, 177] on div "Pasta do job aqui . INTRODUÇÃO A pedido do cliente, precisamos criar 2 cards , …" at bounding box center [196, 88] width 347 height 343
copy p "• Cards de referência aqui ."
click at [53, 116] on p "dialog" at bounding box center [196, 114] width 337 height 7
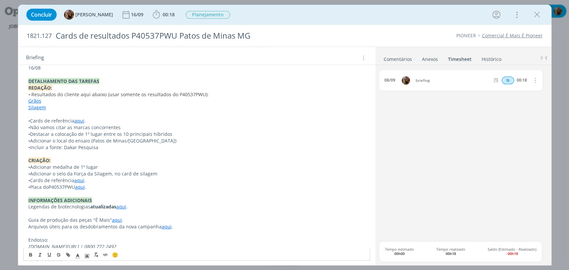
click at [250, 188] on p "• Placa do P40537PWU aqui ." at bounding box center [196, 187] width 337 height 7
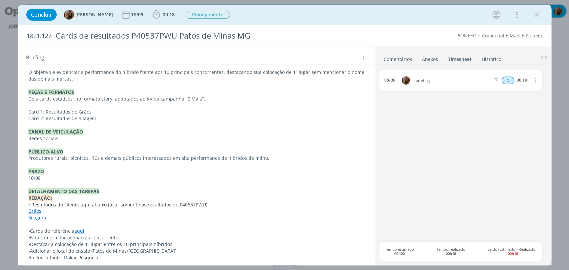
scroll to position [69, 0]
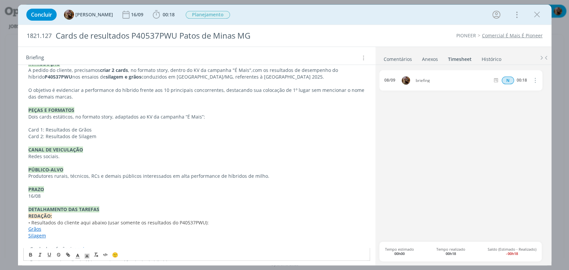
click at [102, 137] on p "Card 2: Resultados de Silagem" at bounding box center [196, 136] width 337 height 7
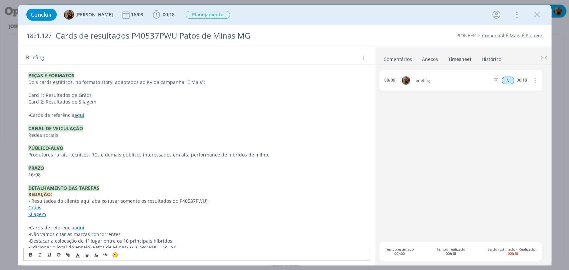
scroll to position [230, 0]
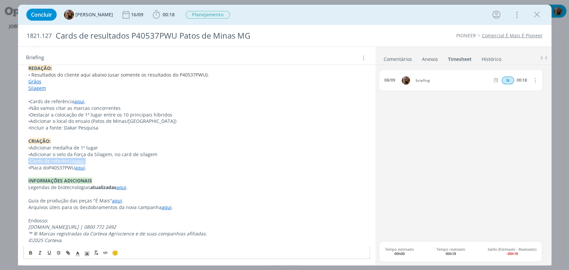
drag, startPoint x: 96, startPoint y: 158, endPoint x: 17, endPoint y: 163, distance: 78.8
click at [17, 163] on div "Concluir Amanda Rodrigues 16/09 00:18 Iniciar Apontar Data * 08/09/2025 Horas *…" at bounding box center [284, 135] width 569 height 270
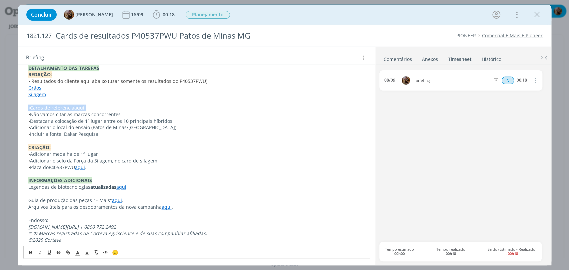
drag, startPoint x: 96, startPoint y: 105, endPoint x: 22, endPoint y: 109, distance: 73.7
click at [22, 109] on div "Pasta do job aqui . INTRODUÇÃO A pedido do cliente, precisamos criar 2 cards , …" at bounding box center [196, 71] width 357 height 379
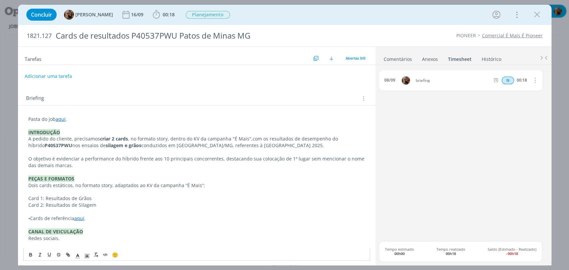
scroll to position [0, 0]
click at [58, 75] on button "Adicionar uma tarefa" at bounding box center [47, 75] width 47 height 11
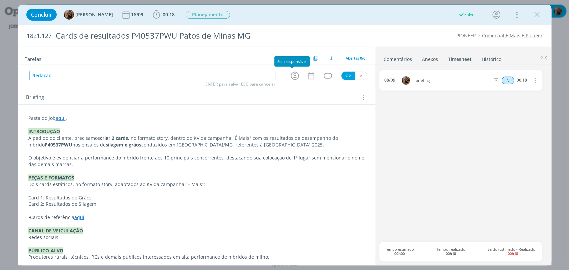
click at [294, 75] on icon "dialog" at bounding box center [295, 76] width 10 height 10
type input "Redação"
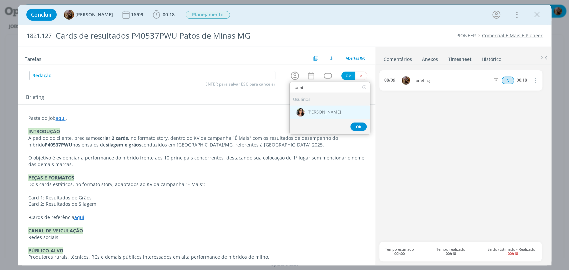
type input "tami"
click at [318, 107] on div "[PERSON_NAME]" at bounding box center [330, 113] width 80 height 14
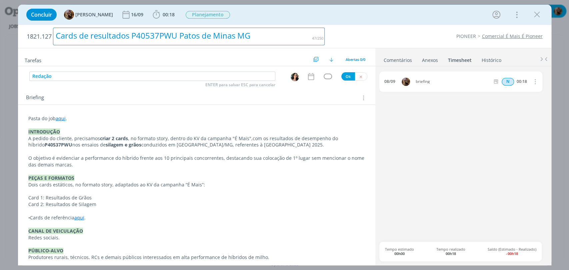
click at [104, 38] on div "Cards de resultados P40537PWU Patos de Minas MG" at bounding box center [189, 37] width 272 height 18
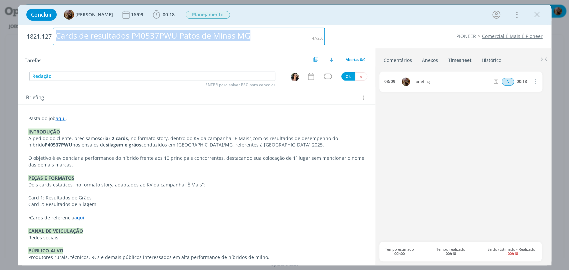
copy div "Cards de resultados P40537PWU Patos de Minas MG"
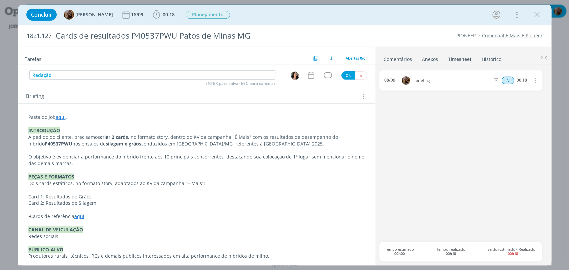
click at [307, 75] on icon "dialog" at bounding box center [311, 75] width 9 height 9
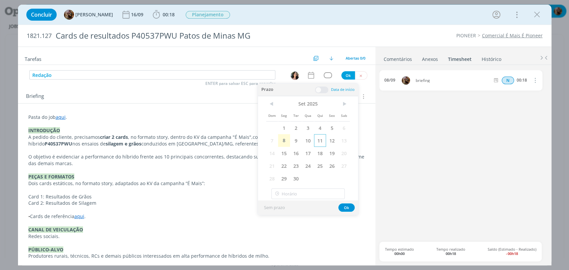
click at [322, 146] on span "11" at bounding box center [320, 140] width 12 height 13
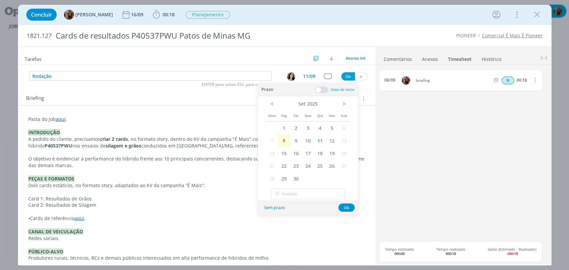
click at [325, 90] on span at bounding box center [321, 90] width 13 height 7
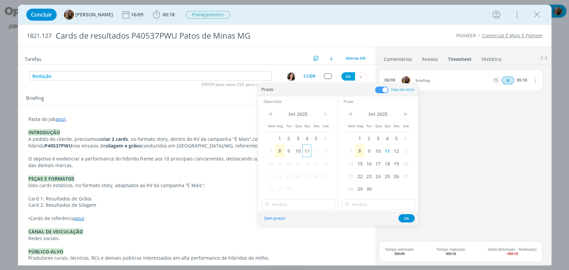
click at [307, 155] on span "11" at bounding box center [306, 151] width 9 height 13
click at [303, 206] on input "21:00" at bounding box center [297, 204] width 73 height 11
click at [279, 139] on div "17:15" at bounding box center [298, 134] width 74 height 12
click at [297, 203] on input "17:15" at bounding box center [297, 204] width 73 height 11
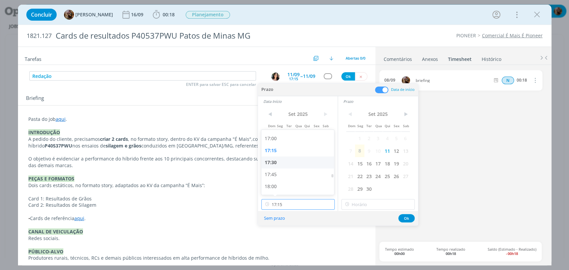
scroll to position [814, 0]
click at [286, 164] on div "17:30" at bounding box center [298, 162] width 74 height 12
type input "17:30"
drag, startPoint x: 359, startPoint y: 198, endPoint x: 361, endPoint y: 202, distance: 3.9
click at [360, 200] on div "< Set 2025 > Dom Seg Ter Qua Qui Sex Sab 1 2 3 4 5 6 7 8 9 10 11 12 13 14 15 16…" at bounding box center [378, 159] width 80 height 105
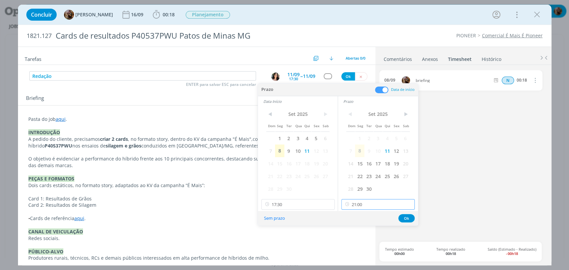
click at [362, 203] on input "21:00" at bounding box center [377, 204] width 73 height 11
click at [350, 156] on div "18:00" at bounding box center [379, 154] width 74 height 12
type input "18:00"
click at [406, 220] on button "Ok" at bounding box center [406, 218] width 16 height 8
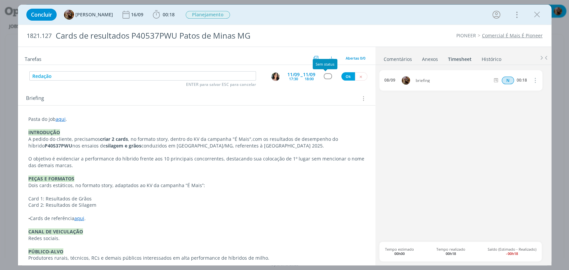
click at [324, 74] on div "dialog" at bounding box center [328, 76] width 8 height 6
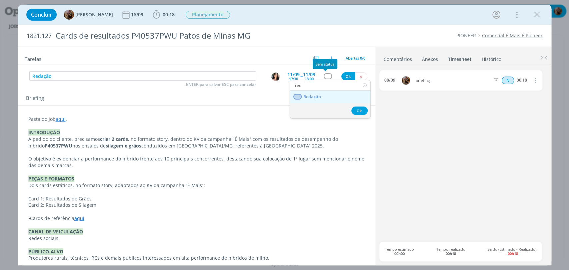
type input "red"
click at [323, 95] on link "Redação" at bounding box center [330, 97] width 80 height 12
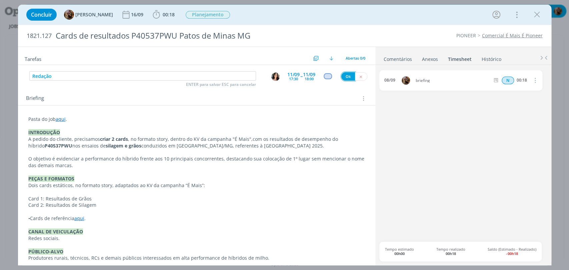
click at [341, 76] on button "Ok" at bounding box center [348, 76] width 14 height 8
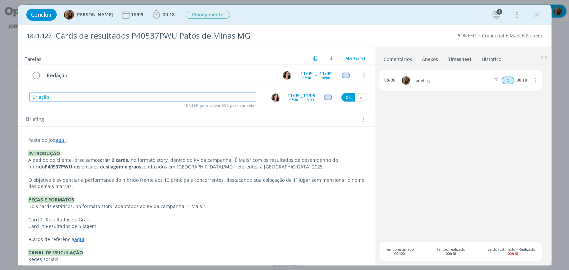
type input "Criação"
click at [272, 100] on img "dialog" at bounding box center [275, 98] width 8 height 8
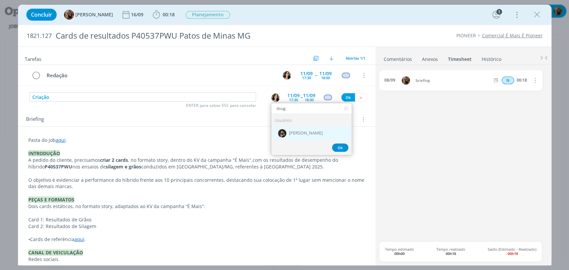
type input "doug"
click at [298, 135] on span "[PERSON_NAME]" at bounding box center [306, 133] width 34 height 5
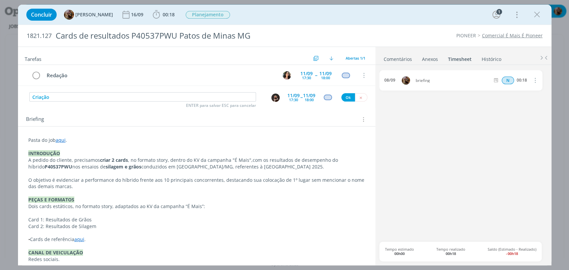
click at [293, 99] on div "17:30" at bounding box center [293, 100] width 9 height 4
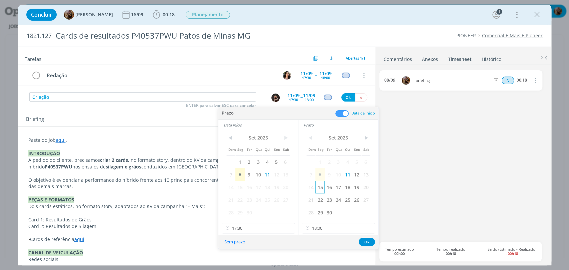
click at [319, 188] on span "15" at bounding box center [319, 187] width 9 height 13
click at [241, 188] on span "15" at bounding box center [239, 187] width 9 height 13
click at [261, 226] on input "17:30" at bounding box center [258, 228] width 73 height 11
click at [250, 181] on div "10:00" at bounding box center [259, 184] width 74 height 12
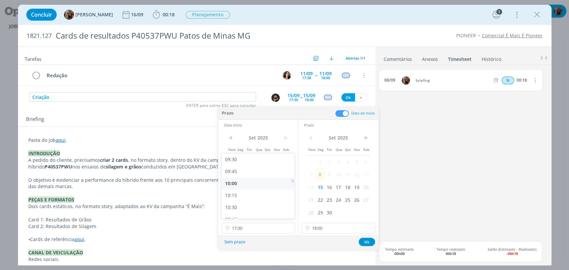
type input "10:00"
click at [331, 222] on div "< Set 2025 > Dom Seg Ter Qua Qui Sex Sab 1 2 3 4 5 6 7 8 9 10 11 12 13 14 15 16…" at bounding box center [338, 182] width 80 height 105
click at [331, 226] on input "18:00" at bounding box center [338, 228] width 73 height 11
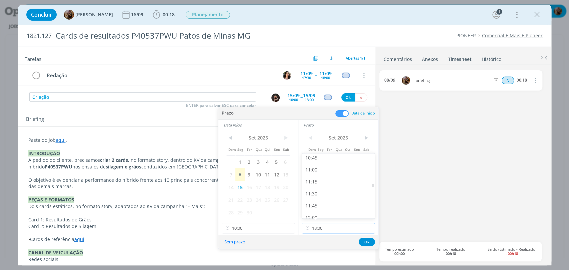
scroll to position [517, 0]
click at [318, 171] on div "11:00" at bounding box center [339, 171] width 74 height 12
type input "11:00"
click at [365, 244] on button "Ok" at bounding box center [367, 242] width 16 height 8
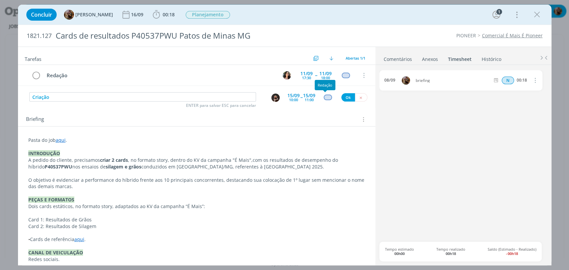
click at [325, 95] on div "dialog" at bounding box center [328, 98] width 8 height 6
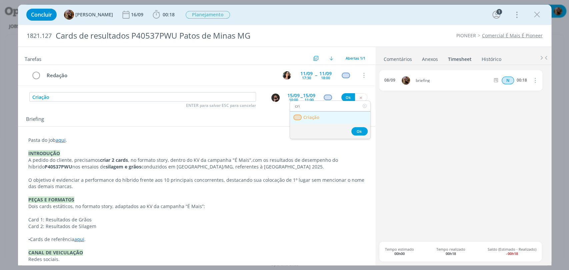
type input "cri"
click at [320, 117] on link "Criação" at bounding box center [330, 118] width 80 height 12
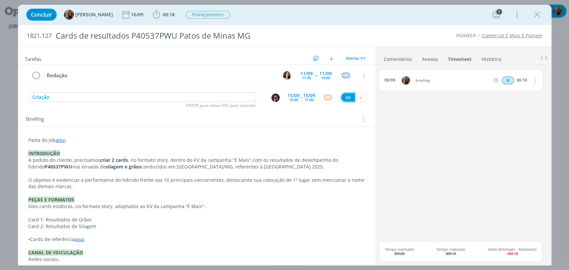
click at [342, 99] on button "Ok" at bounding box center [348, 97] width 14 height 8
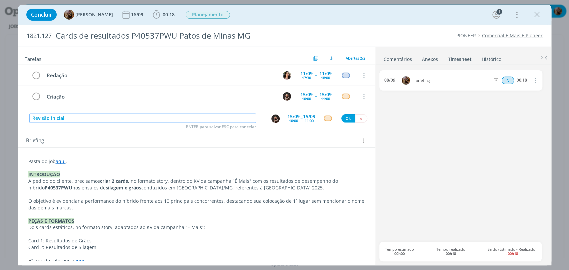
click at [272, 122] on img "dialog" at bounding box center [275, 119] width 8 height 8
type input "Revisão inicial"
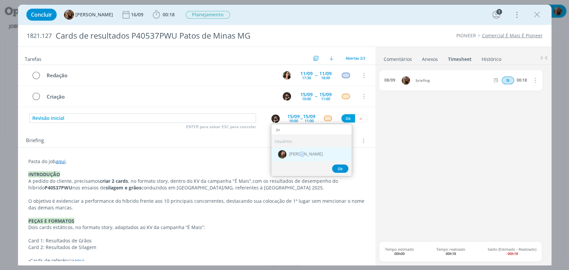
click at [295, 151] on div "[PERSON_NAME]" at bounding box center [311, 155] width 80 height 14
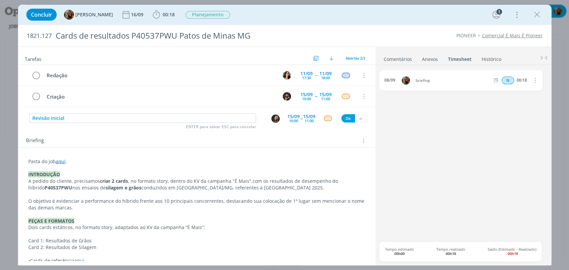
click at [272, 118] on img "dialog" at bounding box center [275, 119] width 8 height 8
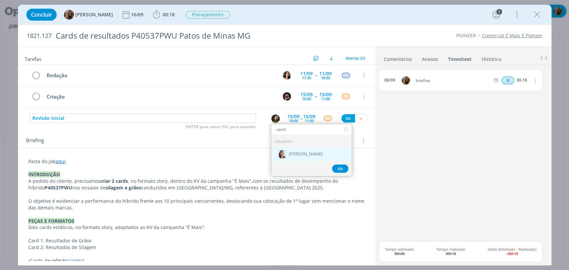
type input "carol"
click at [291, 150] on div "[PERSON_NAME]" at bounding box center [311, 155] width 80 height 14
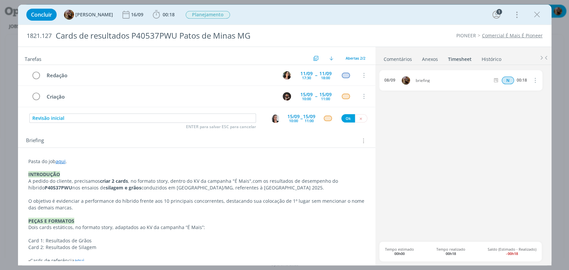
click at [291, 120] on div "10:00" at bounding box center [293, 121] width 9 height 4
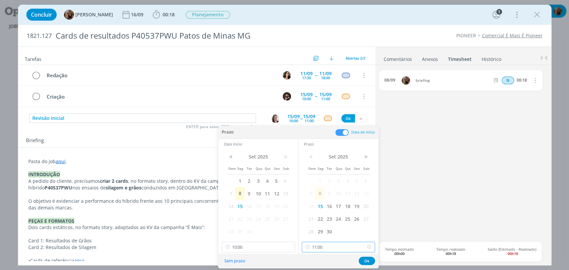
click at [318, 247] on input "11:00" at bounding box center [338, 247] width 73 height 11
click at [315, 172] on div "13:45" at bounding box center [339, 176] width 74 height 12
type input "13:45"
click at [262, 244] on input "10:00" at bounding box center [258, 247] width 73 height 11
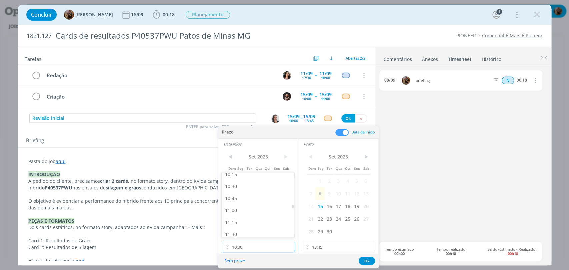
scroll to position [577, 0]
click at [238, 222] on div "13:00" at bounding box center [259, 225] width 74 height 12
type input "13:00"
click at [371, 258] on button "Ok" at bounding box center [367, 261] width 16 height 8
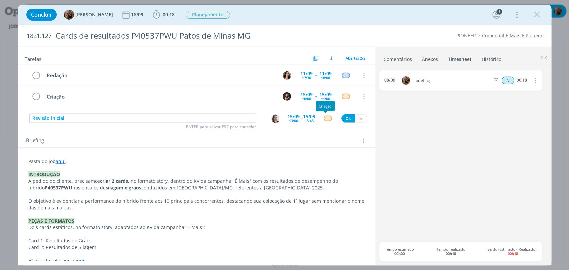
click at [325, 119] on div "dialog" at bounding box center [328, 119] width 8 height 6
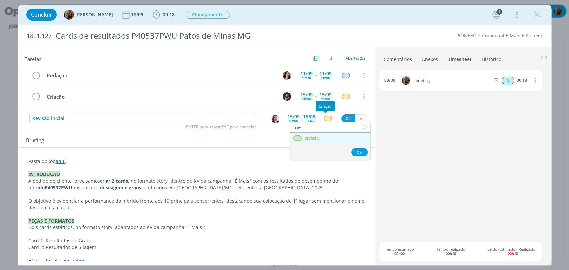
type input "rev"
click at [319, 138] on link "Revisão" at bounding box center [330, 139] width 80 height 12
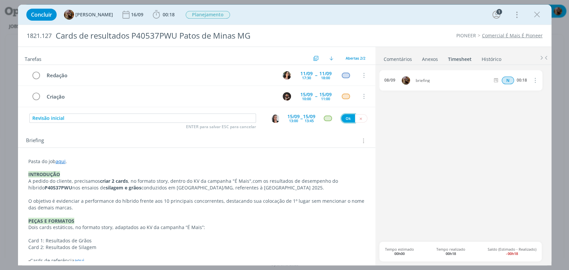
click at [341, 120] on button "Ok" at bounding box center [348, 118] width 14 height 8
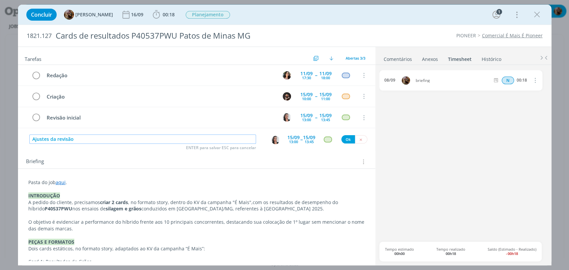
click at [272, 139] on img "dialog" at bounding box center [275, 140] width 8 height 8
type input "Ajustes da revisão"
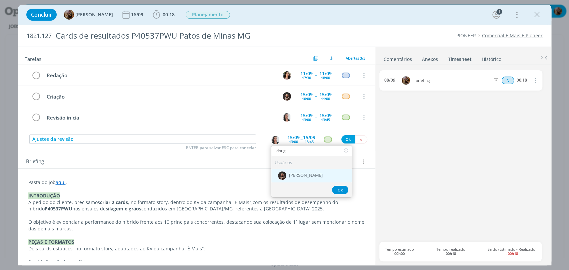
type input "doug"
click at [297, 173] on span "[PERSON_NAME]" at bounding box center [306, 175] width 34 height 5
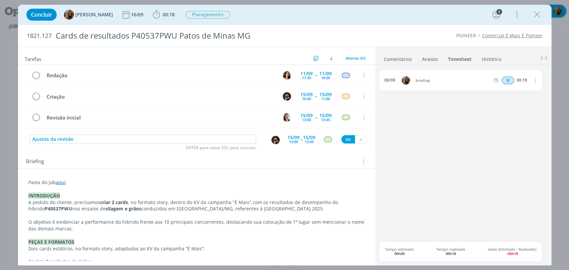
click at [289, 142] on div "13:00" at bounding box center [293, 142] width 9 height 4
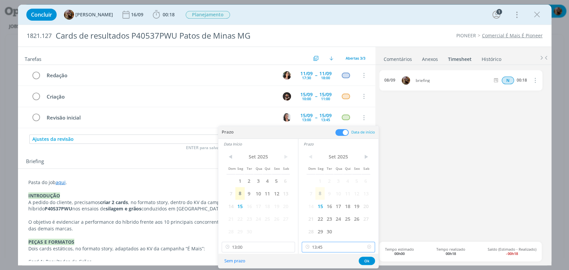
click at [335, 244] on input "13:45" at bounding box center [338, 247] width 73 height 11
click at [318, 216] on div "15:00" at bounding box center [339, 215] width 74 height 12
type input "15:00"
click at [272, 245] on input "13:00" at bounding box center [258, 247] width 73 height 11
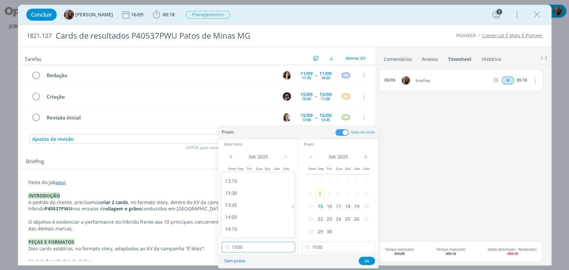
scroll to position [647, 0]
click at [242, 225] on div "14:30" at bounding box center [259, 227] width 74 height 12
type input "14:30"
click at [363, 263] on button "Ok" at bounding box center [367, 261] width 16 height 8
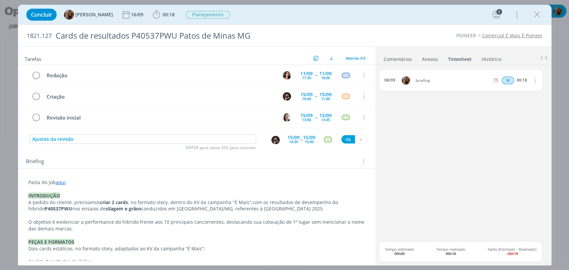
click at [328, 139] on div "dialog" at bounding box center [328, 140] width 8 height 6
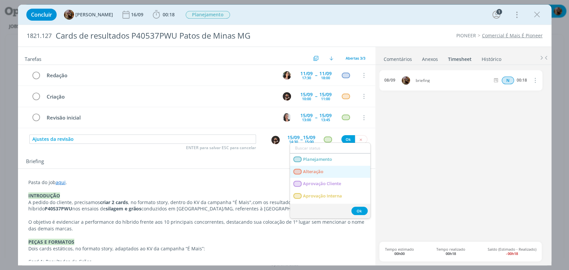
click at [319, 170] on span "Alteração" at bounding box center [313, 171] width 20 height 5
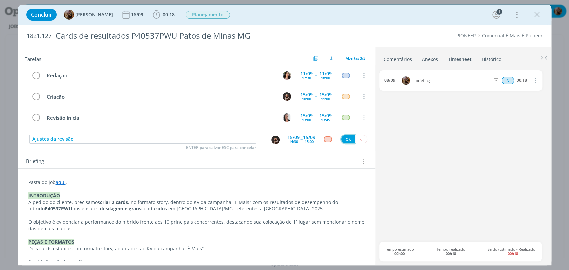
click at [344, 140] on button "Ok" at bounding box center [348, 139] width 14 height 8
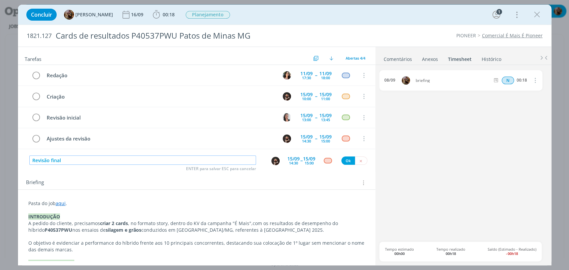
click at [273, 161] on img "dialog" at bounding box center [275, 161] width 8 height 8
type input "Revisão final"
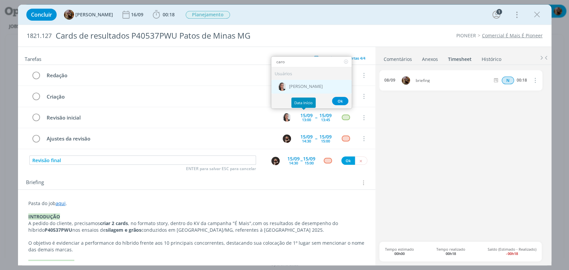
type input "caro"
click at [308, 84] on span "[PERSON_NAME]" at bounding box center [306, 86] width 34 height 5
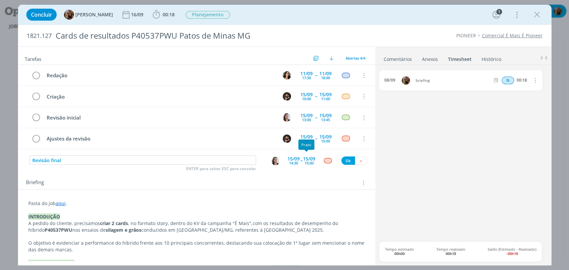
click at [304, 157] on div "15/09" at bounding box center [309, 159] width 12 height 5
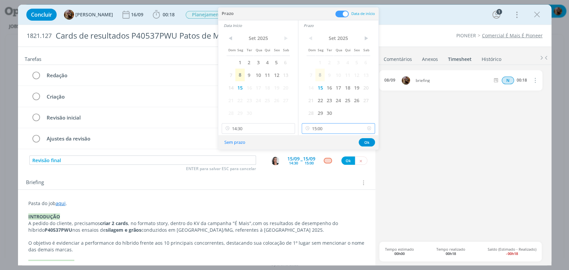
click at [333, 130] on input "15:00" at bounding box center [338, 128] width 73 height 11
click at [334, 177] on div "16:15" at bounding box center [339, 181] width 74 height 12
type input "16:15"
click at [262, 127] on input "14:30" at bounding box center [258, 128] width 73 height 11
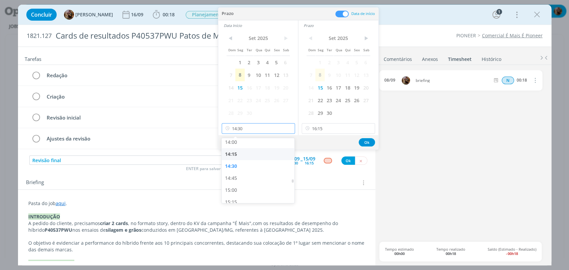
scroll to position [756, 0]
click at [240, 156] on div "16:00" at bounding box center [259, 156] width 74 height 12
type input "16:00"
click at [370, 142] on button "Ok" at bounding box center [367, 142] width 16 height 8
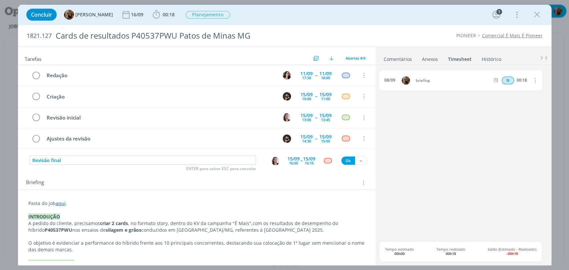
click at [326, 158] on div "dialog" at bounding box center [328, 161] width 8 height 6
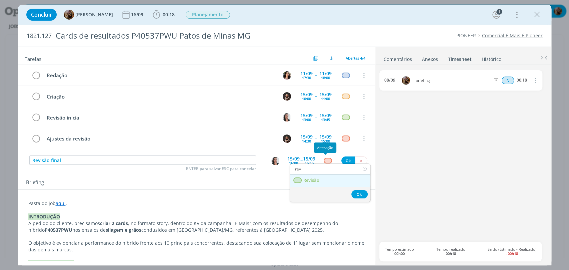
type input "rev"
click at [321, 183] on link "Revisão" at bounding box center [330, 181] width 80 height 12
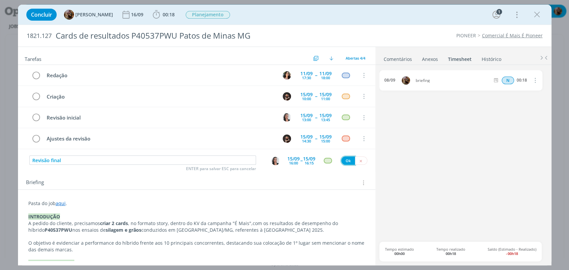
click at [345, 160] on button "Ok" at bounding box center [348, 161] width 14 height 8
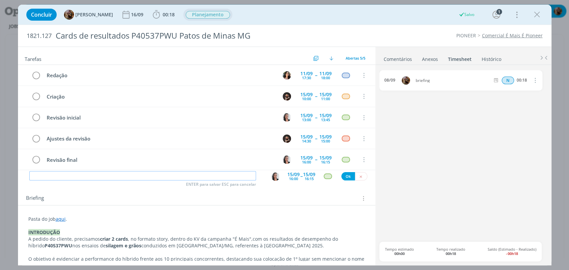
click at [208, 11] on button "Planejamento" at bounding box center [207, 15] width 45 height 8
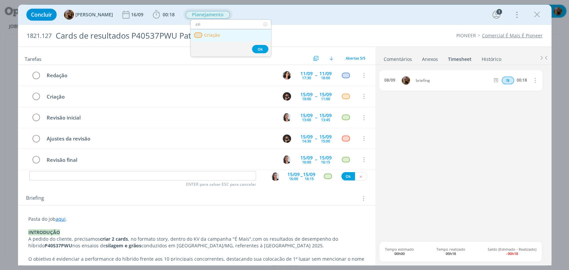
type input "cri"
click at [214, 33] on span "Criação" at bounding box center [212, 35] width 16 height 5
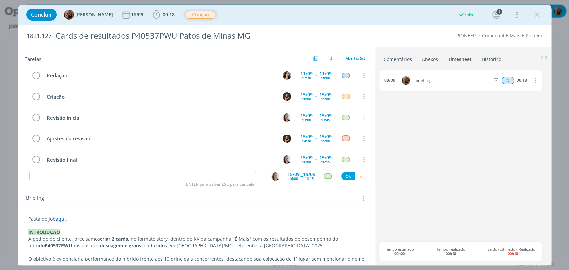
drag, startPoint x: 385, startPoint y: 62, endPoint x: 404, endPoint y: 78, distance: 25.3
click at [385, 62] on link "Comentários" at bounding box center [397, 58] width 29 height 10
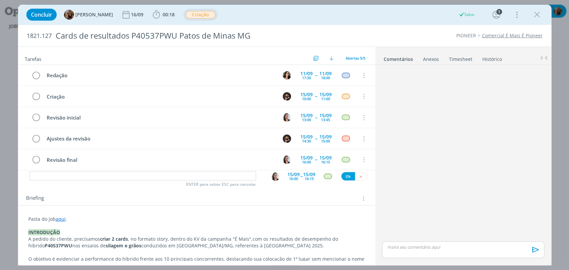
click at [442, 253] on div "dialog" at bounding box center [463, 250] width 162 height 17
click at [531, 251] on icon "dialog" at bounding box center [534, 252] width 7 height 6
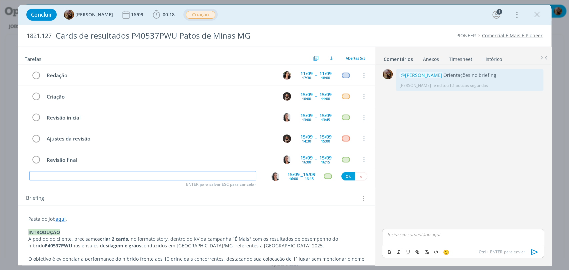
click at [225, 172] on input "dialog" at bounding box center [142, 175] width 227 height 9
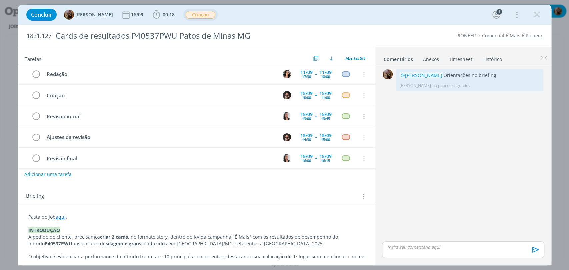
scroll to position [0, 0]
click at [66, 174] on button "Adicionar uma tarefa" at bounding box center [47, 175] width 47 height 11
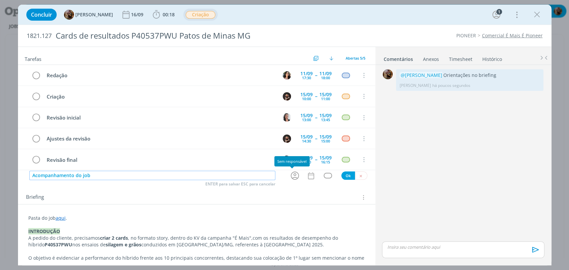
click at [293, 175] on icon "dialog" at bounding box center [295, 176] width 8 height 8
type input "Acompanhamento do job"
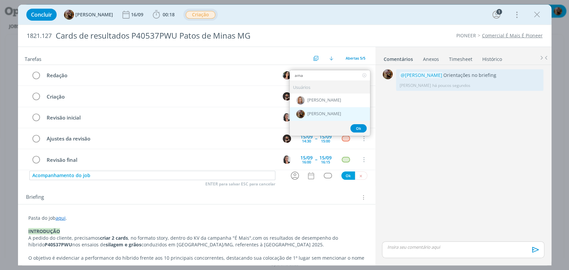
type input "ama"
click at [323, 113] on span "[PERSON_NAME]" at bounding box center [324, 114] width 34 height 5
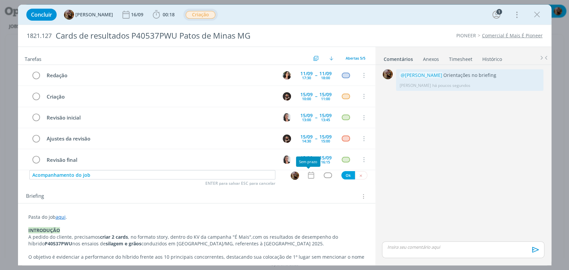
click at [307, 176] on icon "dialog" at bounding box center [311, 175] width 9 height 9
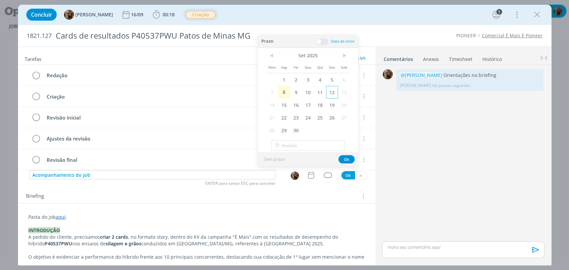
click at [329, 91] on span "12" at bounding box center [332, 92] width 12 height 13
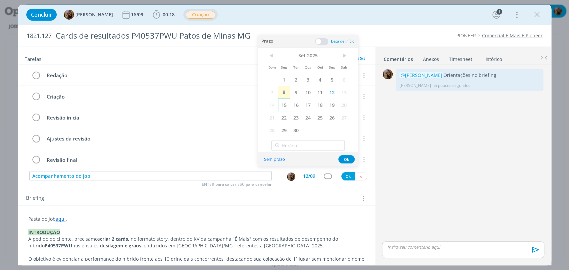
click at [284, 110] on span "15" at bounding box center [284, 105] width 12 height 13
click at [341, 158] on button "Ok" at bounding box center [346, 159] width 16 height 8
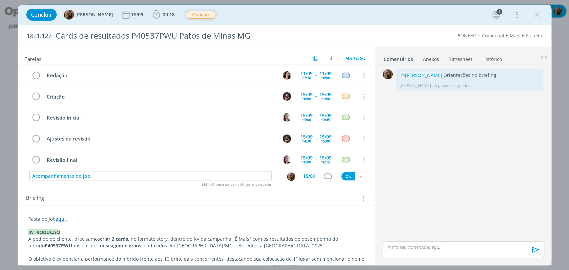
click at [309, 175] on div "15/09" at bounding box center [309, 176] width 12 height 5
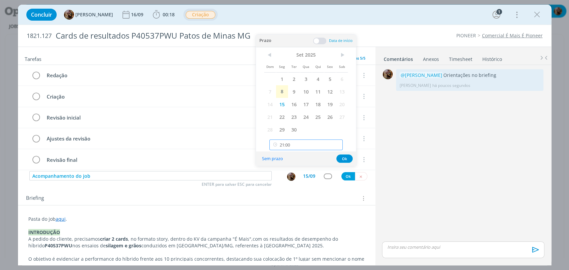
click at [305, 143] on input "21:00" at bounding box center [305, 145] width 73 height 11
click at [301, 167] on div "11:30" at bounding box center [307, 163] width 74 height 12
type input "11:30"
click at [342, 159] on button "Ok" at bounding box center [344, 159] width 16 height 8
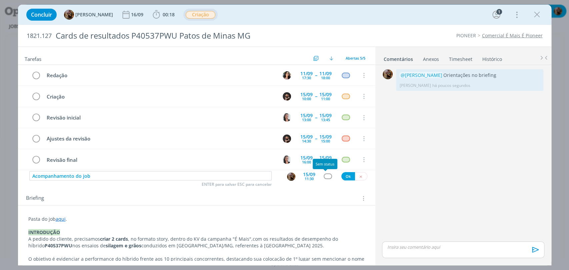
click at [324, 177] on div "dialog" at bounding box center [328, 177] width 8 height 6
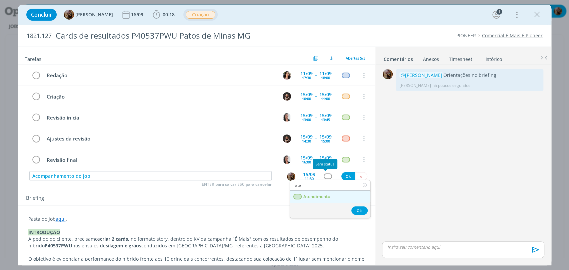
type input "ate"
click at [328, 195] on span "Atendimento" at bounding box center [316, 196] width 27 height 5
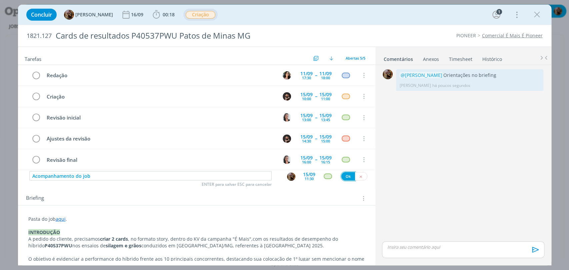
click at [341, 177] on button "Ok" at bounding box center [348, 176] width 14 height 8
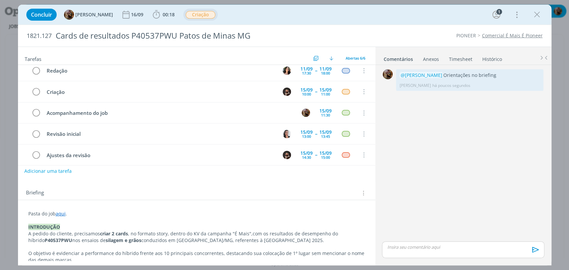
scroll to position [0, 0]
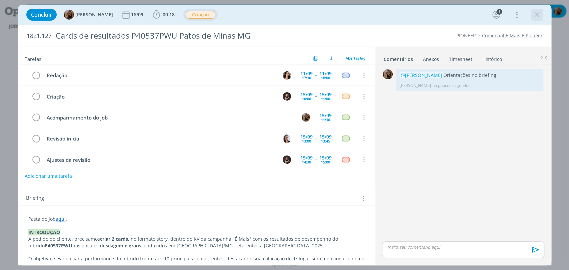
click at [537, 13] on icon "dialog" at bounding box center [537, 15] width 10 height 10
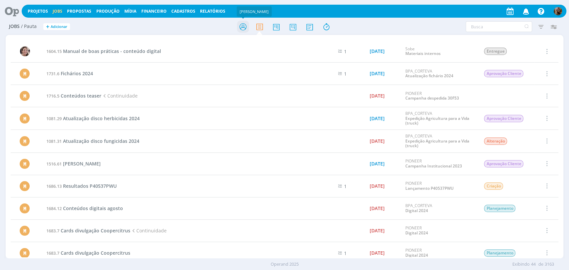
click at [243, 25] on icon at bounding box center [243, 26] width 12 height 13
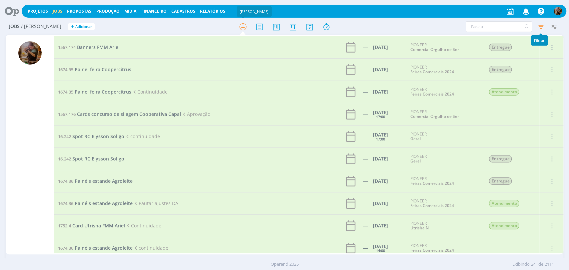
click at [540, 27] on icon "button" at bounding box center [540, 27] width 12 height 12
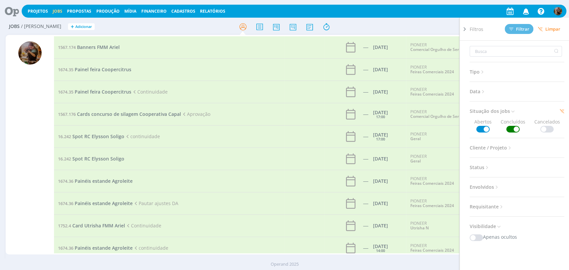
click at [547, 28] on span "Limpar" at bounding box center [548, 29] width 23 height 5
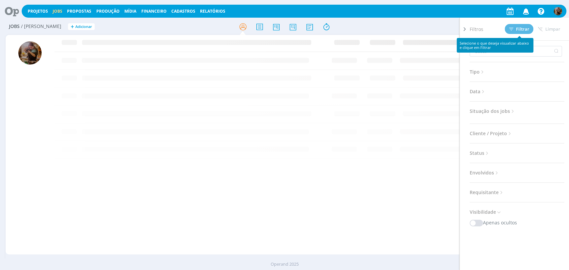
click at [432, 28] on div "Filtros Filtrar Limpar Tipo Jobs e Tarefas Data Personalizado a Situação dos jo…" at bounding box center [469, 26] width 179 height 11
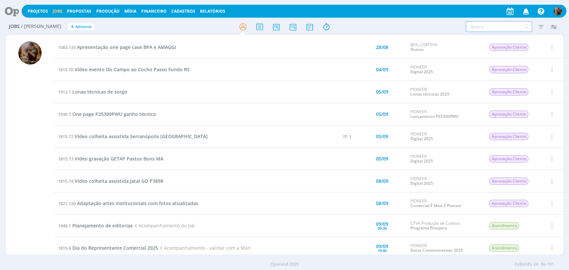
click at [468, 27] on input "text" at bounding box center [498, 26] width 66 height 11
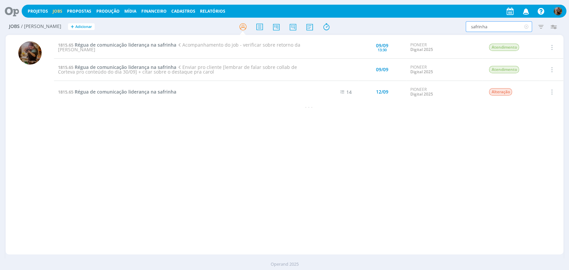
type input "safrinha"
click at [164, 65] on span "Régua de comunicação liderança na safrinha" at bounding box center [126, 67] width 102 height 6
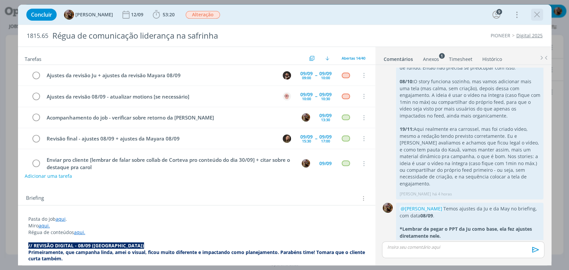
click at [539, 18] on icon "dialog" at bounding box center [537, 15] width 10 height 10
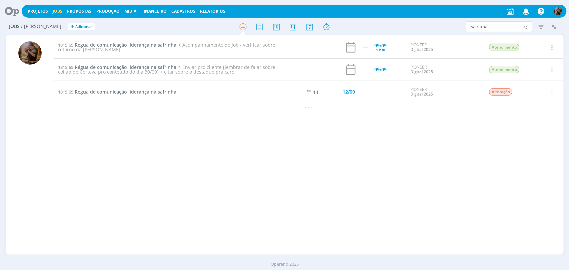
click at [527, 26] on icon at bounding box center [526, 26] width 8 height 11
click at [423, 26] on div "Filtros Filtrar Limpar Tipo Jobs e Tarefas Data Personalizado a Situação dos jo…" at bounding box center [469, 26] width 179 height 11
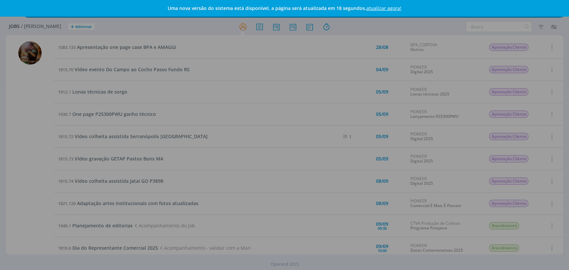
click at [380, 9] on link "atualizar agora!" at bounding box center [383, 8] width 35 height 6
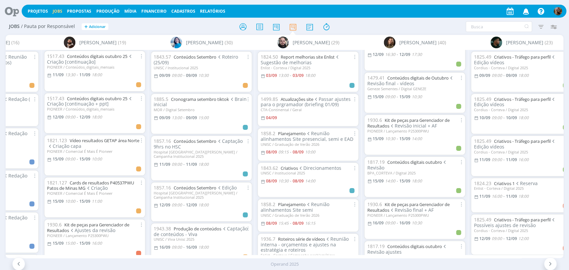
scroll to position [814, 0]
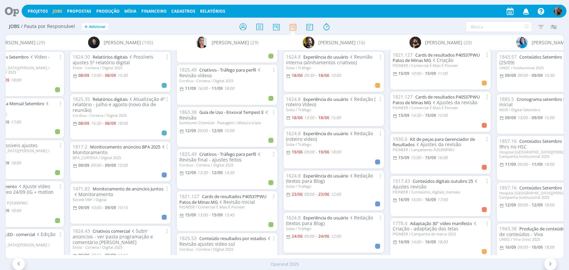
scroll to position [592, 0]
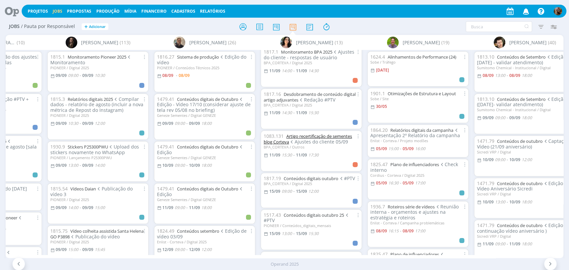
scroll to position [222, 0]
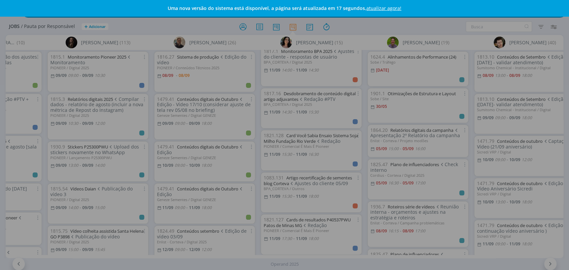
click at [374, 10] on link "atualizar agora!" at bounding box center [383, 8] width 35 height 6
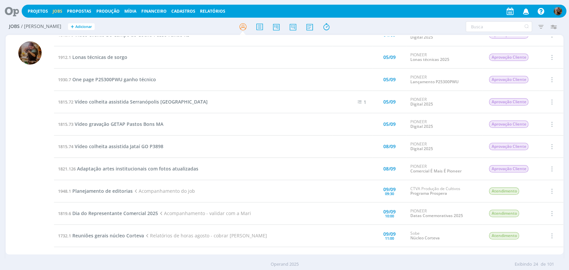
scroll to position [37, 0]
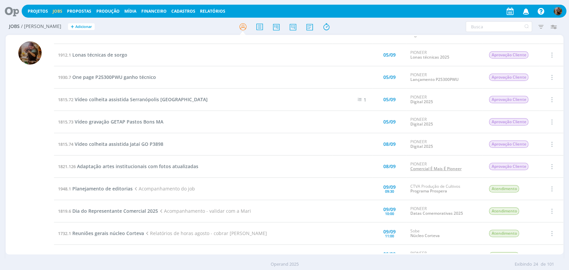
click at [447, 170] on link "Comercial É Mais É Pioneer" at bounding box center [435, 169] width 51 height 6
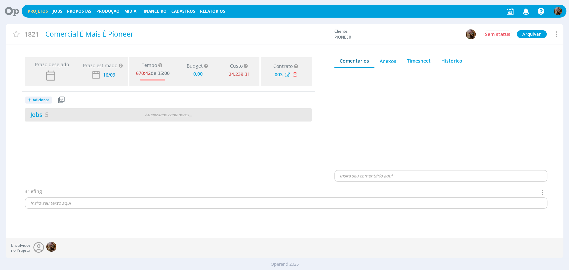
type input "0,00"
click at [163, 111] on div "Jobs 5 1 atrasado" at bounding box center [96, 114] width 143 height 9
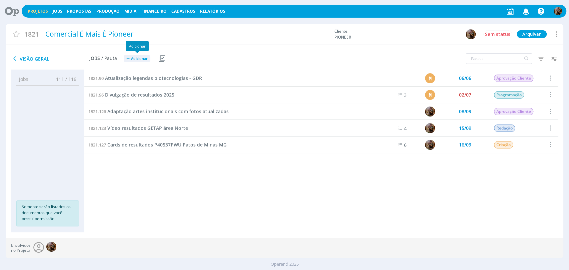
click at [134, 57] on span "Adicionar" at bounding box center [139, 59] width 17 height 4
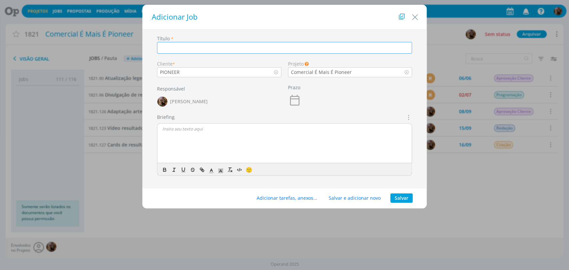
paste input "Card Você Sabia - Ensaio Sistema Soja Milho Fundação Rio Verde"
click at [195, 48] on input "Card Você Sabia - Ensaio Sistema Soja Milho Fundação Rio Verde" at bounding box center [284, 48] width 255 height 12
type input "Card Você Sabia Ensaio Sistema Soja Milho Fundação Rio Verde"
click at [397, 200] on button "Salvar" at bounding box center [401, 198] width 22 height 9
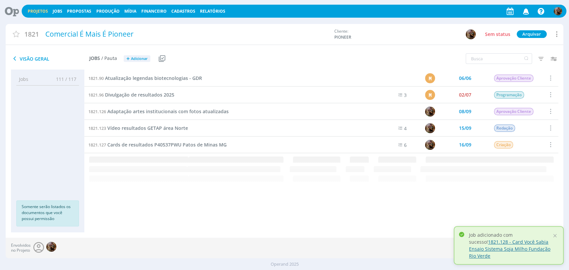
click at [470, 243] on link "1821.128 - Card Você Sabia Ensaio Sistema Soja Milho Fundação Rio Verde" at bounding box center [509, 249] width 81 height 20
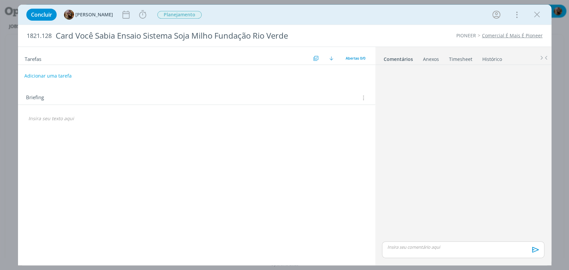
click at [62, 72] on button "Adicionar uma tarefa" at bounding box center [47, 75] width 47 height 11
click at [294, 73] on icon "dialog" at bounding box center [295, 76] width 10 height 10
type input "Redação"
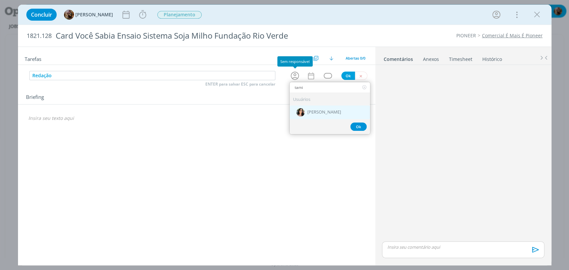
type input "tami"
click at [319, 113] on span "[PERSON_NAME]" at bounding box center [324, 112] width 34 height 5
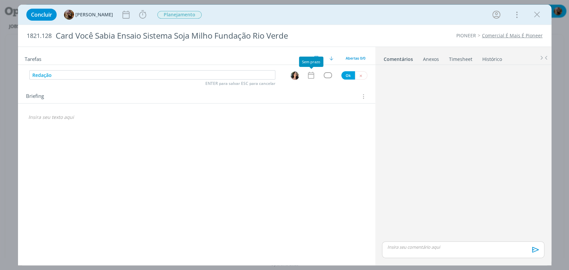
click at [309, 75] on icon "dialog" at bounding box center [311, 75] width 9 height 9
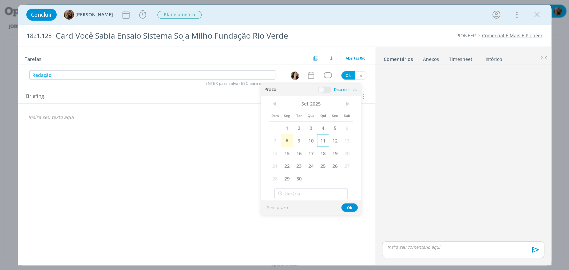
click at [326, 138] on span "11" at bounding box center [323, 140] width 12 height 13
click at [329, 91] on span at bounding box center [324, 90] width 13 height 7
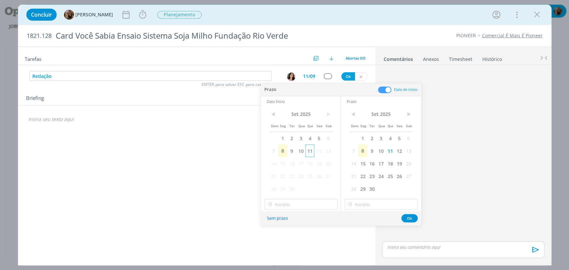
click at [310, 152] on span "11" at bounding box center [309, 151] width 9 height 13
click at [295, 209] on input "22:00" at bounding box center [300, 204] width 73 height 11
click at [281, 139] on div "15:30" at bounding box center [301, 134] width 74 height 12
type input "15:30"
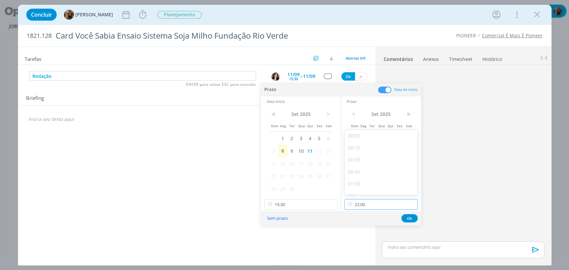
click at [375, 204] on input "22:00" at bounding box center [380, 204] width 73 height 11
click at [358, 148] on div "16:30" at bounding box center [382, 145] width 74 height 12
type input "16:30"
click at [405, 217] on button "Ok" at bounding box center [409, 218] width 16 height 8
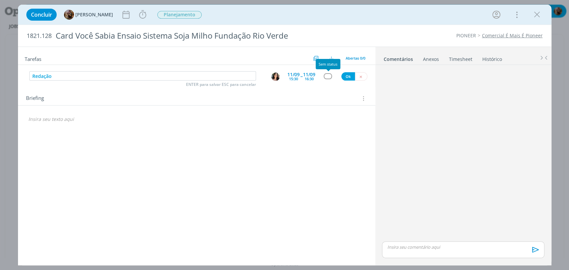
click at [325, 77] on div "dialog" at bounding box center [328, 76] width 8 height 6
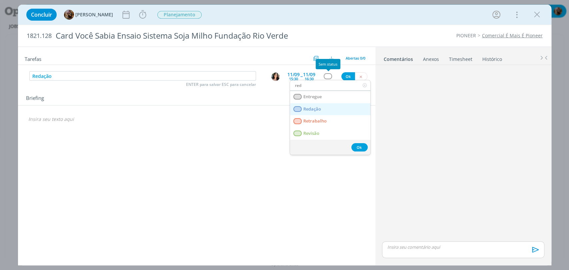
type input "red"
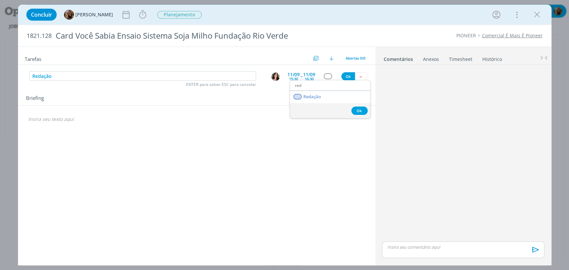
click at [331, 99] on link "Redação" at bounding box center [330, 97] width 80 height 12
click at [349, 76] on button "Ok" at bounding box center [348, 76] width 14 height 8
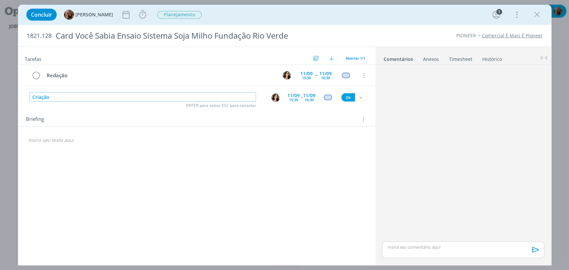
click at [275, 100] on img "dialog" at bounding box center [275, 98] width 8 height 8
type input "Criação"
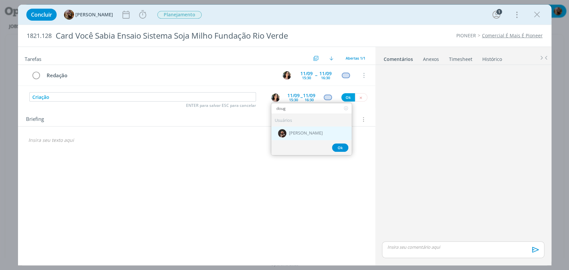
type input "doug"
click at [308, 136] on div "[PERSON_NAME]" at bounding box center [311, 134] width 80 height 14
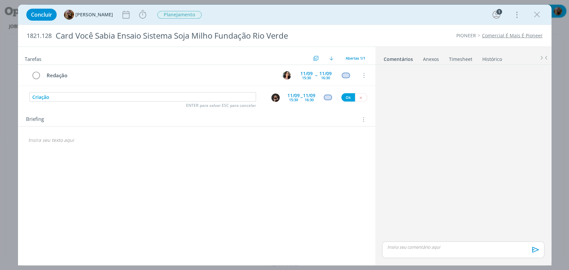
click at [288, 99] on div "[DATE] 15:30" at bounding box center [293, 97] width 12 height 12
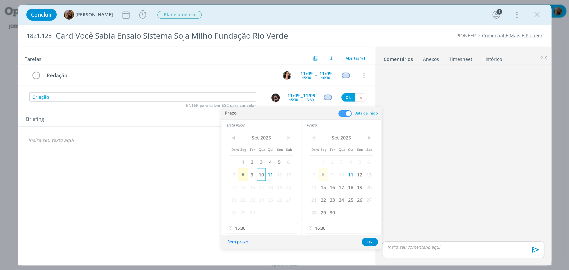
click at [260, 171] on span "10" at bounding box center [261, 174] width 9 height 13
click at [341, 176] on span "10" at bounding box center [341, 174] width 9 height 13
click at [280, 225] on input "15:30" at bounding box center [261, 228] width 73 height 11
click at [256, 165] on div "13:00" at bounding box center [262, 165] width 74 height 12
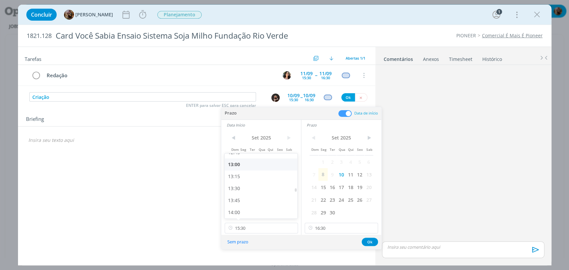
type input "13:00"
click at [328, 232] on input "16:30" at bounding box center [341, 228] width 73 height 11
click at [327, 189] on div "16:00" at bounding box center [342, 186] width 74 height 12
type input "16:00"
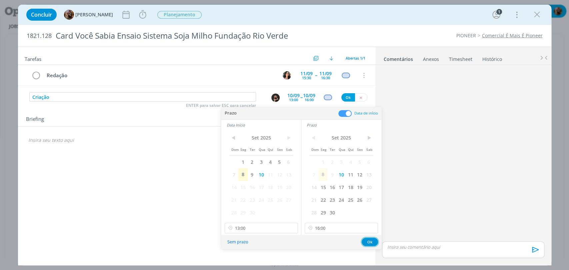
click at [370, 238] on button "Ok" at bounding box center [370, 242] width 16 height 8
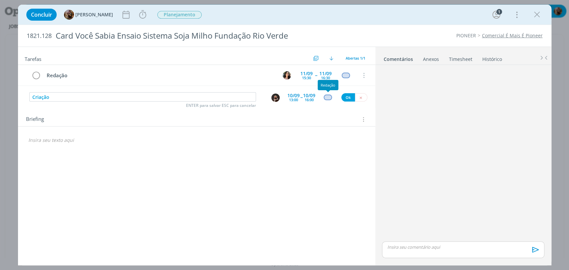
click at [330, 97] on div "dialog" at bounding box center [328, 98] width 8 height 6
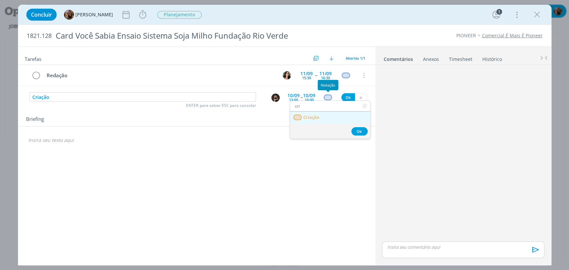
type input "cri"
click at [331, 121] on link "Criação" at bounding box center [330, 118] width 80 height 12
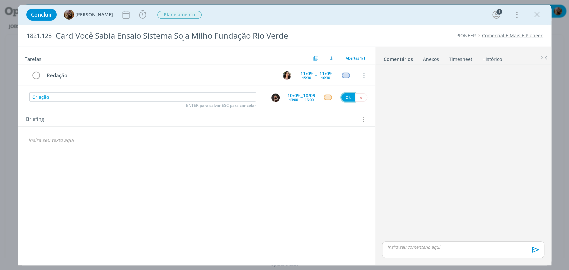
click at [343, 97] on button "Ok" at bounding box center [348, 97] width 14 height 8
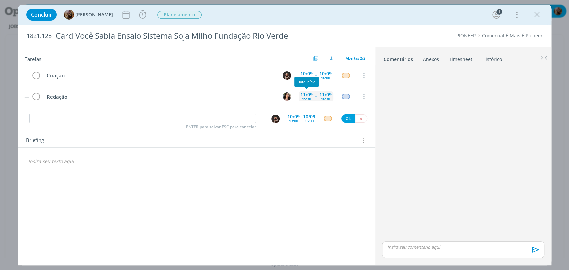
click at [307, 92] on div "11/09" at bounding box center [306, 94] width 12 height 5
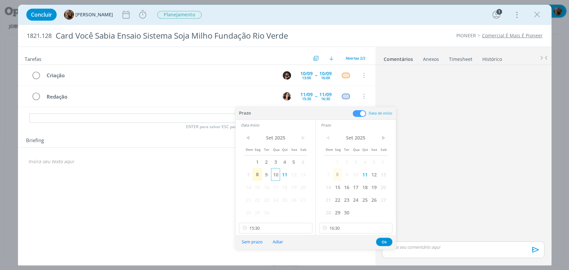
click at [274, 172] on span "10" at bounding box center [275, 174] width 9 height 13
click at [353, 175] on span "10" at bounding box center [355, 174] width 9 height 13
click at [276, 230] on input "15:30" at bounding box center [275, 228] width 73 height 11
click at [256, 158] on div "09:00" at bounding box center [276, 158] width 74 height 12
type input "09:00"
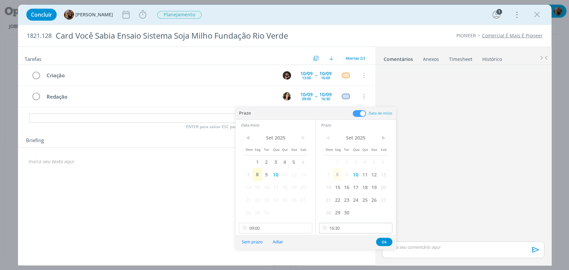
scroll to position [432, 0]
click at [348, 230] on input "16:30" at bounding box center [355, 228] width 73 height 11
click at [339, 160] on div "10:00" at bounding box center [356, 158] width 74 height 12
type input "10:00"
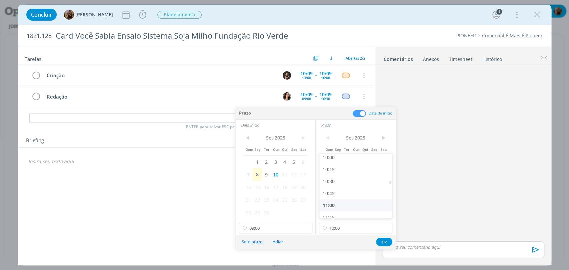
scroll to position [480, 0]
click at [381, 241] on button "Ok" at bounding box center [384, 242] width 16 height 8
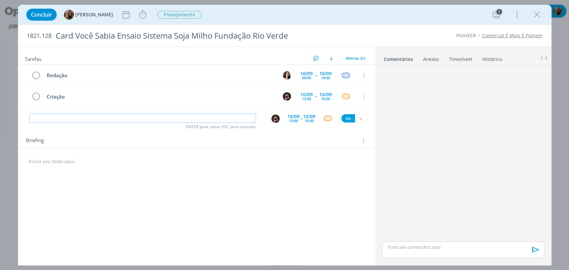
click at [179, 114] on input "dialog" at bounding box center [142, 118] width 227 height 9
click at [277, 118] on img "dialog" at bounding box center [275, 119] width 8 height 8
type input "Revisão inicial"
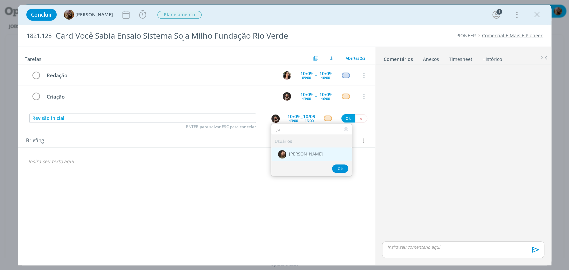
type input "ju"
click at [309, 157] on div "[PERSON_NAME]" at bounding box center [311, 155] width 80 height 14
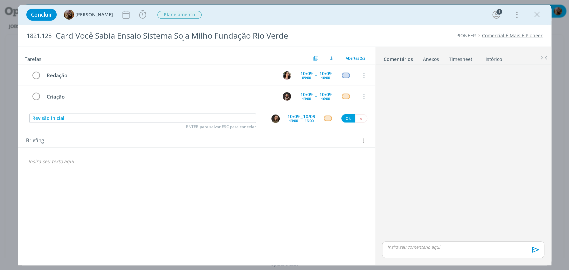
click at [291, 122] on div "13:00" at bounding box center [293, 121] width 9 height 4
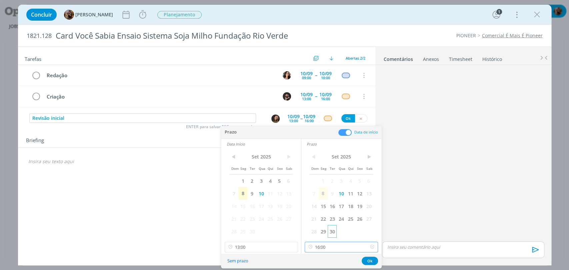
drag, startPoint x: 332, startPoint y: 248, endPoint x: 332, endPoint y: 236, distance: 11.3
click at [333, 248] on input "16:00" at bounding box center [341, 247] width 73 height 11
click at [331, 226] on div "17:30" at bounding box center [342, 227] width 74 height 12
type input "17:30"
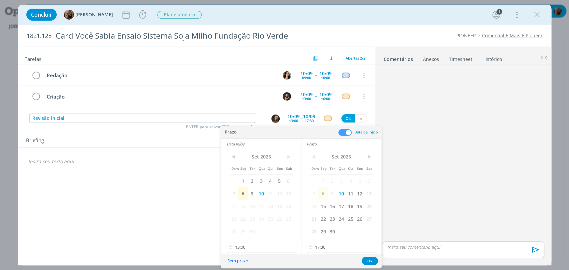
click at [255, 241] on div "< [DATE] > Dom Seg Ter Qua Qui Sex Sab 1 2 3 4 5 6 7 8 9 10 11 12 13 14 15 16 1…" at bounding box center [261, 201] width 80 height 105
click at [253, 244] on input "13:00" at bounding box center [261, 247] width 73 height 11
click at [247, 224] on div "16:00" at bounding box center [262, 225] width 74 height 12
type input "16:00"
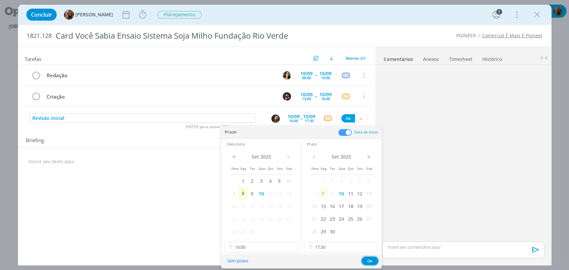
click at [374, 261] on button "Ok" at bounding box center [370, 261] width 16 height 8
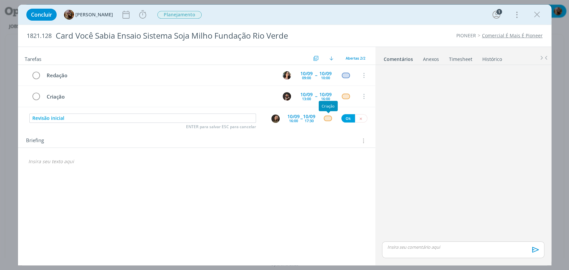
click at [327, 118] on div "dialog" at bounding box center [328, 119] width 8 height 6
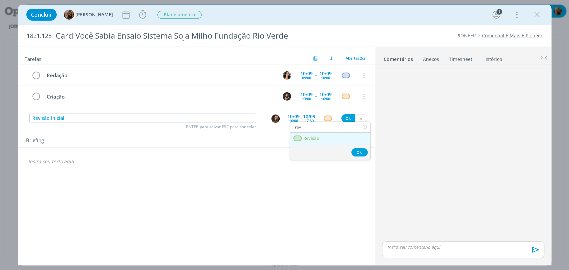
type input "rev"
click at [324, 140] on link "Revisão" at bounding box center [330, 139] width 80 height 12
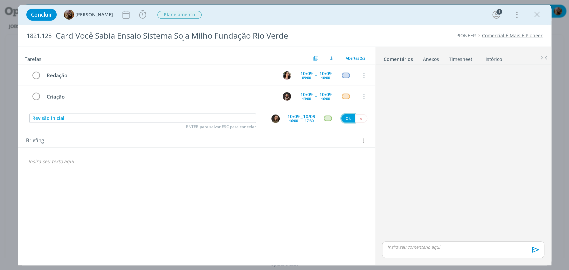
click at [349, 119] on button "Ok" at bounding box center [348, 118] width 14 height 8
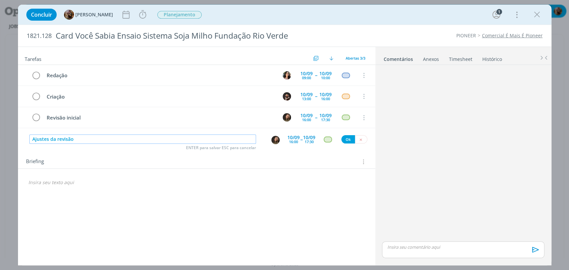
click at [277, 139] on img "dialog" at bounding box center [275, 140] width 8 height 8
type input "Ajustes da revisão"
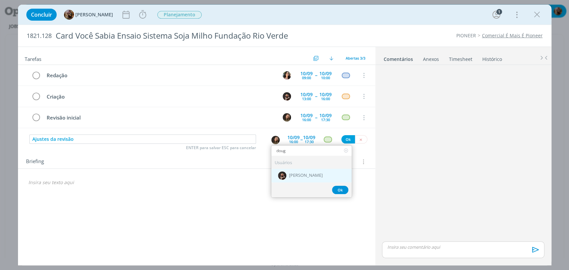
type input "doug"
click at [333, 174] on div "[PERSON_NAME]" at bounding box center [311, 176] width 80 height 14
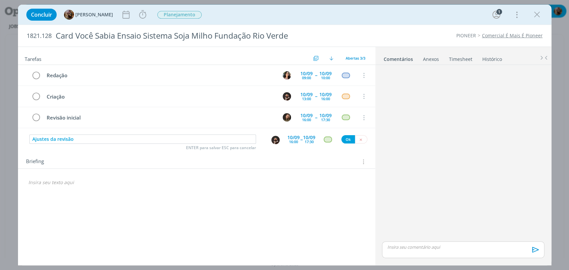
click at [290, 142] on div "16:00" at bounding box center [293, 142] width 9 height 4
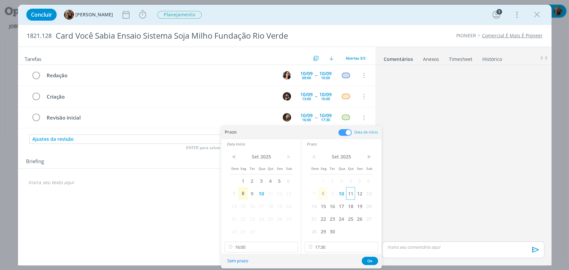
click at [352, 196] on span "11" at bounding box center [350, 193] width 9 height 13
click at [272, 195] on span "11" at bounding box center [270, 193] width 9 height 13
click at [275, 243] on input "16:00" at bounding box center [261, 247] width 73 height 11
click at [253, 220] on div "13:30" at bounding box center [262, 221] width 74 height 12
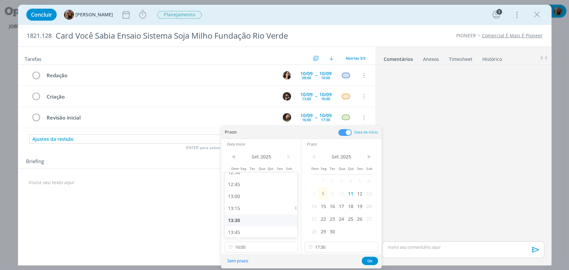
type input "13:30"
click at [325, 247] on input "17:30" at bounding box center [341, 247] width 73 height 11
drag, startPoint x: 319, startPoint y: 198, endPoint x: 337, endPoint y: 225, distance: 32.5
click at [319, 198] on div "13:45" at bounding box center [342, 198] width 74 height 12
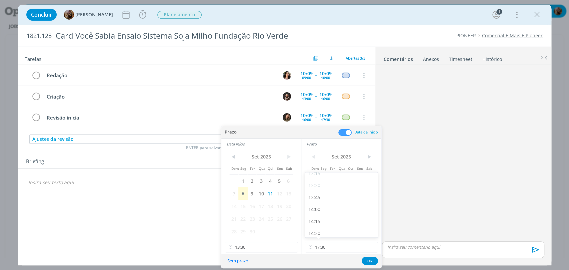
type input "13:45"
click at [369, 262] on button "Ok" at bounding box center [370, 261] width 16 height 8
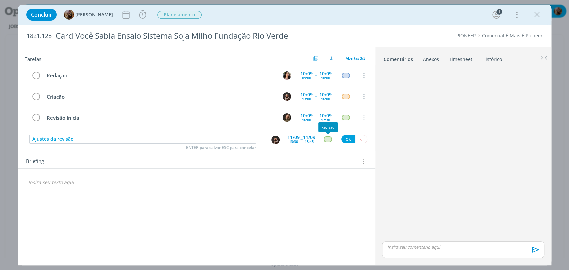
click at [325, 138] on div "dialog" at bounding box center [328, 140] width 8 height 6
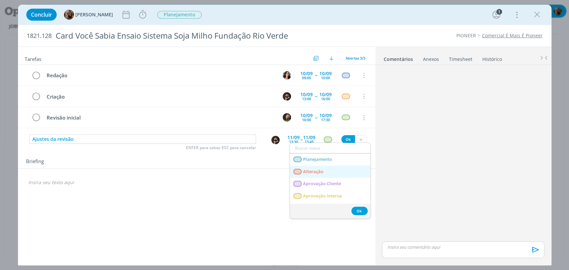
click at [326, 173] on link "Alteração" at bounding box center [330, 172] width 80 height 12
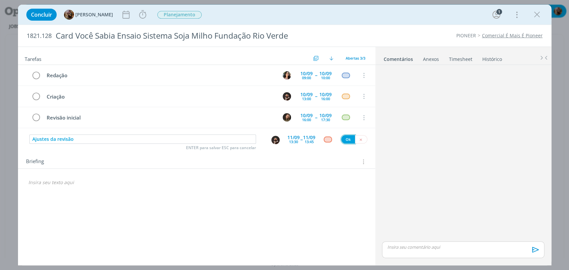
click at [343, 139] on button "Ok" at bounding box center [348, 139] width 14 height 8
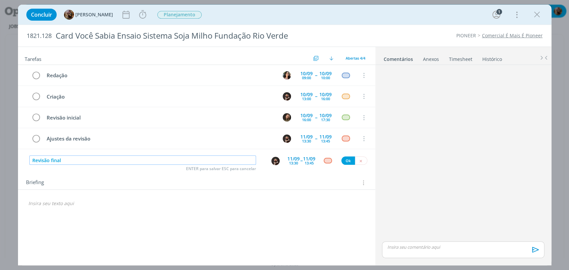
click at [275, 161] on img "dialog" at bounding box center [275, 161] width 8 height 8
type input "Revisão final"
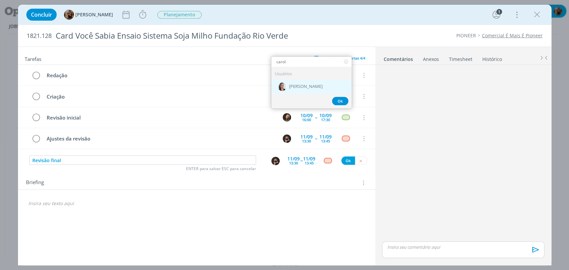
type input "carol"
click at [314, 84] on span "[PERSON_NAME]" at bounding box center [306, 86] width 34 height 5
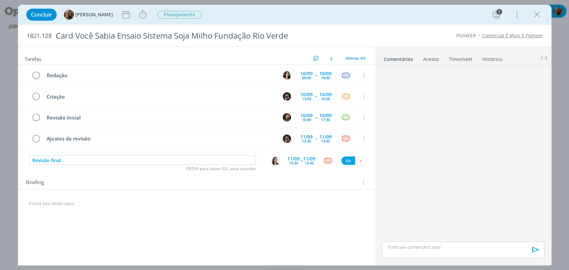
click at [293, 166] on div "Tarefas Usar Job de template Criar template a partir deste job Visualizar Templ…" at bounding box center [196, 154] width 357 height 214
click at [297, 162] on div "13:30" at bounding box center [293, 163] width 9 height 4
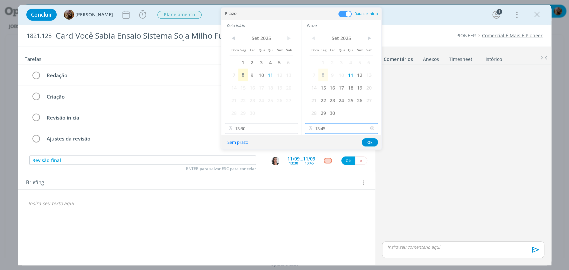
click at [339, 129] on input "13:45" at bounding box center [341, 128] width 73 height 11
click at [328, 184] on div "15:45" at bounding box center [342, 180] width 74 height 12
type input "15:45"
click at [262, 129] on input "13:30" at bounding box center [261, 128] width 73 height 11
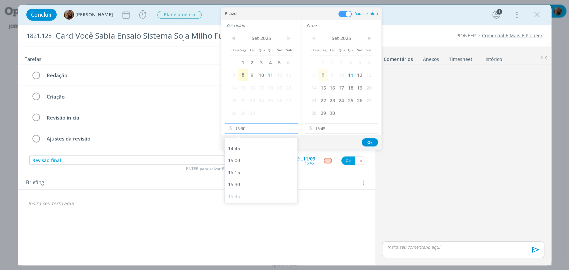
scroll to position [708, 0]
click at [240, 155] on div "15:00" at bounding box center [262, 156] width 74 height 12
type input "15:00"
click at [371, 140] on button "Ok" at bounding box center [370, 142] width 16 height 8
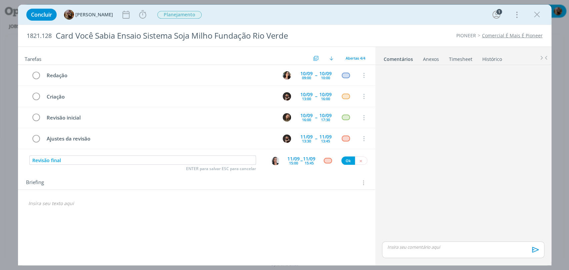
click at [332, 161] on div "dialog" at bounding box center [328, 161] width 20 height 6
click at [328, 161] on div "dialog" at bounding box center [328, 161] width 8 height 6
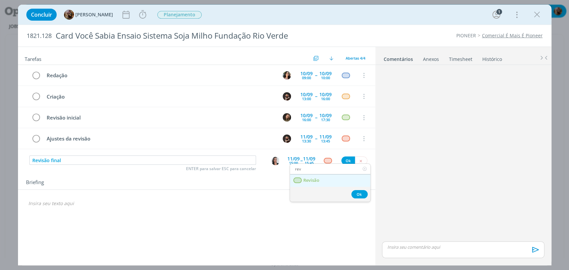
type input "rev"
click at [322, 185] on link "Revisão" at bounding box center [330, 181] width 80 height 12
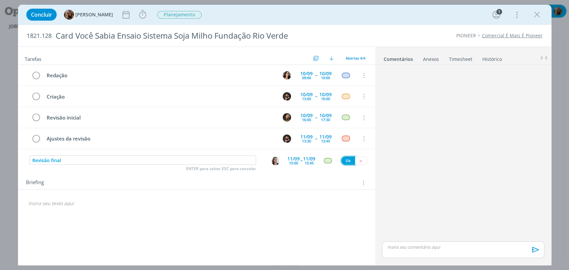
click at [350, 160] on button "Ok" at bounding box center [348, 161] width 14 height 8
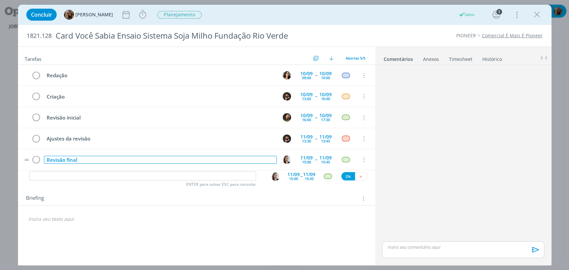
click at [184, 158] on div "Revisão final" at bounding box center [160, 160] width 233 height 8
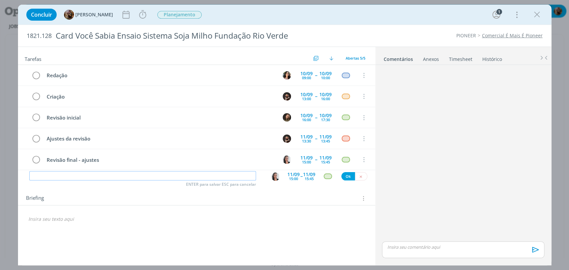
click at [197, 176] on input "dialog" at bounding box center [142, 175] width 227 height 9
click at [275, 179] on img "dialog" at bounding box center [275, 177] width 8 height 8
type input "Acompanhamento - briefar"
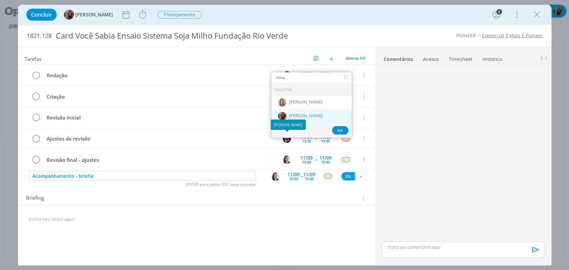
type input "ama"
drag, startPoint x: 299, startPoint y: 113, endPoint x: 301, endPoint y: 118, distance: 5.2
click at [300, 114] on span "[PERSON_NAME]" at bounding box center [306, 116] width 34 height 5
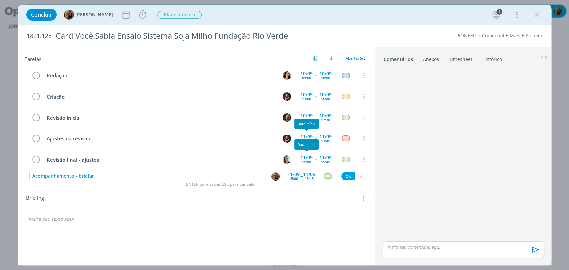
click at [293, 177] on div "15:00" at bounding box center [293, 179] width 9 height 4
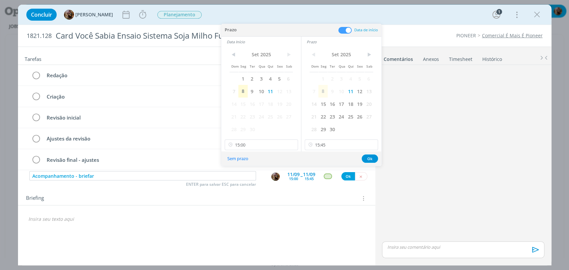
click at [348, 27] on span at bounding box center [344, 30] width 13 height 7
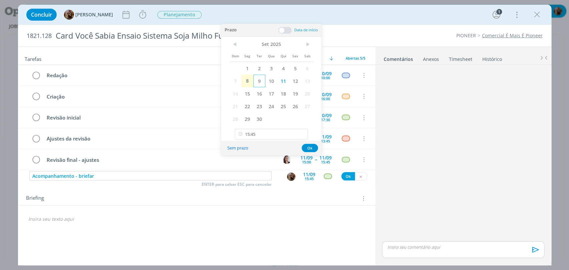
click at [261, 80] on span "9" at bounding box center [259, 81] width 12 height 13
click at [258, 131] on input "15:45" at bounding box center [271, 134] width 73 height 11
click at [283, 196] on div "15:45" at bounding box center [272, 201] width 74 height 12
click at [311, 146] on button "Ok" at bounding box center [310, 148] width 16 height 8
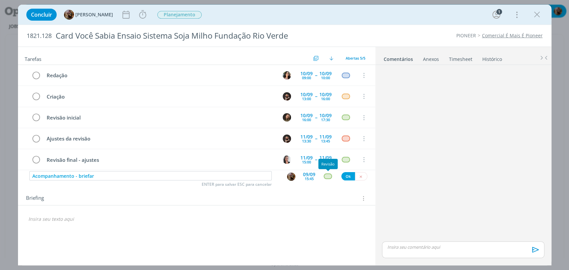
click at [328, 175] on div "dialog" at bounding box center [328, 177] width 8 height 6
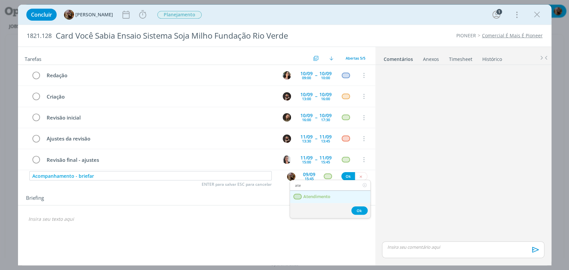
type input "ate"
click at [327, 194] on span "Atendimento" at bounding box center [316, 196] width 27 height 5
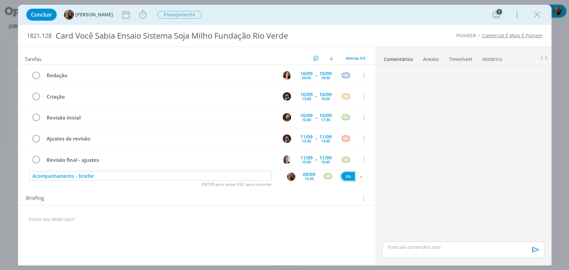
click at [346, 176] on button "Ok" at bounding box center [348, 176] width 14 height 8
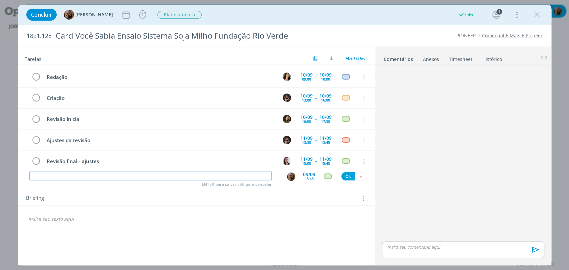
scroll to position [25, 0]
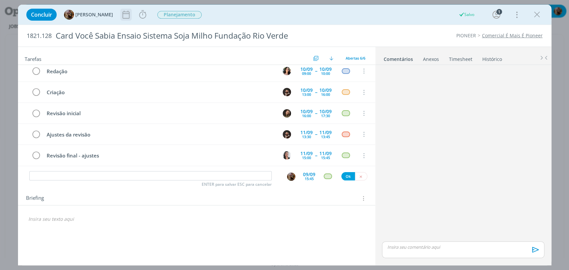
click at [131, 19] on icon "dialog" at bounding box center [126, 15] width 10 height 10
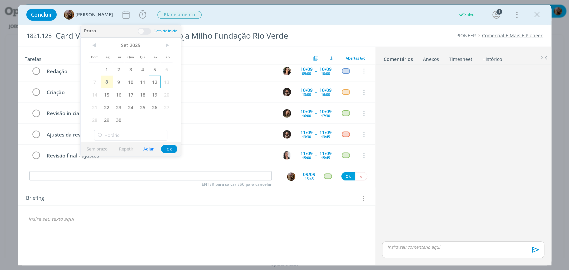
click at [154, 85] on span "12" at bounding box center [155, 82] width 12 height 13
click at [166, 149] on button "Ok" at bounding box center [169, 149] width 16 height 8
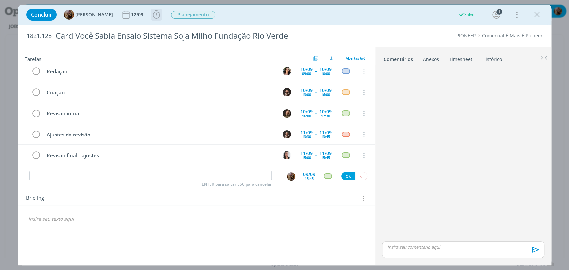
click at [159, 12] on icon "dialog" at bounding box center [156, 14] width 7 height 8
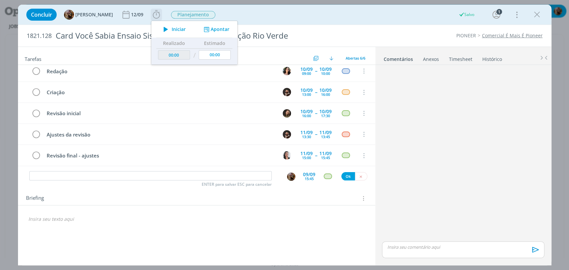
click at [217, 28] on button "Apontar" at bounding box center [216, 29] width 28 height 7
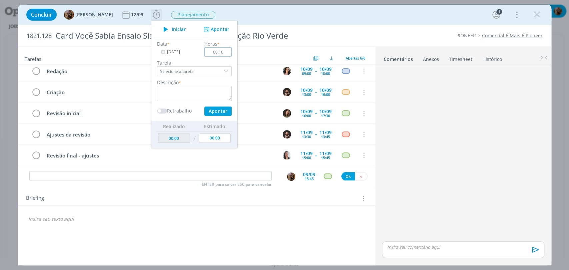
type input "00:10"
click at [221, 92] on textarea "dialog" at bounding box center [194, 93] width 75 height 15
type textarea "pauta"
click at [213, 113] on button "Apontar" at bounding box center [217, 111] width 27 height 9
type input "00:10"
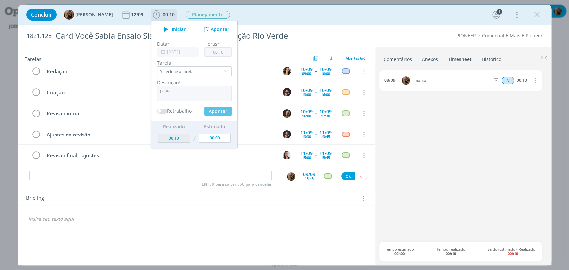
type input "00:00"
click at [365, 199] on icon "dialog" at bounding box center [363, 198] width 6 height 7
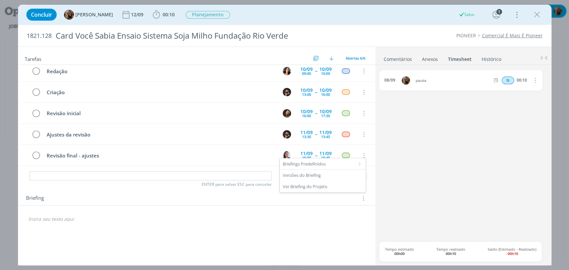
click at [339, 211] on div "🙂" at bounding box center [196, 217] width 357 height 22
drag, startPoint x: 362, startPoint y: 194, endPoint x: 363, endPoint y: 198, distance: 4.4
click at [362, 194] on div "Briefing" at bounding box center [196, 197] width 357 height 18
click at [363, 198] on icon "dialog" at bounding box center [363, 198] width 6 height 7
click at [323, 163] on div "Briefings Predefinidos" at bounding box center [323, 163] width 86 height 11
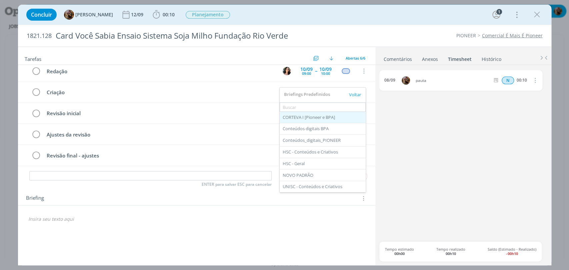
click at [310, 118] on div "CORTEVA I [Pioneer e BPA]" at bounding box center [323, 117] width 86 height 11
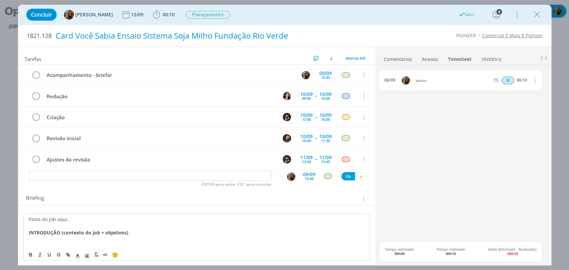
scroll to position [0, 0]
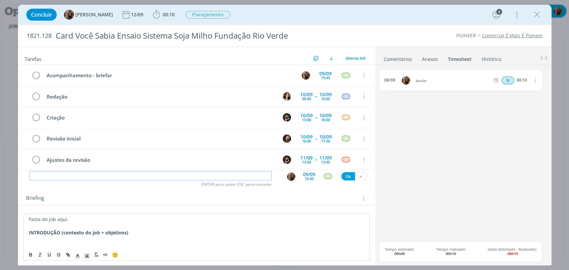
click at [248, 177] on input "dialog" at bounding box center [150, 175] width 242 height 9
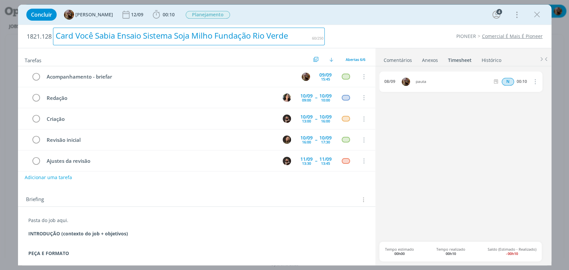
click at [80, 37] on div "Card Você Sabia Ensaio Sistema Soja Milho Fundação Rio Verde" at bounding box center [189, 37] width 272 height 18
click at [96, 37] on div "Card você Sabia Ensaio Sistema Soja Milho Fundação Rio Verde" at bounding box center [189, 37] width 272 height 18
click at [98, 38] on div "Card você Sabia Ensaio Sistema Soja Milho Fundação Rio Verde" at bounding box center [189, 37] width 272 height 18
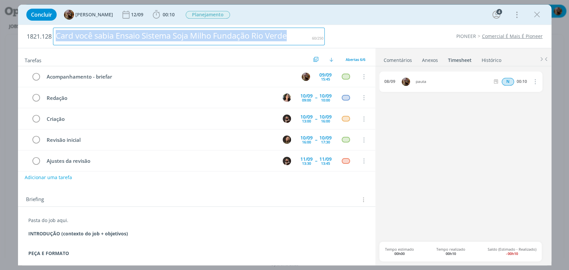
copy div "Card você sabia Ensaio Sistema Soja Milho Fundação Rio Verde"
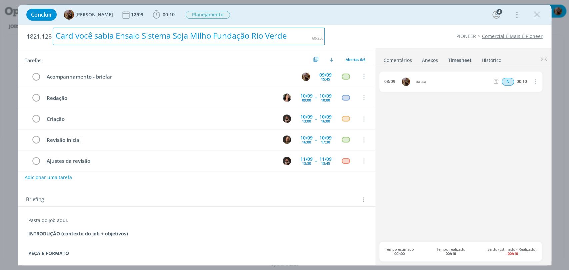
click at [164, 41] on div "Card você sabia Ensaio Sistema Soja Milho Fundação Rio Verde" at bounding box center [189, 37] width 272 height 18
click at [165, 38] on div "Card você sabia Ensaio Sistema Soja Milho Fundação Rio Verde" at bounding box center [189, 37] width 272 height 18
click at [164, 41] on div "Card você sabia Ensaio soja Milho Fundação Rio Verde" at bounding box center [189, 37] width 272 height 18
click at [119, 38] on div "Card você sabia Ensaio soja milho Fundação Rio Verde" at bounding box center [189, 37] width 272 height 18
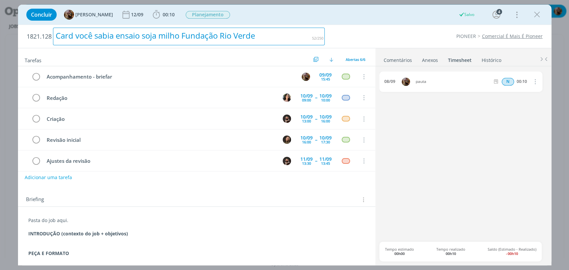
click at [184, 37] on div "Card você sabia ensaio soja milho Fundação Rio Verde" at bounding box center [189, 37] width 272 height 18
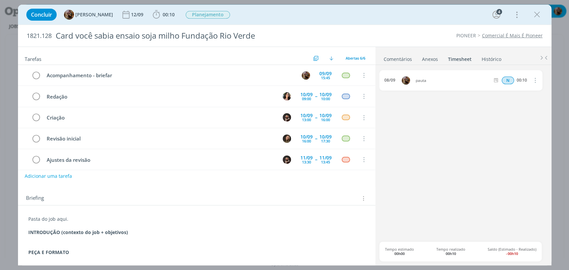
click at [257, 8] on div "Concluir Amanda Rodrigues 12/09 00:10 Iniciar Apontar Data * 08/09/2025 Horas *…" at bounding box center [284, 15] width 523 height 16
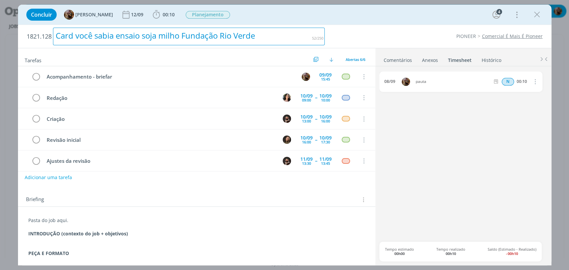
click at [132, 39] on div "Card você sabia ensaio soja milho Fundação Rio Verde" at bounding box center [189, 37] width 272 height 18
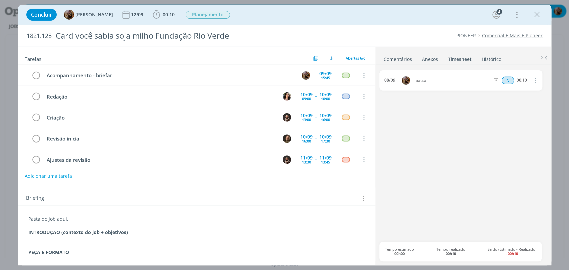
click at [260, 18] on div "Concluir Amanda Rodrigues 12/09 00:10 Iniciar Apontar Data * 08/09/2025 Horas *…" at bounding box center [284, 15] width 523 height 16
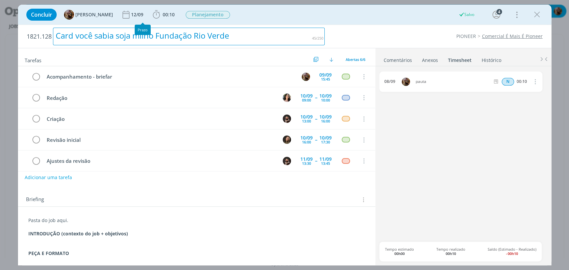
click at [134, 38] on div "Card você sabia soja milho Fundação Rio Verde" at bounding box center [189, 37] width 272 height 18
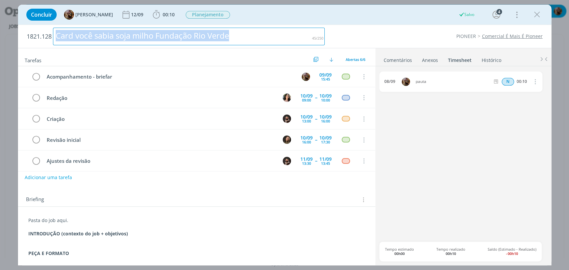
copy div "Card você sabia soja milho Fundação Rio Verde"
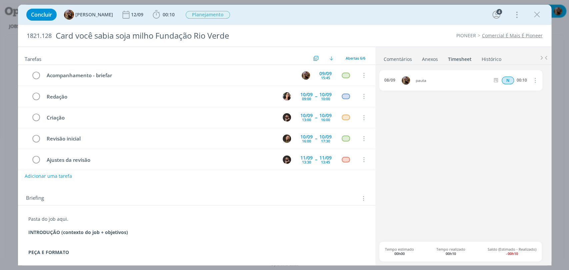
click at [543, 16] on div "Concluir Amanda Rodrigues 12/09 00:10 Iniciar Apontar Data * 08/09/2025 Horas *…" at bounding box center [284, 15] width 523 height 16
click at [537, 16] on icon "dialog" at bounding box center [537, 15] width 10 height 10
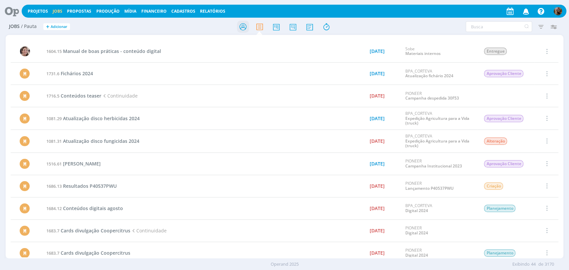
click at [238, 27] on icon at bounding box center [243, 26] width 12 height 13
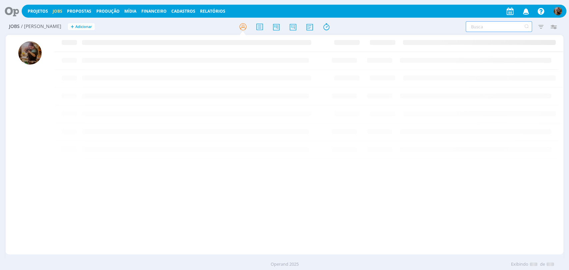
click at [507, 28] on input "text" at bounding box center [498, 26] width 66 height 11
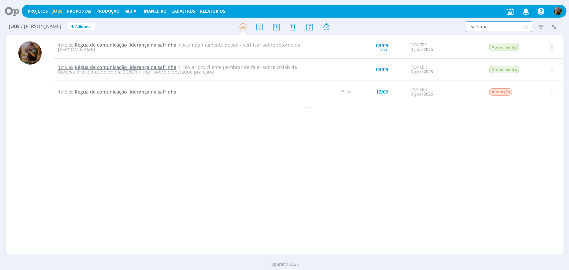
type input "safrinha"
click at [136, 64] on span "Régua de comunicação liderança na safrinha" at bounding box center [126, 67] width 102 height 6
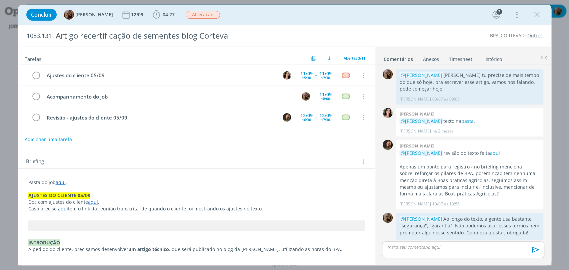
scroll to position [99, 0]
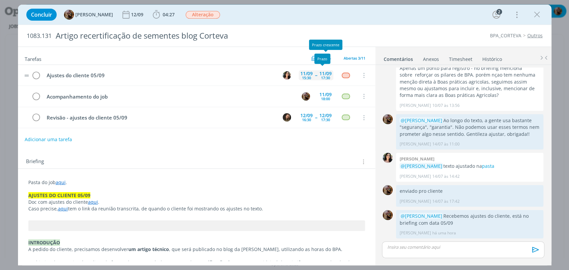
click at [326, 76] on div "17:30" at bounding box center [325, 78] width 9 height 4
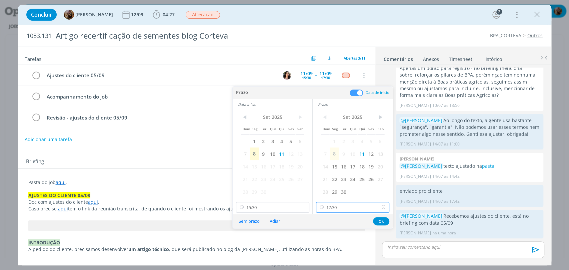
click at [356, 209] on input "17:30" at bounding box center [352, 207] width 73 height 11
click at [340, 175] on div "18:00" at bounding box center [353, 177] width 74 height 12
type input "18:00"
click at [286, 206] on input "15:30" at bounding box center [272, 207] width 73 height 11
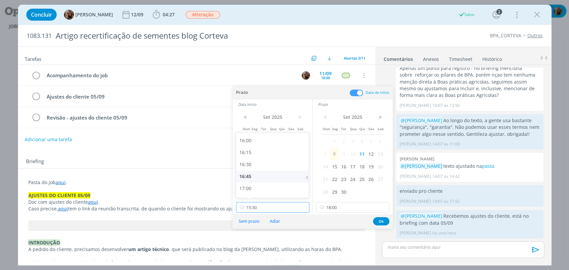
scroll to position [767, 0]
click at [267, 167] on div "16:30" at bounding box center [273, 164] width 74 height 12
type input "16:30"
click at [377, 220] on button "Ok" at bounding box center [381, 221] width 16 height 8
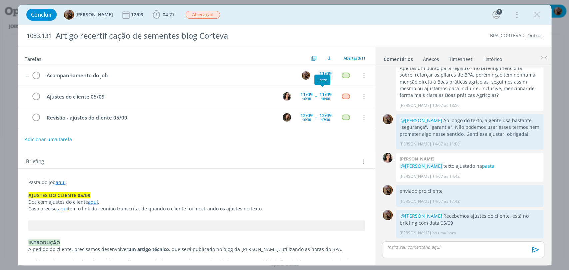
click at [322, 68] on div "11/09 18:00" at bounding box center [326, 75] width 16 height 14
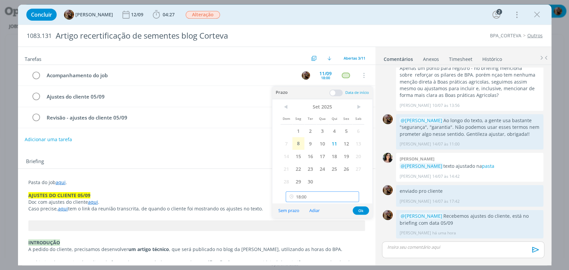
click at [341, 201] on input "18:00" at bounding box center [322, 197] width 73 height 11
click at [326, 157] on div "18:15" at bounding box center [323, 154] width 74 height 12
type input "18:15"
click at [362, 212] on button "Ok" at bounding box center [361, 211] width 16 height 8
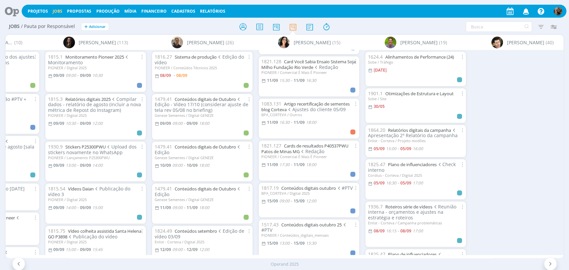
scroll to position [0, 906]
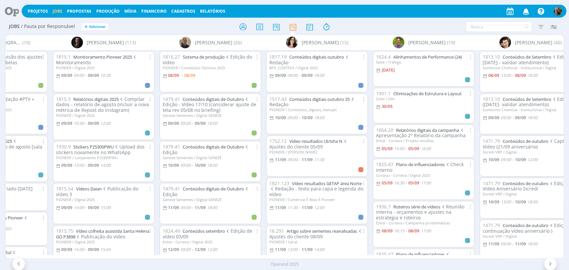
scroll to position [0, 1449]
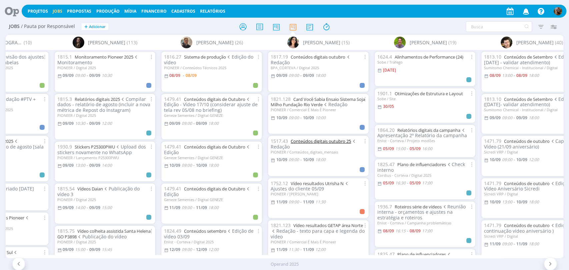
click at [328, 141] on link "Conteúdos digitais outubro 25" at bounding box center [321, 141] width 60 height 6
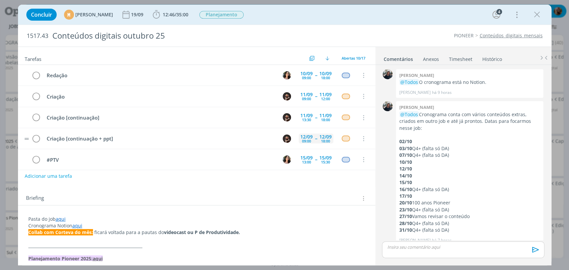
scroll to position [7, 0]
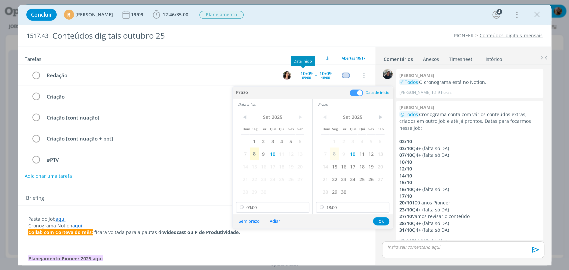
scroll to position [7, 0]
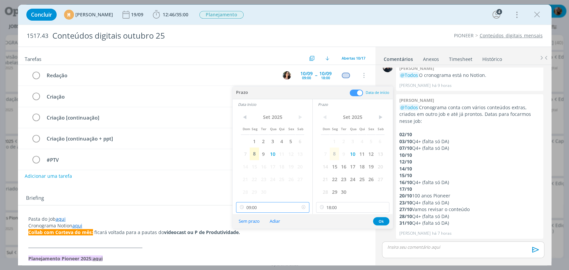
click at [283, 203] on input "09:00" at bounding box center [272, 207] width 73 height 11
click at [276, 167] on div "10:00" at bounding box center [273, 164] width 74 height 12
type input "10:00"
click at [377, 221] on button "Ok" at bounding box center [381, 221] width 16 height 8
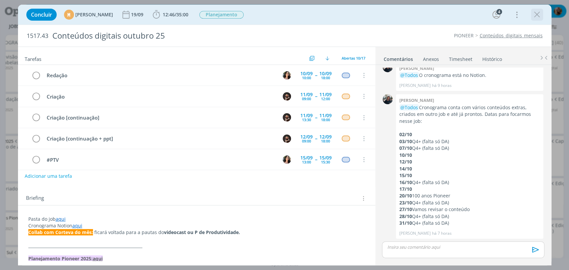
click at [536, 15] on icon "dialog" at bounding box center [537, 15] width 10 height 10
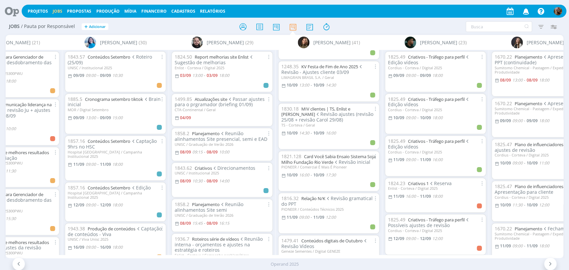
scroll to position [0, 530]
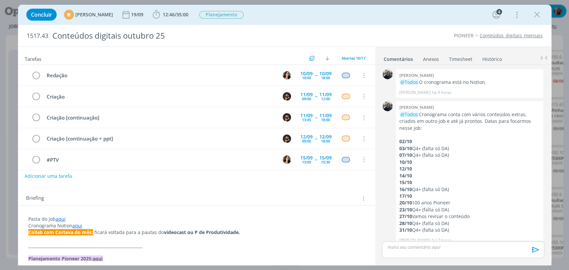
scroll to position [7, 0]
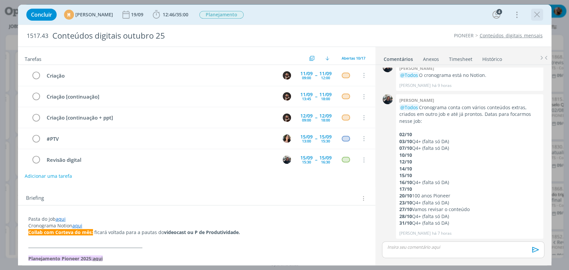
click at [536, 15] on icon "dialog" at bounding box center [537, 15] width 10 height 10
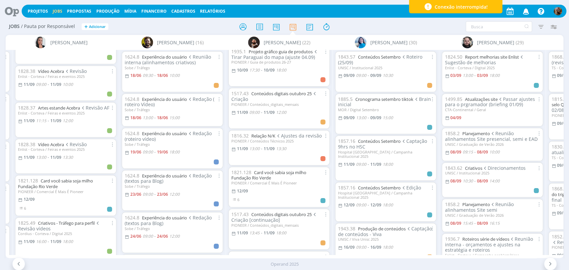
scroll to position [401, 0]
